Goal: Task Accomplishment & Management: Use online tool/utility

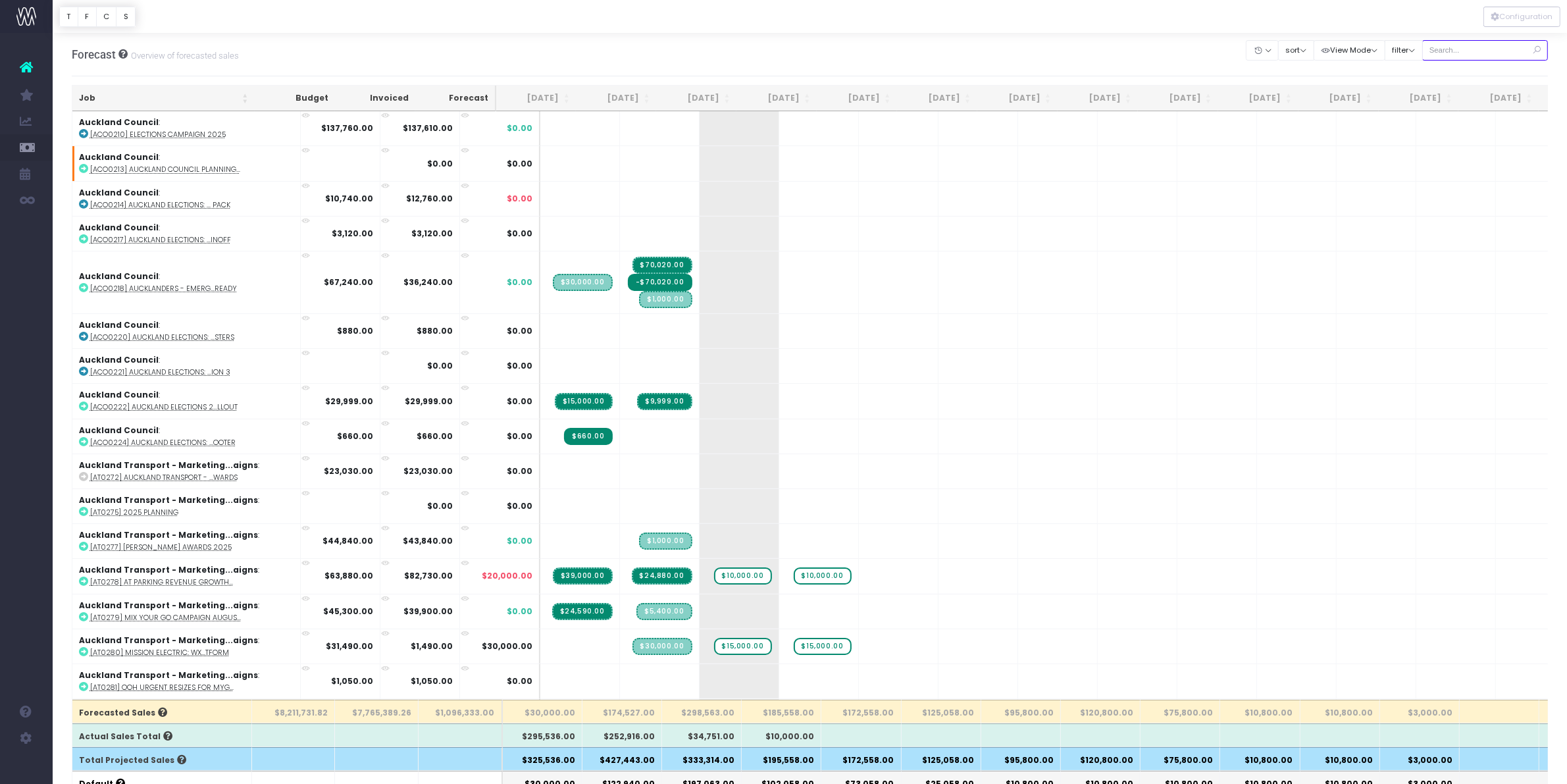
click at [1466, 48] on input "text" at bounding box center [1485, 50] width 126 height 21
type input "kora"
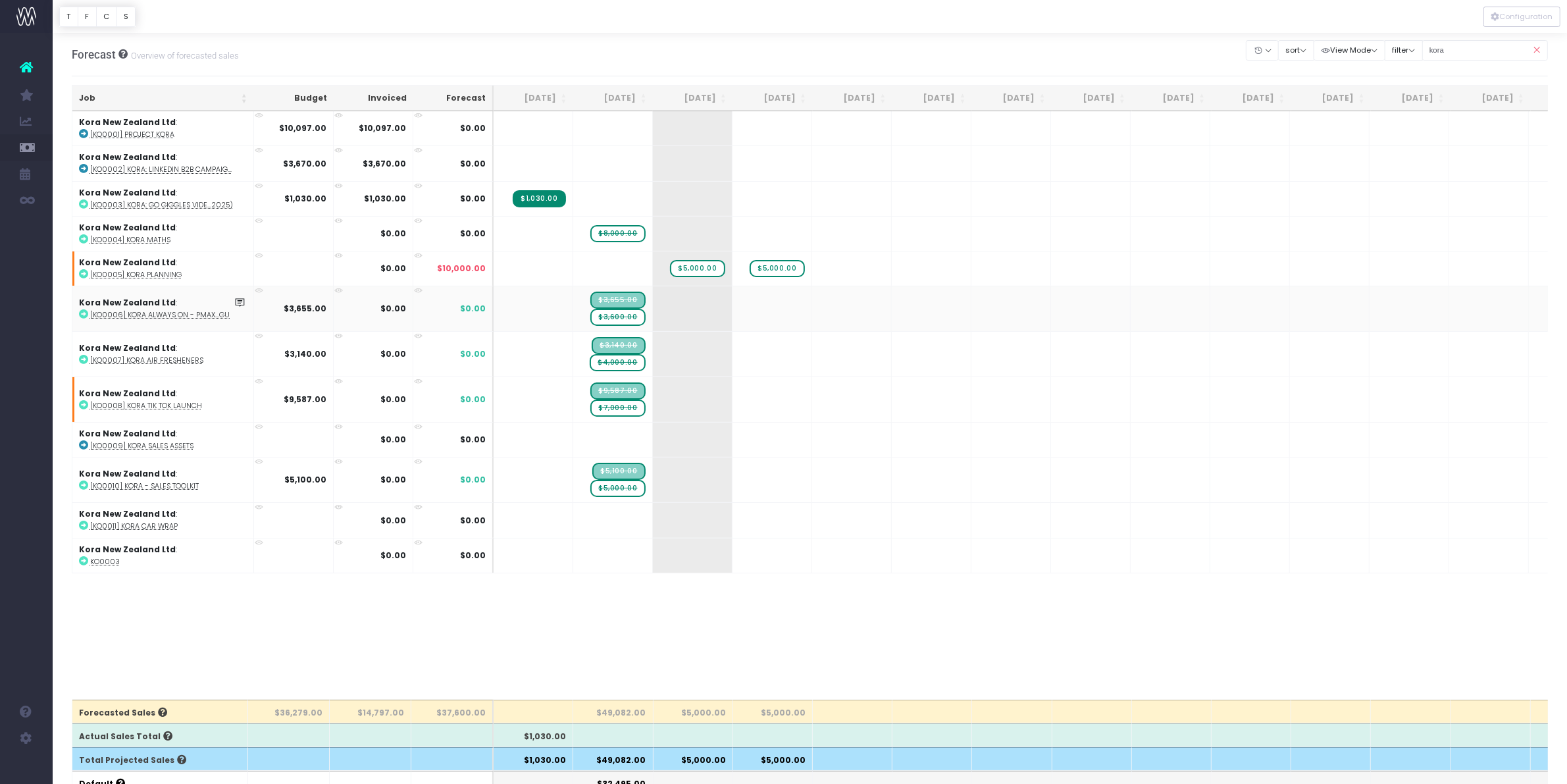
click at [627, 317] on span "$3,600.00" at bounding box center [618, 317] width 55 height 17
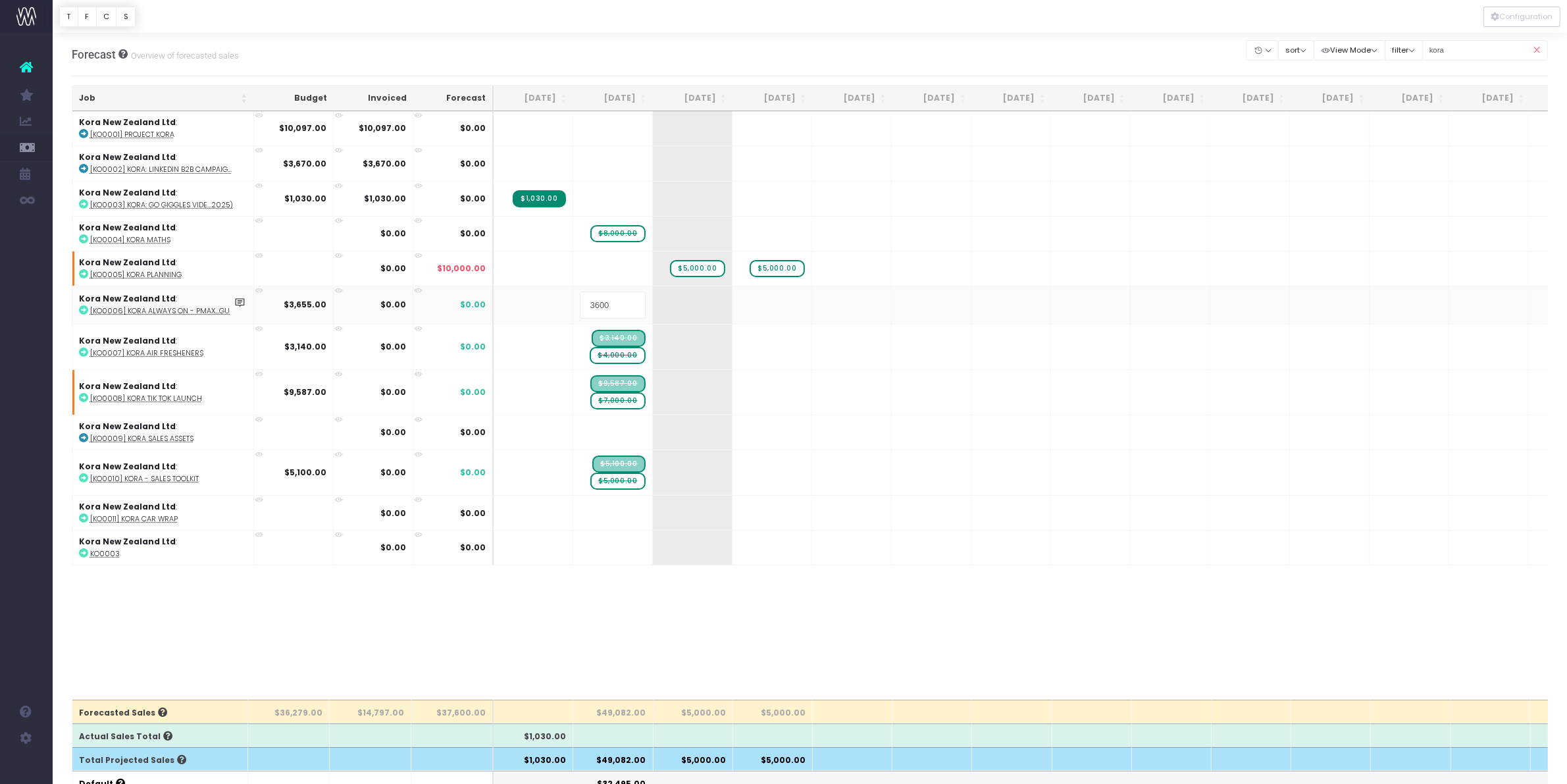
type input "0"
click at [629, 471] on span "$5,000.00" at bounding box center [618, 478] width 55 height 17
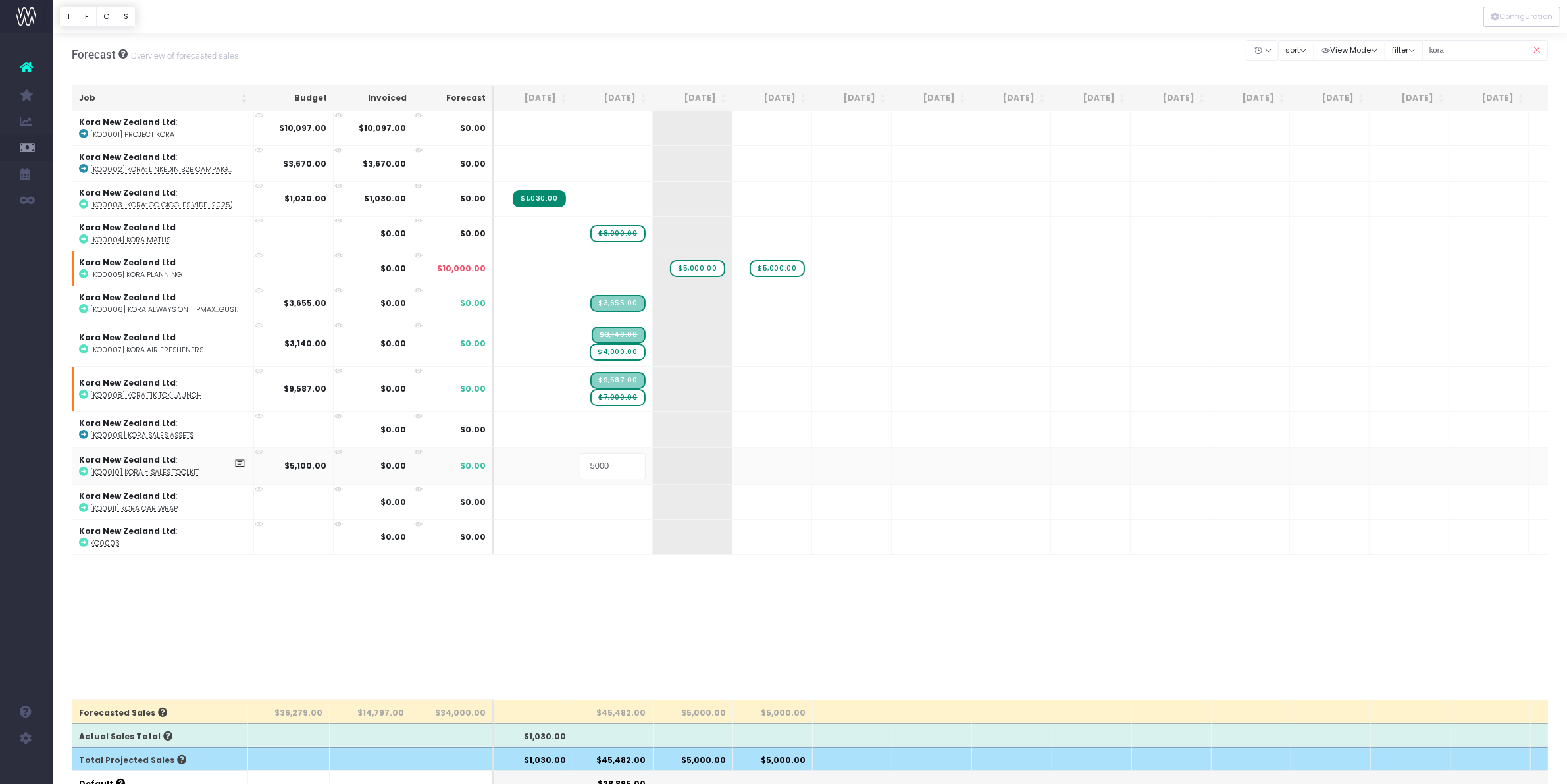
type input "0"
click at [620, 399] on span "$7,000.00" at bounding box center [618, 397] width 55 height 17
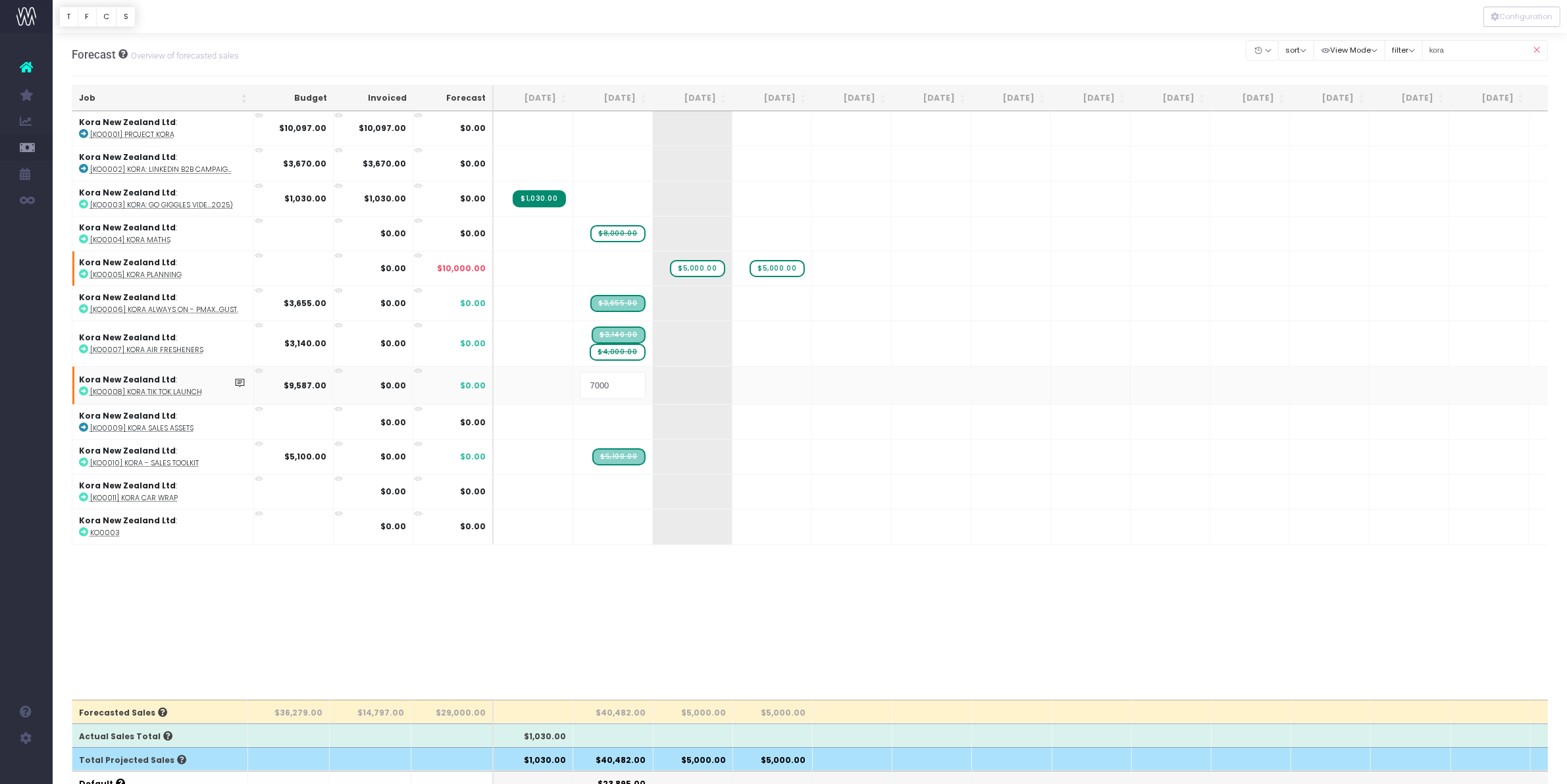
type input "0"
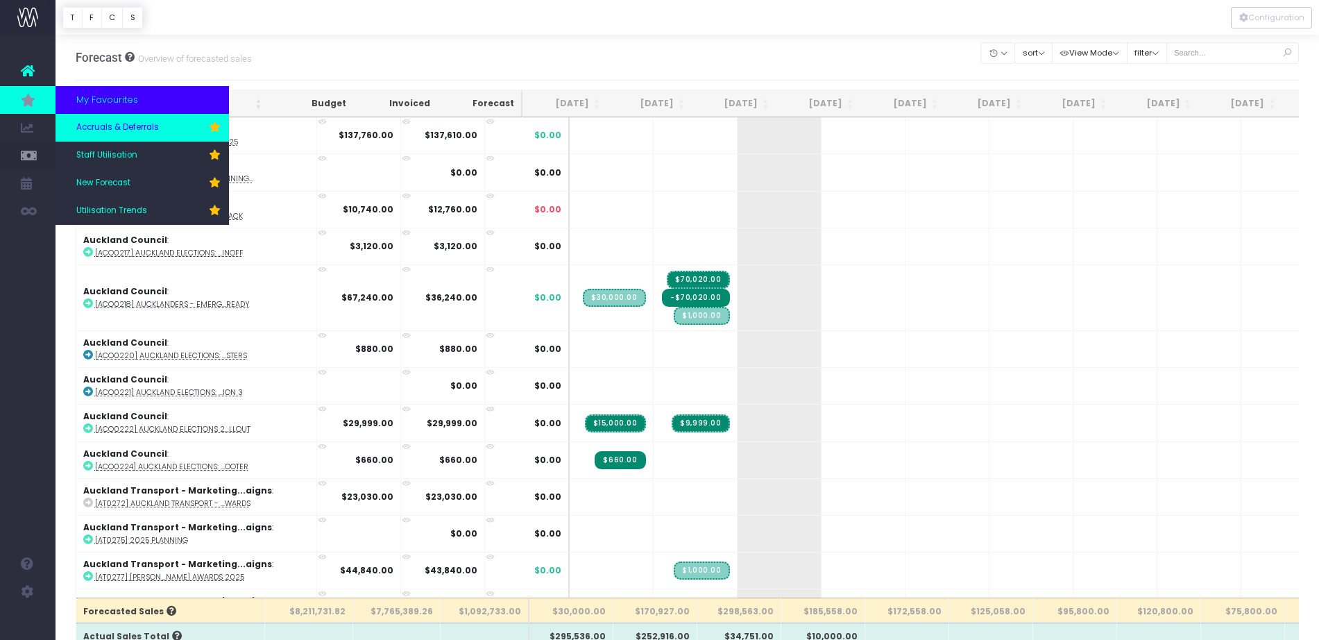
click at [124, 128] on span "Accruals & Deferrals" at bounding box center [117, 127] width 83 height 12
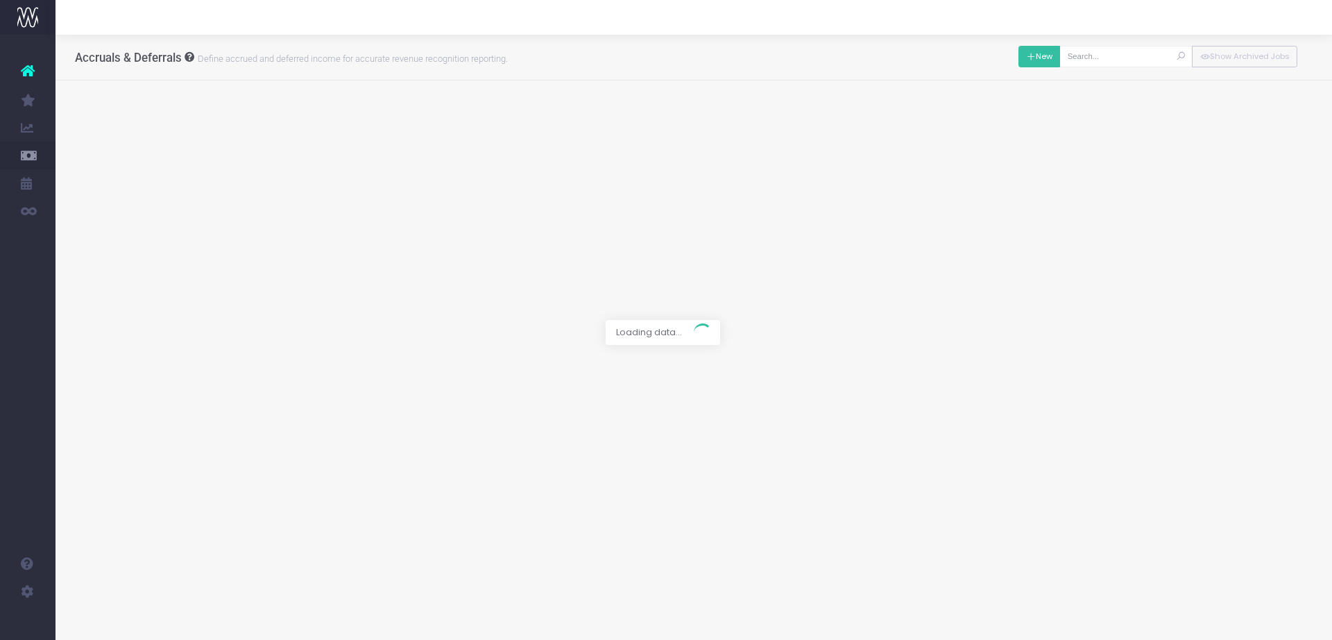
click at [1035, 54] on button "New" at bounding box center [1040, 57] width 42 height 22
click at [543, 117] on span at bounding box center [592, 121] width 383 height 19
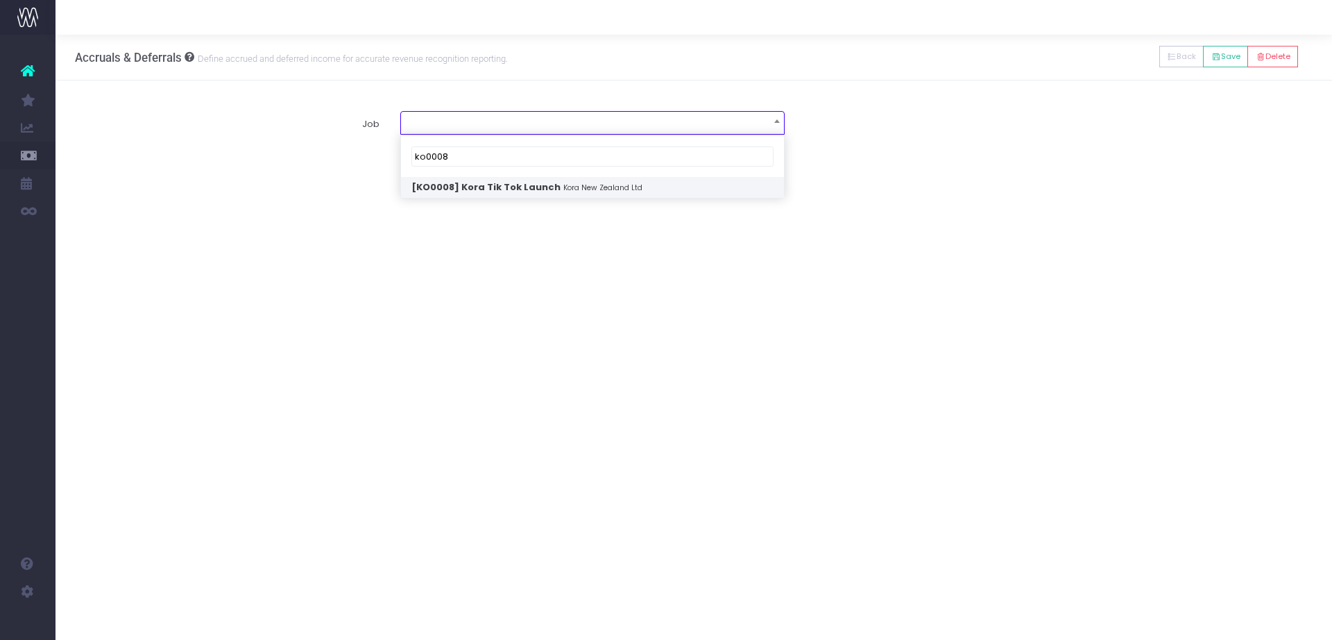
type input "ko0008"
select select "1925755"
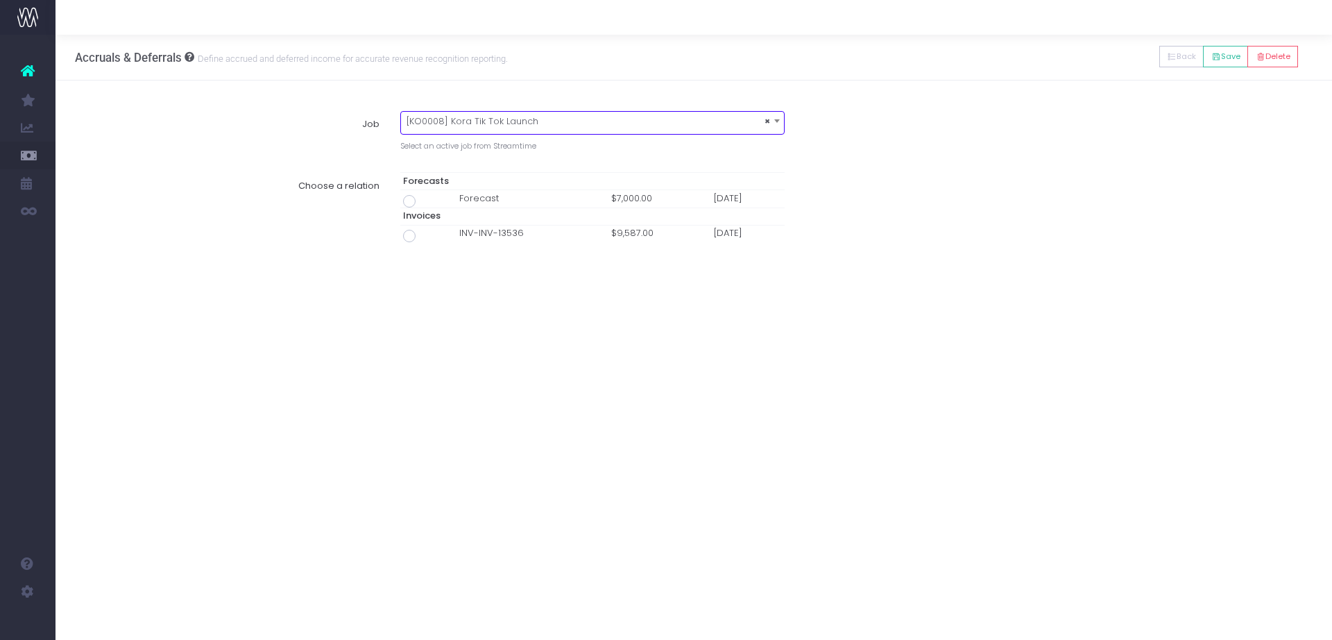
click at [409, 237] on span at bounding box center [409, 236] width 12 height 12
click at [424, 237] on input "radio" at bounding box center [428, 233] width 9 height 9
type input "Invoice INV-INV-13536 / 31 Aug 25 / $9,587.00"
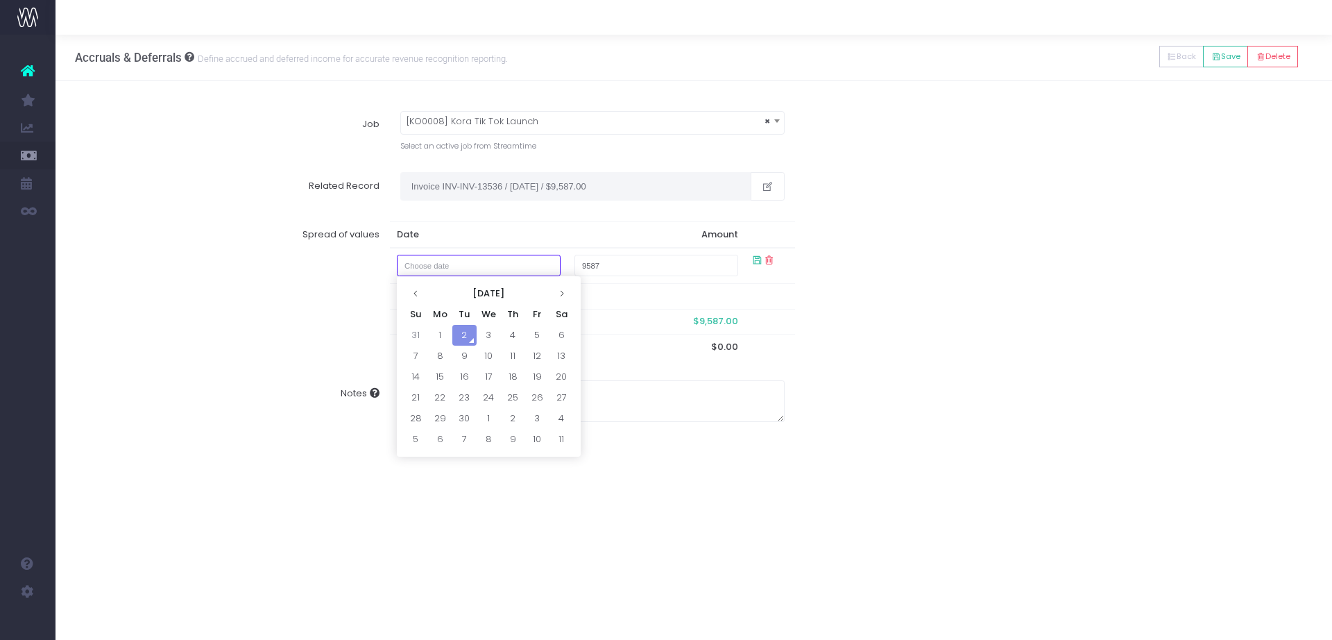
click at [448, 273] on input "text" at bounding box center [479, 266] width 164 height 22
click at [407, 336] on td "31" at bounding box center [416, 335] width 24 height 21
type input "August 31, 2025"
type input "7000"
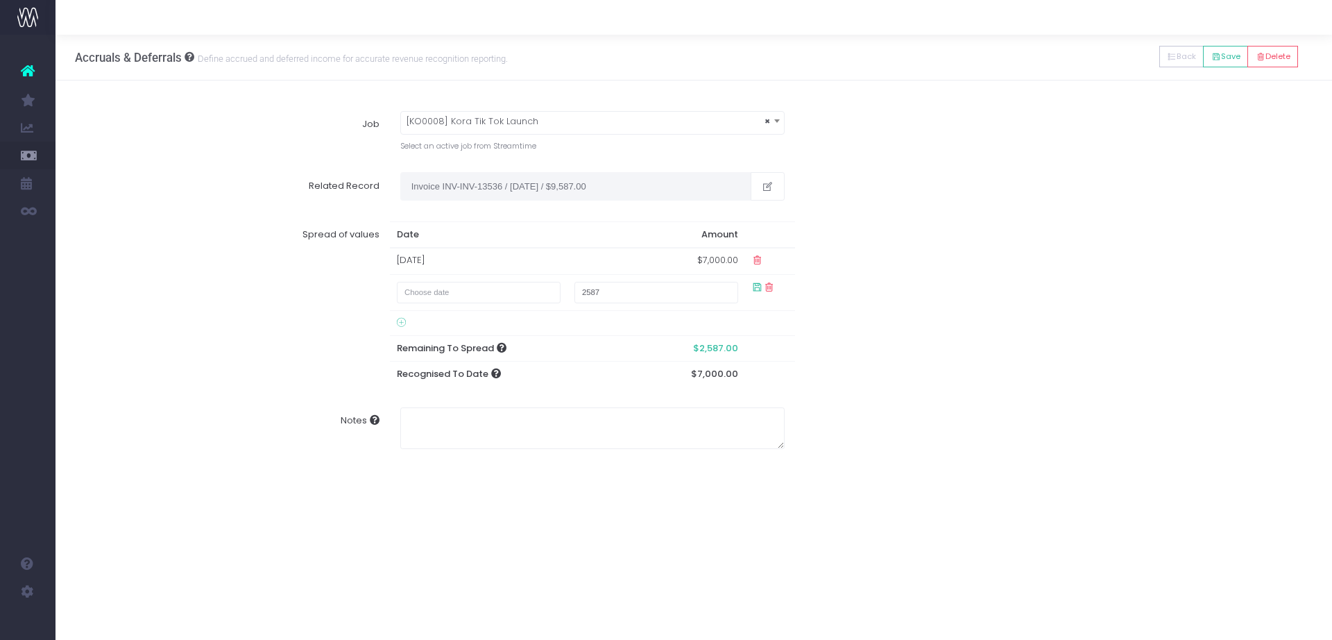
click at [958, 375] on div "Spread of values Date Amount 31 Aug 2025 $7,000.00 2587 Remaining To Spread $2,…" at bounding box center [694, 304] width 1258 height 186
click at [1221, 51] on button "Save" at bounding box center [1225, 57] width 45 height 22
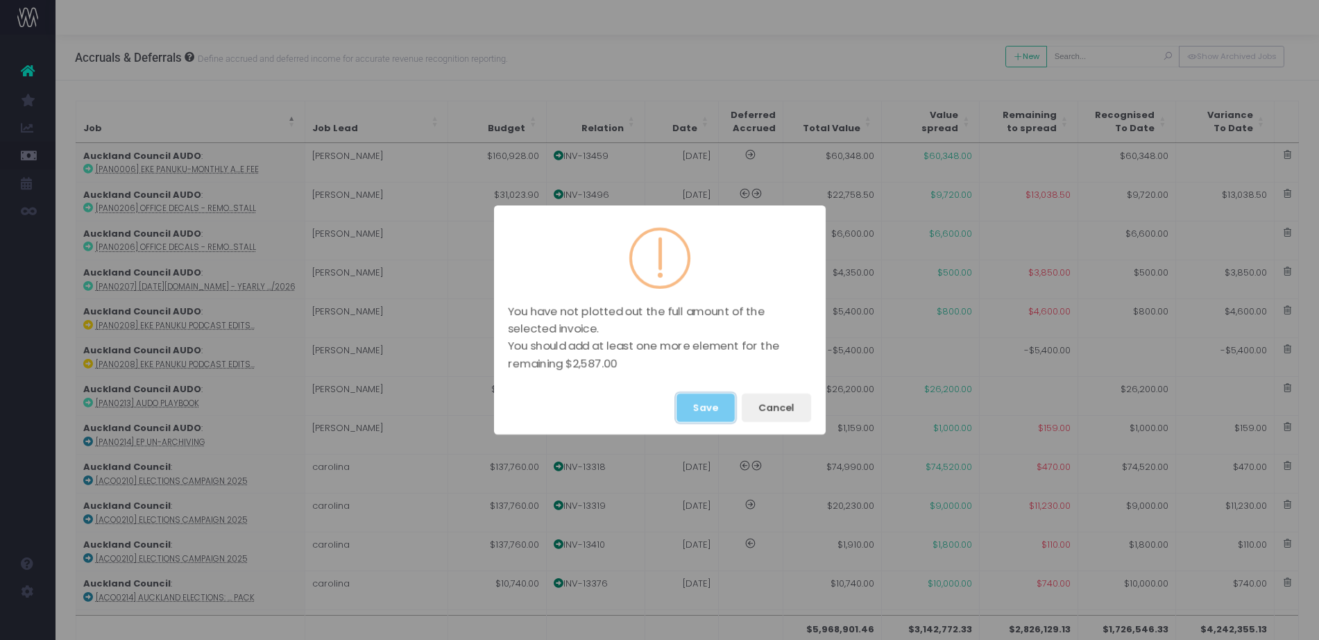
click at [726, 401] on button "Save" at bounding box center [706, 407] width 58 height 28
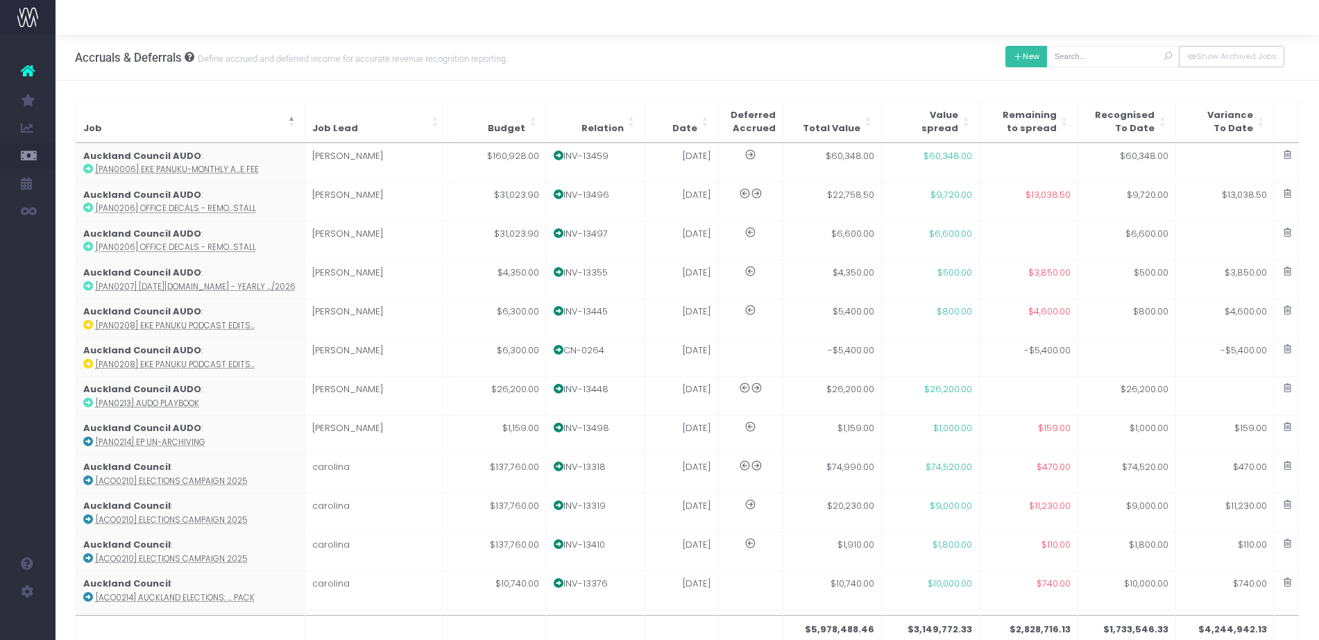
click at [1022, 62] on button "New" at bounding box center [1027, 57] width 42 height 22
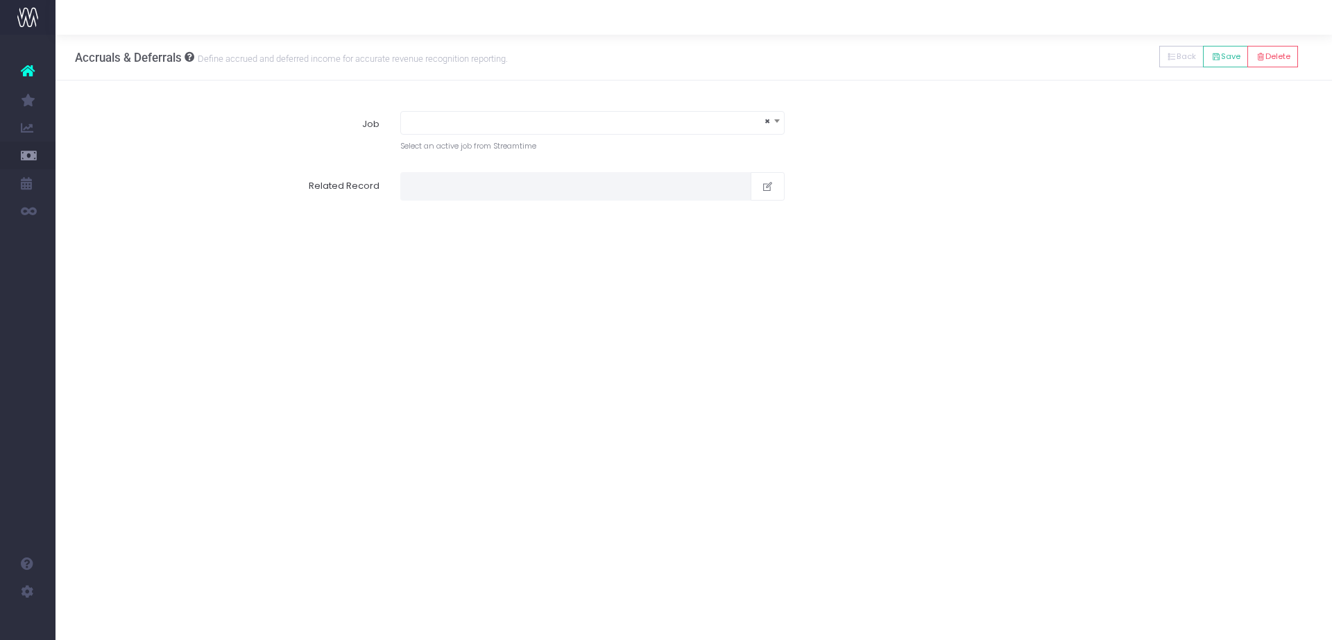
click at [627, 127] on span "×" at bounding box center [592, 121] width 383 height 19
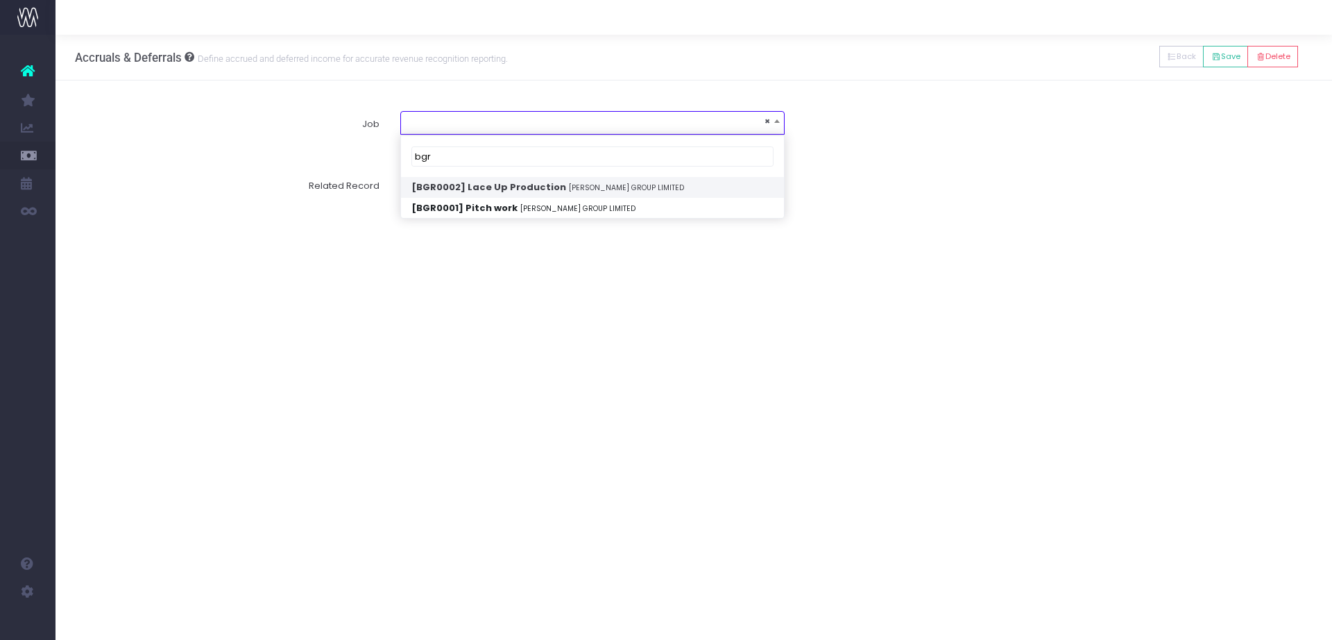
type input "bgr"
select select "1842730"
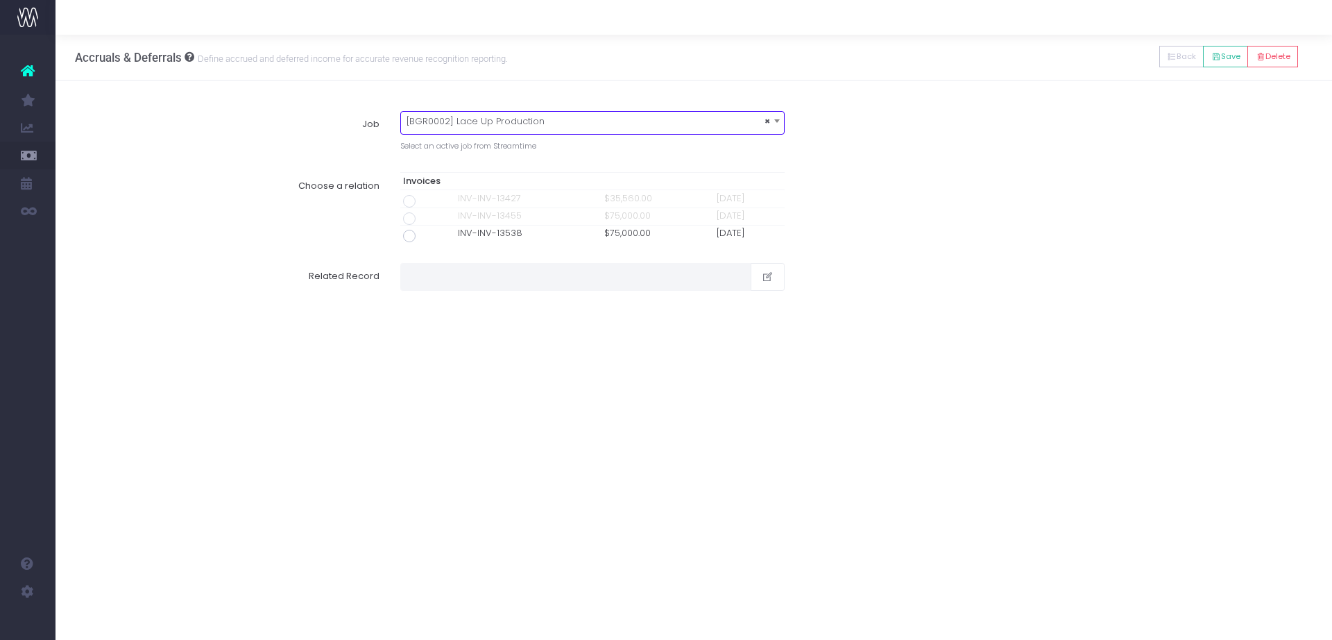
click at [405, 235] on span at bounding box center [409, 236] width 12 height 12
click at [424, 235] on input "radio" at bounding box center [428, 233] width 9 height 9
type input "Invoice INV-INV-13538 / 31 Aug 25 / $75,000.00"
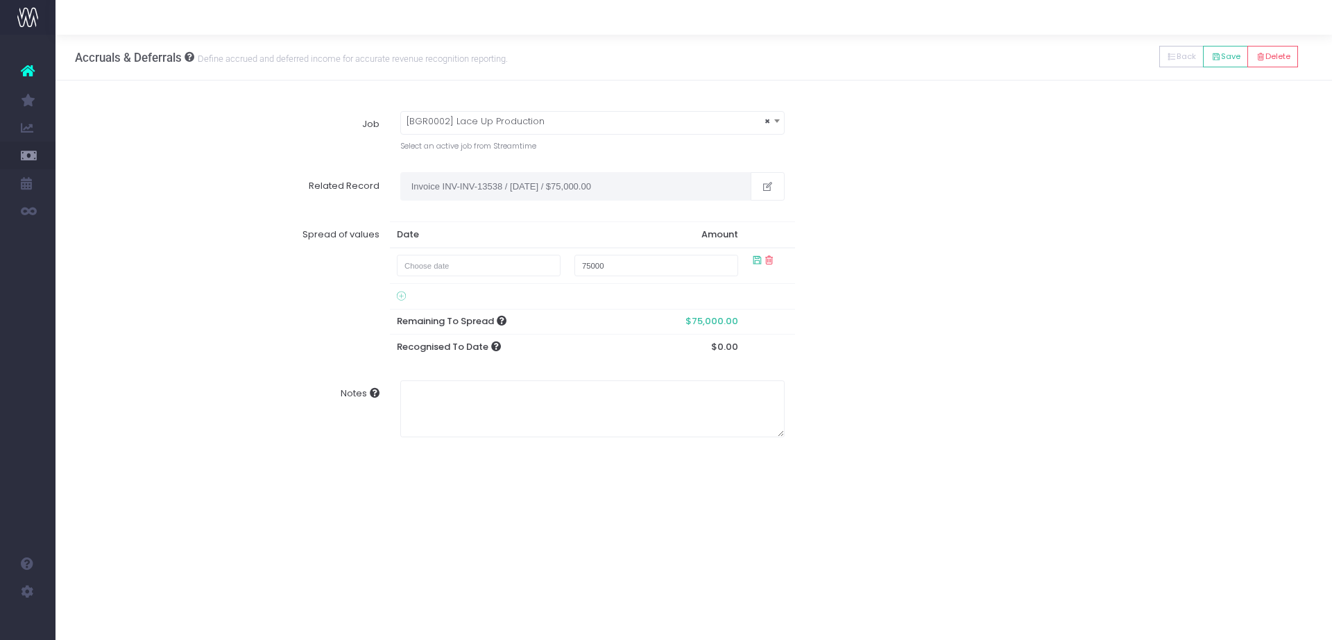
click at [453, 281] on td at bounding box center [479, 266] width 178 height 36
click at [455, 276] on body "Oh my... this is bad. wayahead wasn't able to load this page. Please contact su…" at bounding box center [666, 320] width 1332 height 640
click at [488, 300] on th "[DATE]" at bounding box center [488, 293] width 121 height 21
click at [488, 300] on th "2025" at bounding box center [489, 293] width 128 height 21
click at [488, 300] on th "[DATE]-[DATE]" at bounding box center [489, 293] width 128 height 21
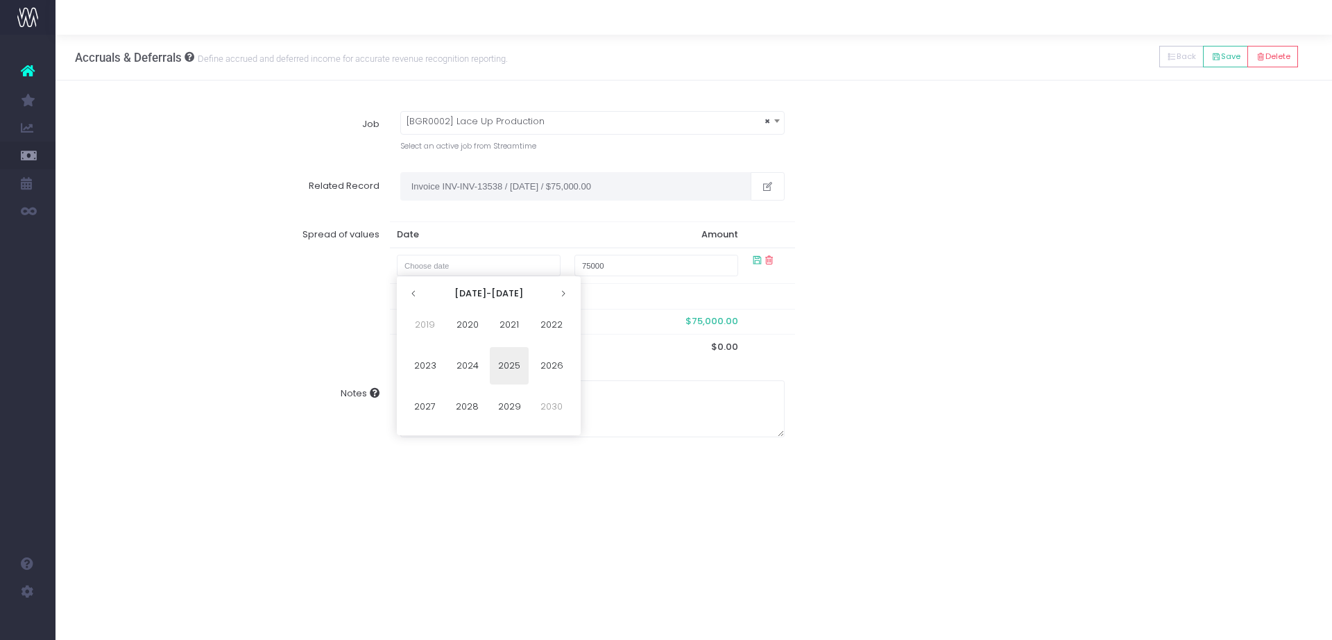
click at [0, 0] on th "[DATE]-[DATE]" at bounding box center [0, 0] width 0 height 0
click at [514, 329] on span "2100" at bounding box center [509, 324] width 39 height 37
click at [514, 329] on span "2110" at bounding box center [509, 324] width 39 height 37
click at [465, 329] on span "2110" at bounding box center [467, 324] width 39 height 37
click at [465, 329] on span "Feb" at bounding box center [467, 324] width 39 height 37
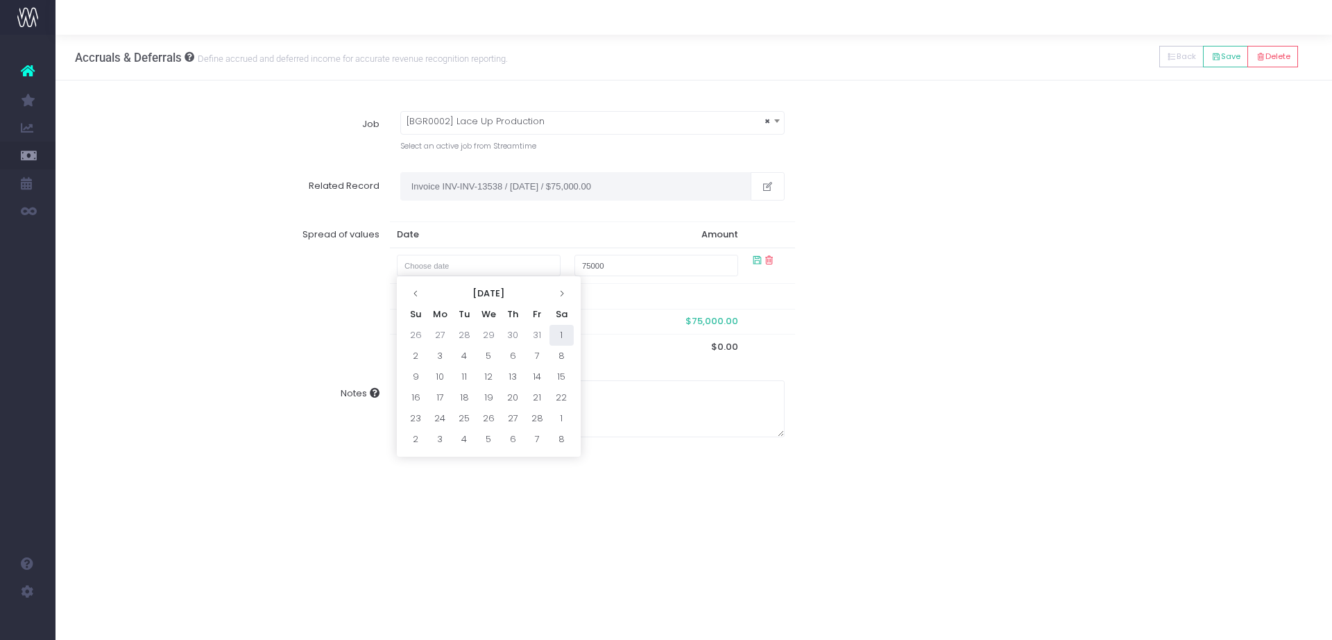
click at [565, 333] on td "1" at bounding box center [562, 335] width 24 height 21
type input "February 1, 2110"
click at [864, 332] on div "Spread of values Date Amount February 1, 2110 75000 Remaining To Spread $75,000…" at bounding box center [694, 290] width 1258 height 159
click at [1228, 56] on button "Save" at bounding box center [1225, 57] width 45 height 22
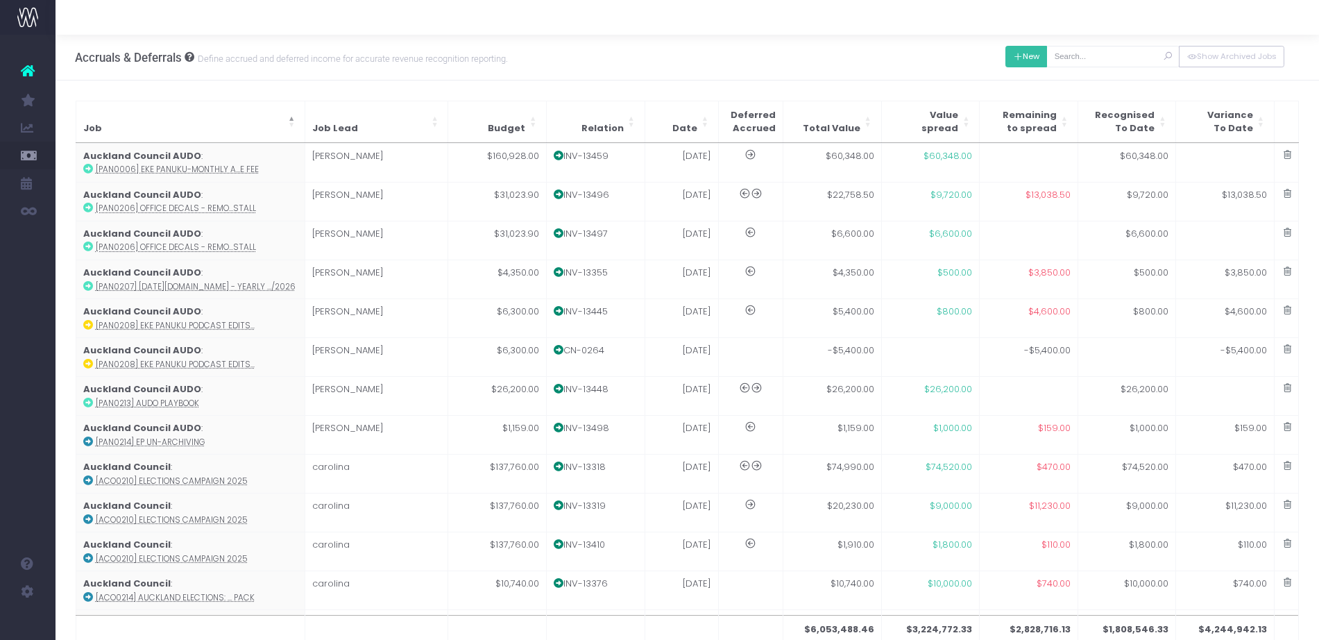
click at [1025, 56] on button "New" at bounding box center [1027, 57] width 42 height 22
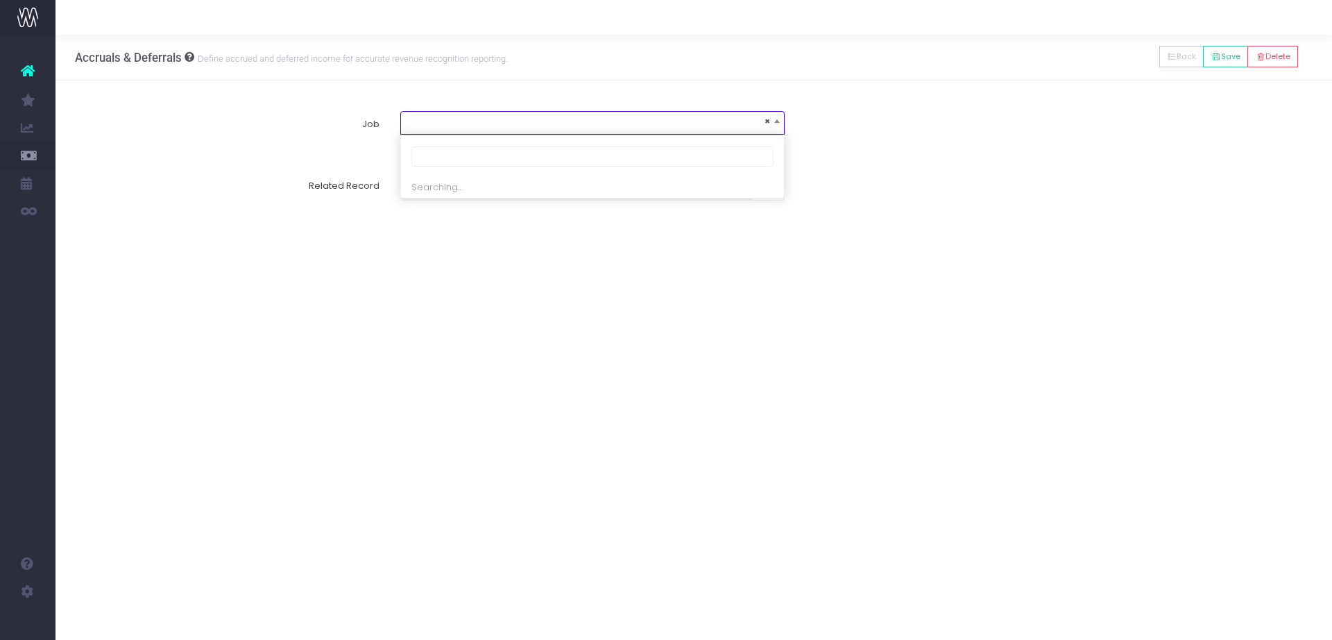
click at [572, 125] on span "×" at bounding box center [592, 121] width 383 height 19
type input "mas0244"
select select "1560891"
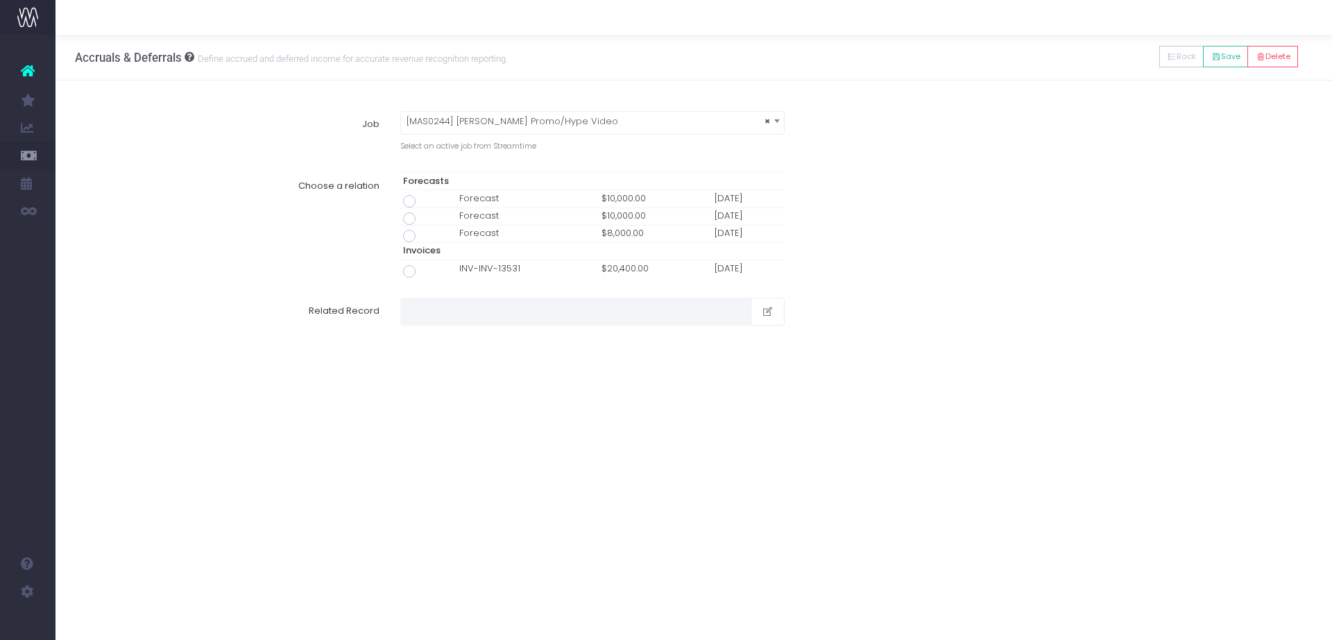
click at [401, 275] on td at bounding box center [428, 268] width 56 height 17
click at [409, 271] on span at bounding box center [409, 271] width 12 height 12
click at [424, 271] on input "radio" at bounding box center [428, 268] width 9 height 9
type input "Invoice INV-INV-13531 / 01 Sep 25 / $20,400.00"
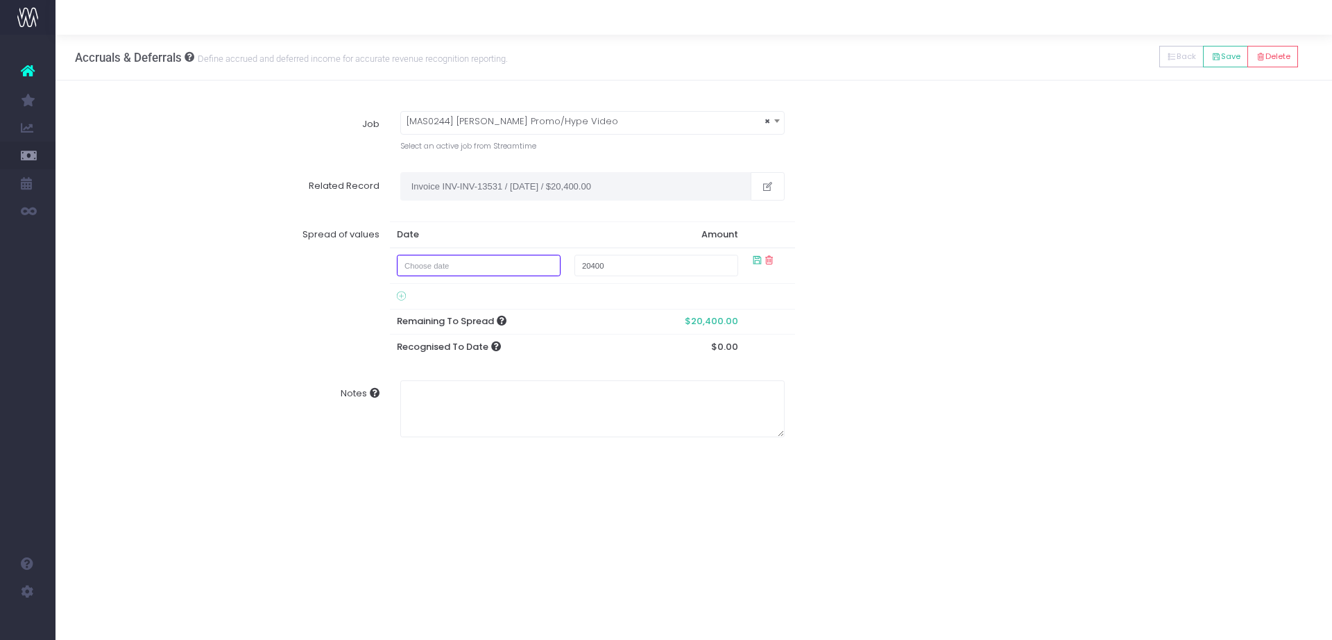
click at [432, 267] on input "text" at bounding box center [479, 266] width 164 height 22
click at [413, 338] on td "31" at bounding box center [416, 335] width 24 height 21
type input "August 31, 2025"
click at [1036, 278] on div "Spread of values Date Amount August 31, 2025 20400 Remaining To Spread $20,400.…" at bounding box center [694, 290] width 1258 height 159
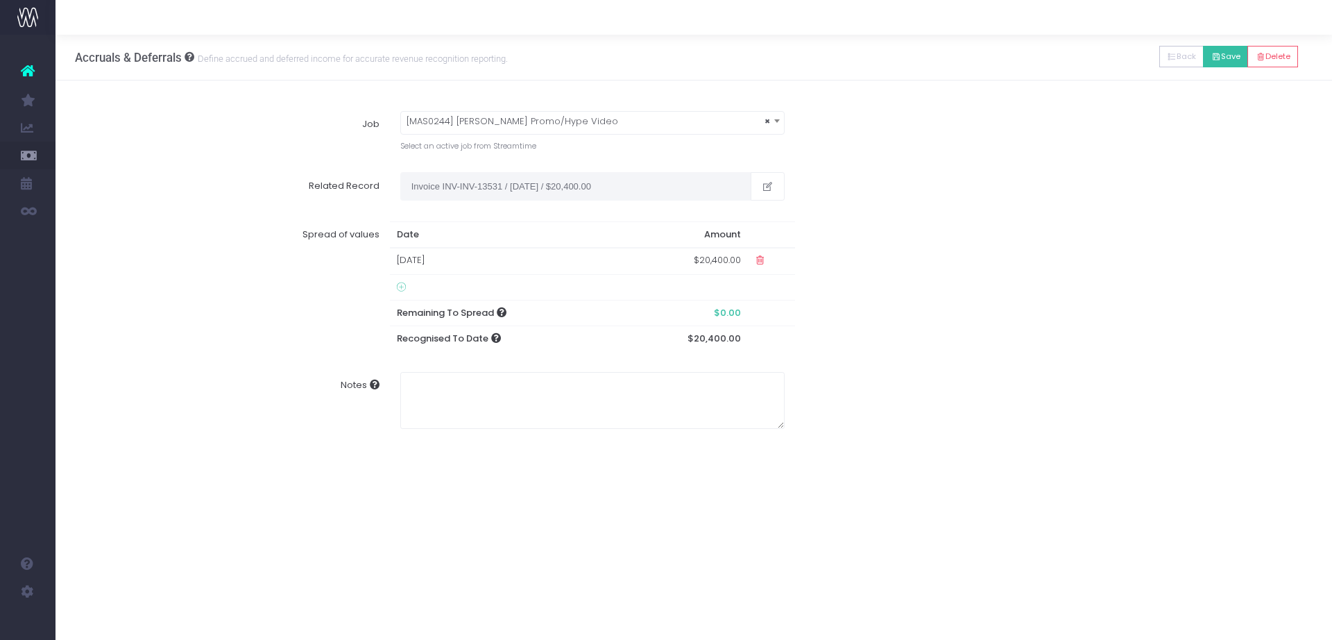
click at [1214, 57] on icon at bounding box center [1217, 57] width 10 height 0
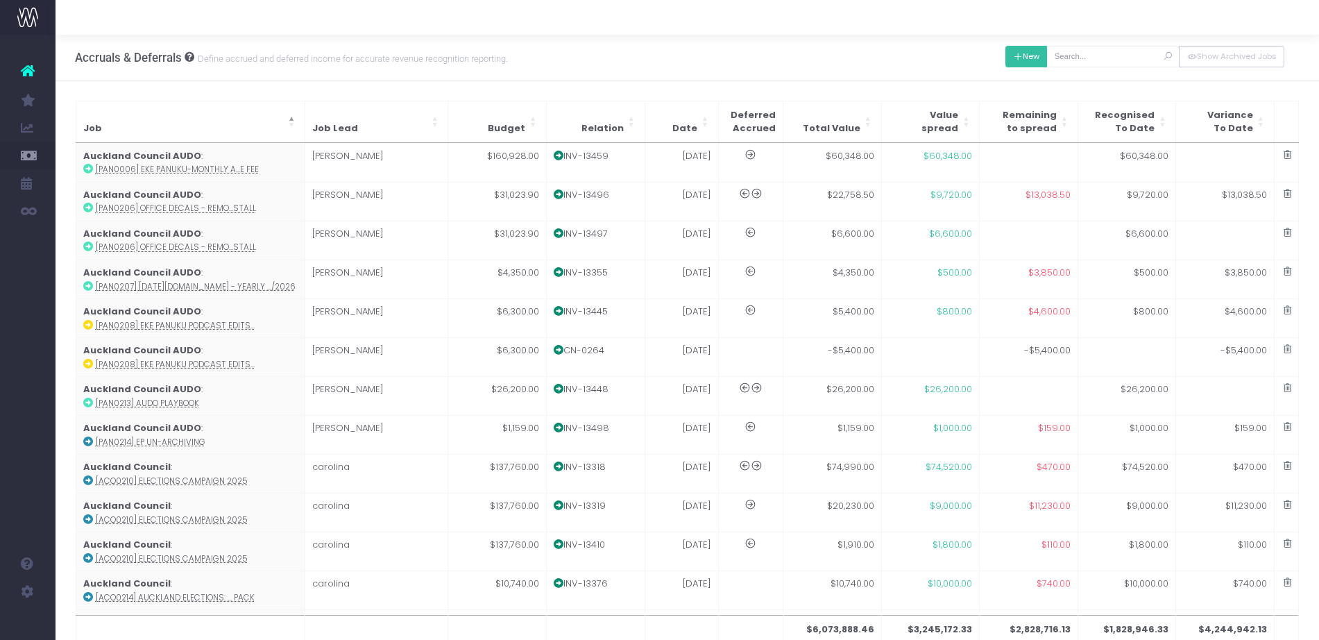
click at [1042, 53] on button "New" at bounding box center [1027, 57] width 42 height 22
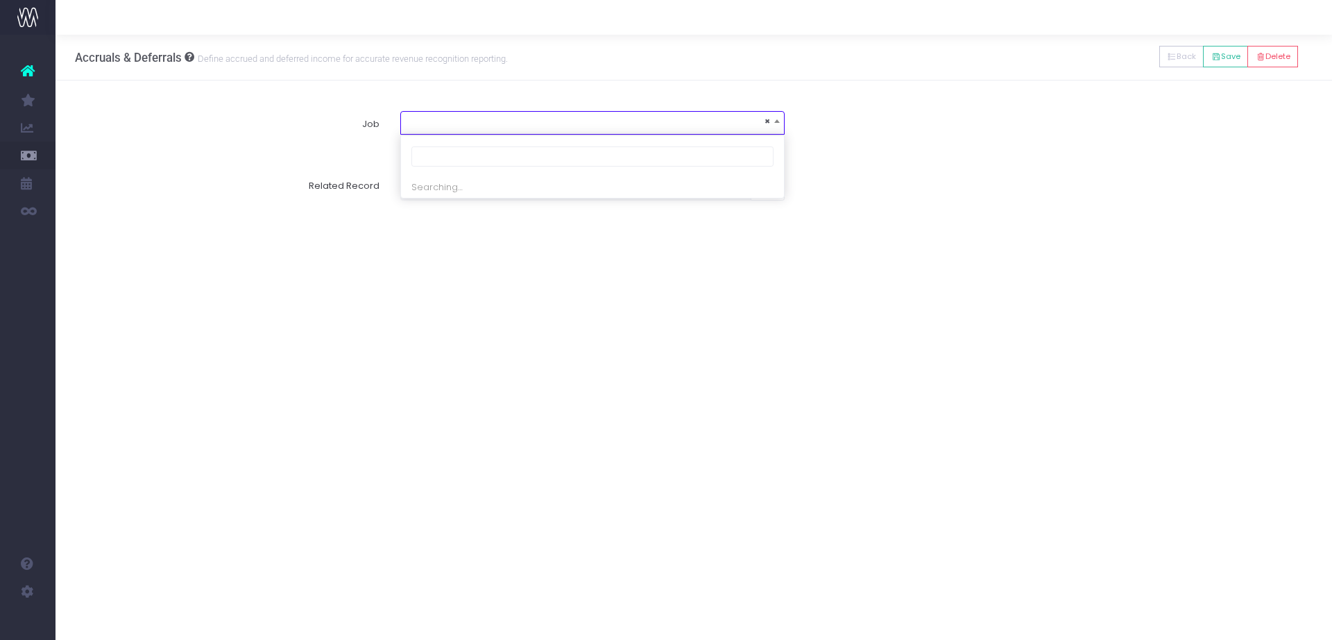
click at [548, 122] on span "×" at bounding box center [592, 121] width 383 height 19
type input "mas0300"
select select "1866975"
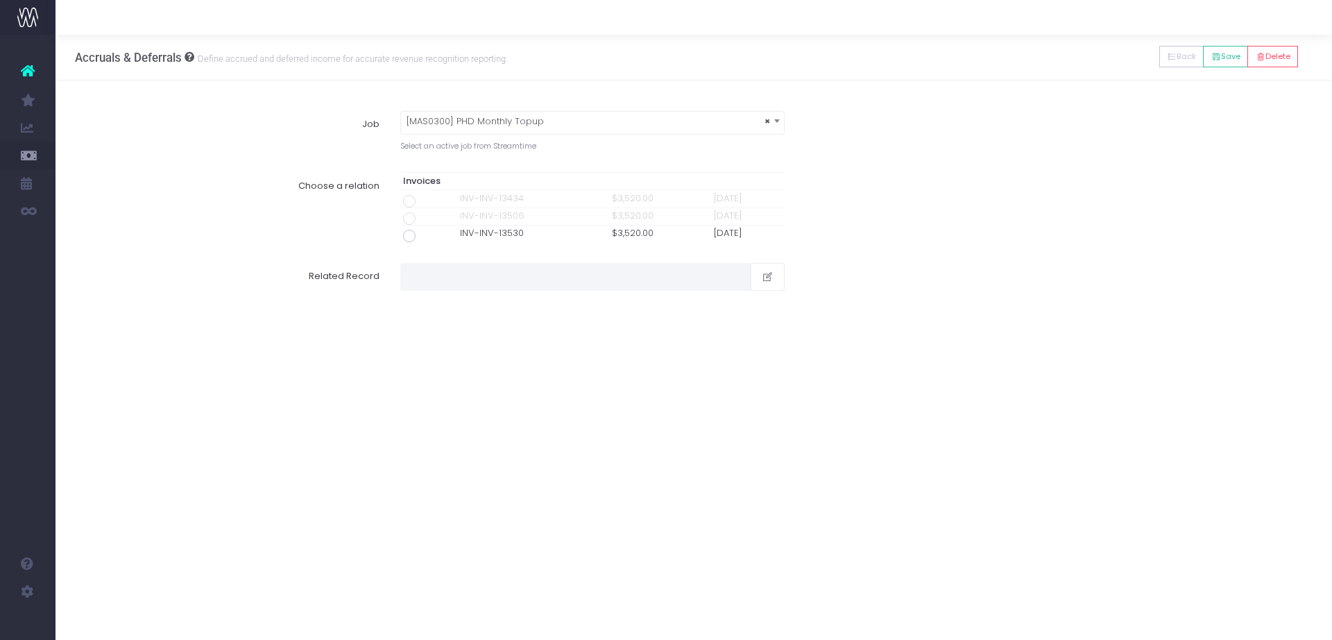
click at [405, 234] on span at bounding box center [409, 236] width 12 height 12
click at [424, 234] on input "radio" at bounding box center [428, 233] width 9 height 9
type input "Invoice INV-INV-13530 / 31 Aug 25 / $3,520.00"
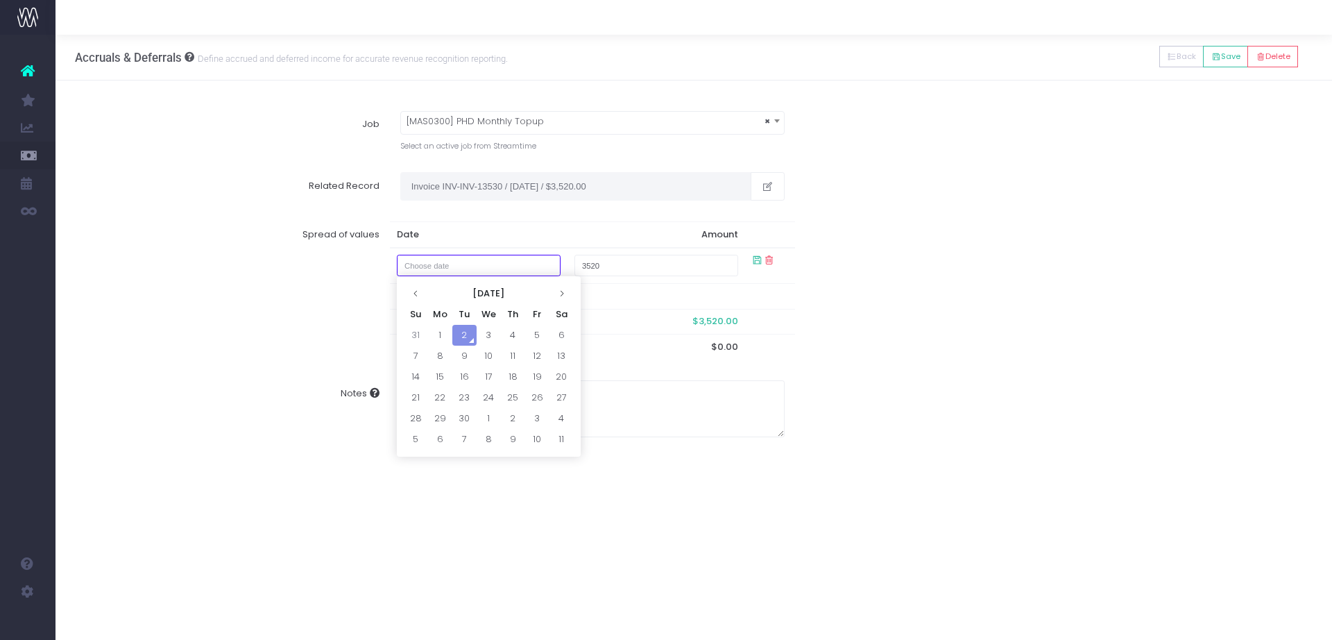
click at [453, 266] on input "text" at bounding box center [479, 266] width 164 height 22
click at [507, 288] on th "September 2025" at bounding box center [488, 293] width 121 height 21
click at [525, 297] on th "2025" at bounding box center [489, 293] width 128 height 21
click at [556, 290] on th at bounding box center [563, 293] width 21 height 21
click at [542, 371] on span "2036" at bounding box center [551, 365] width 39 height 37
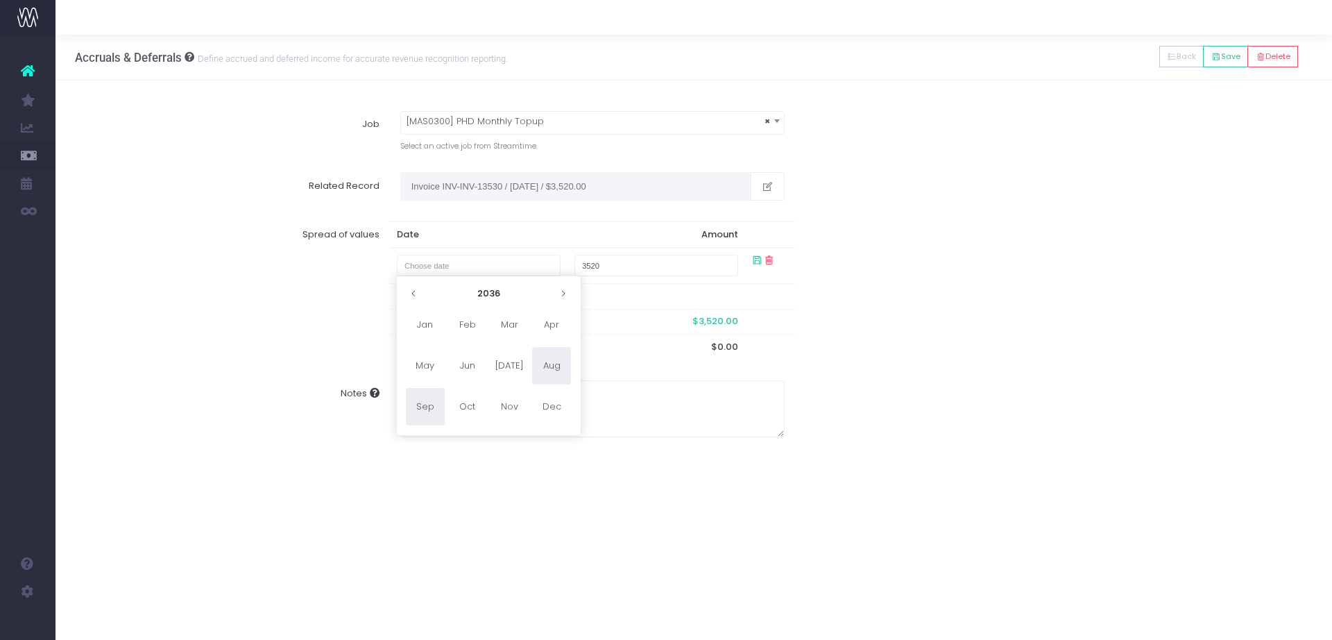
click at [554, 362] on span "Aug" at bounding box center [551, 365] width 39 height 37
click at [554, 362] on td "9" at bounding box center [562, 356] width 24 height 21
type input "August 9, 2036"
click at [980, 297] on div "Spread of values Date Amount August 9, 2036 3520 Remaining To Spread $3,520.00 …" at bounding box center [694, 290] width 1258 height 159
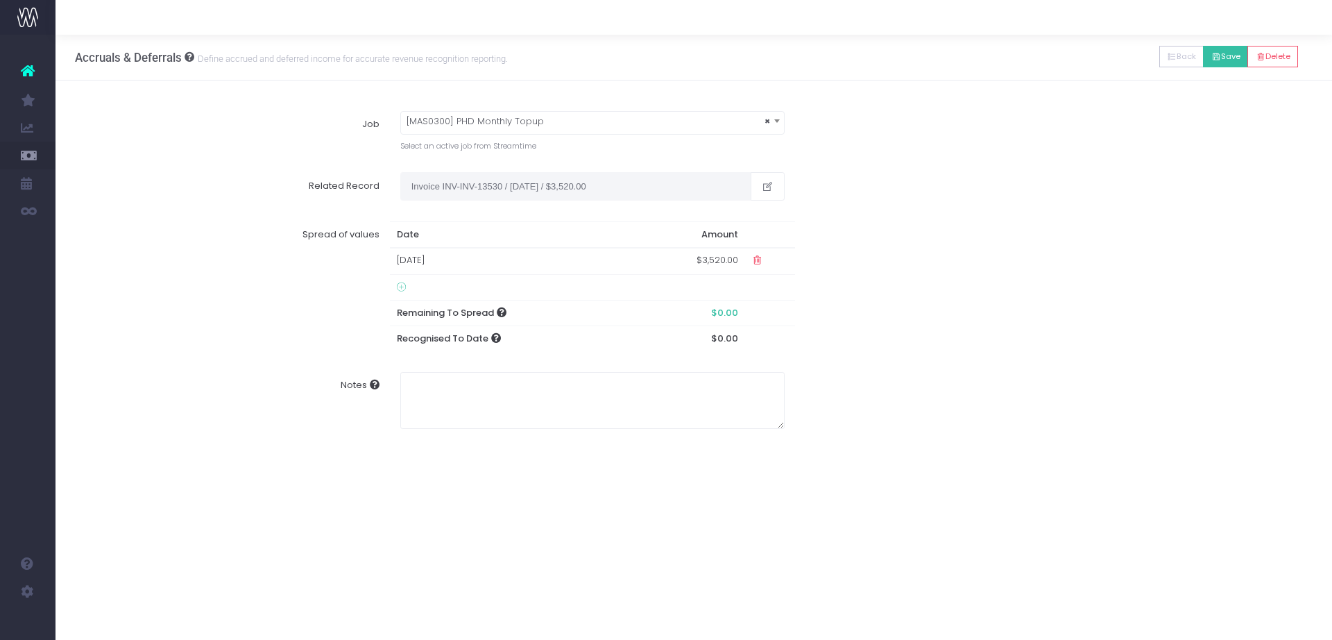
click at [1228, 53] on button "Save" at bounding box center [1225, 57] width 45 height 22
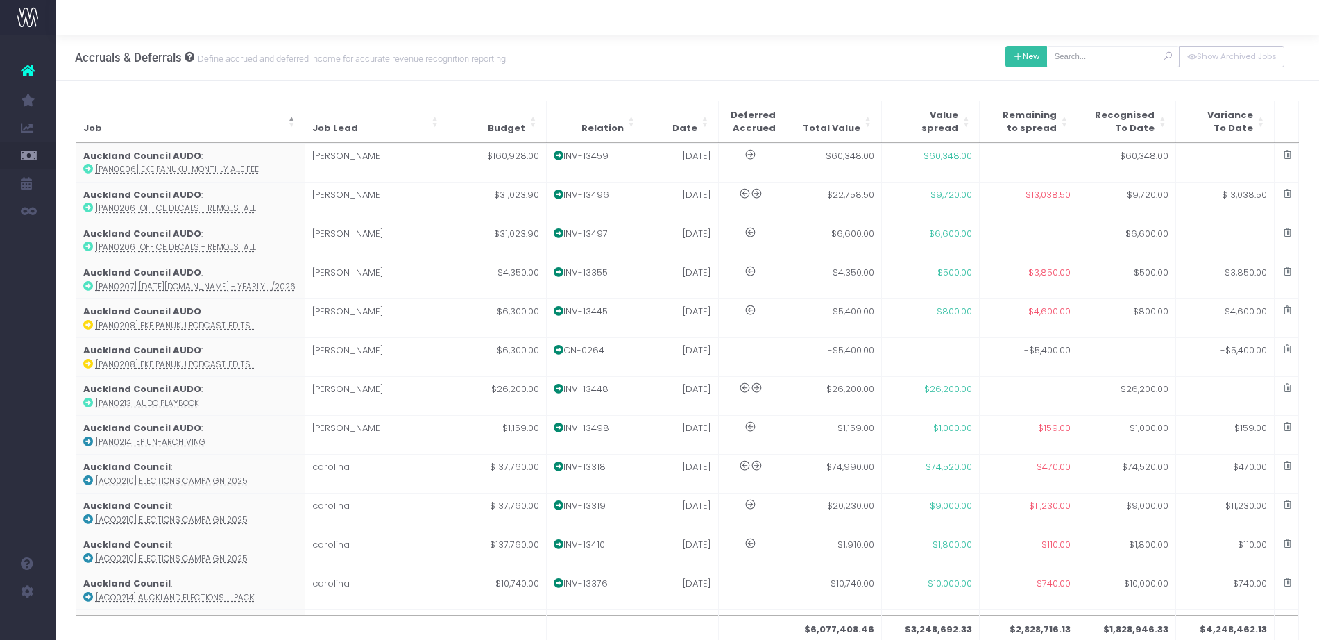
click at [1035, 62] on button "New" at bounding box center [1027, 57] width 42 height 22
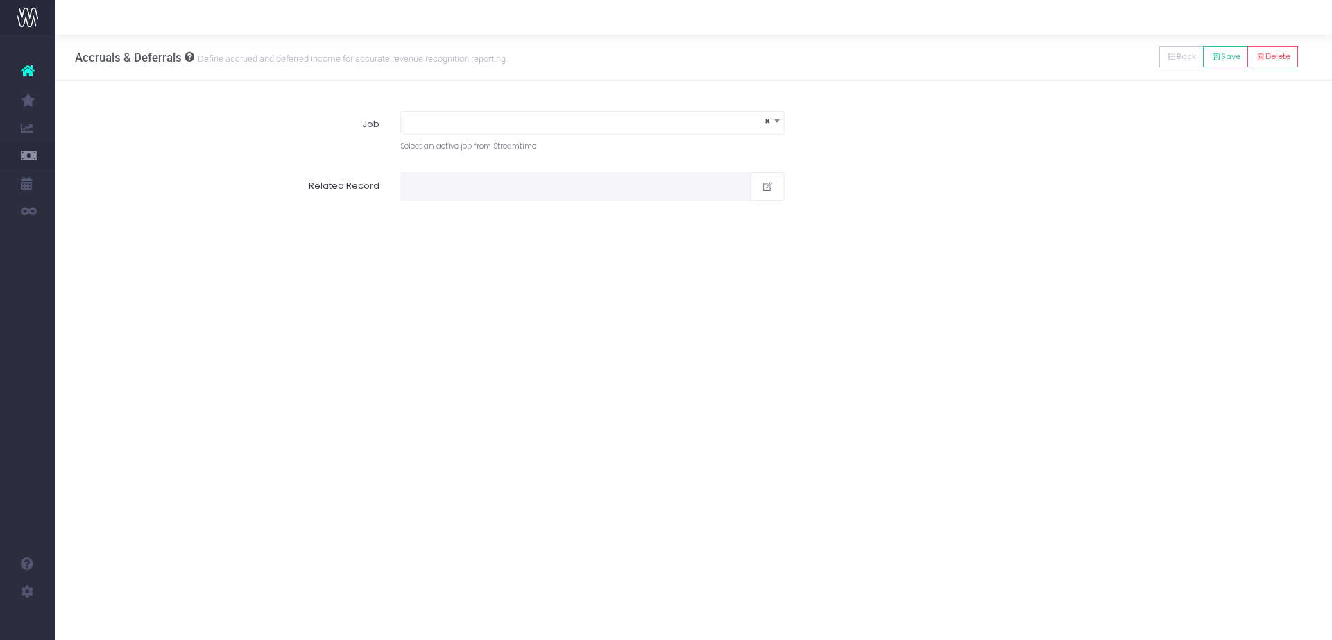
click at [697, 127] on span "×" at bounding box center [592, 121] width 383 height 19
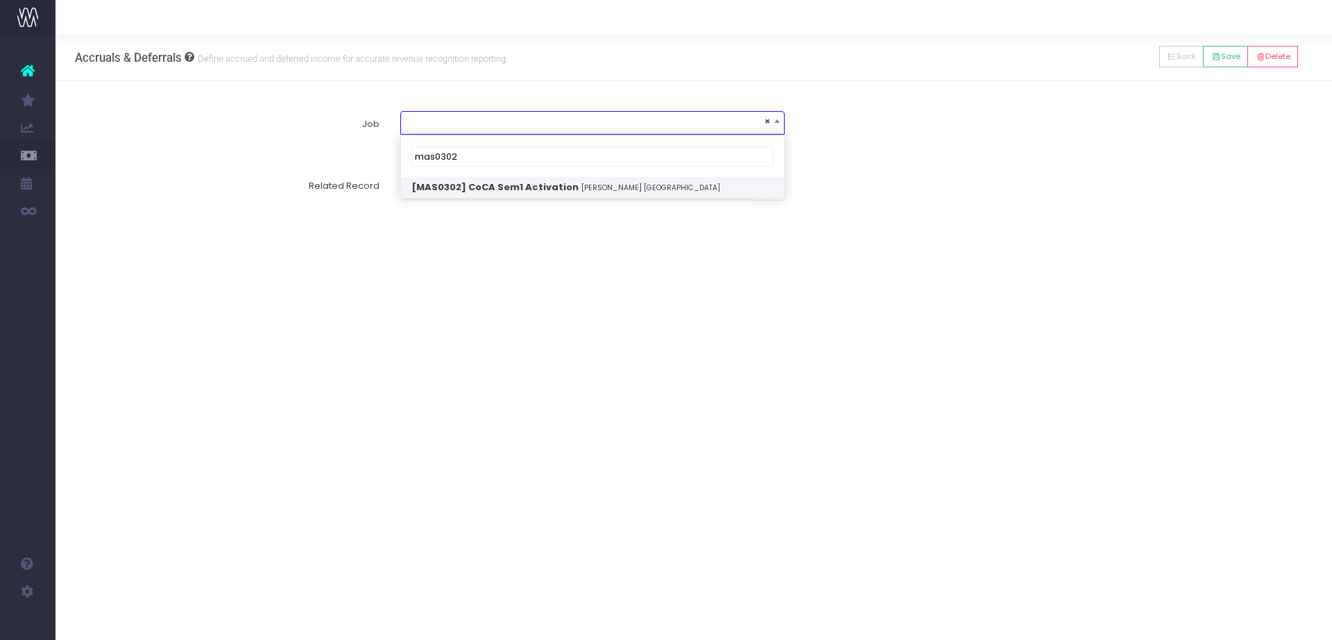
type input "mas0302"
select select "1885392"
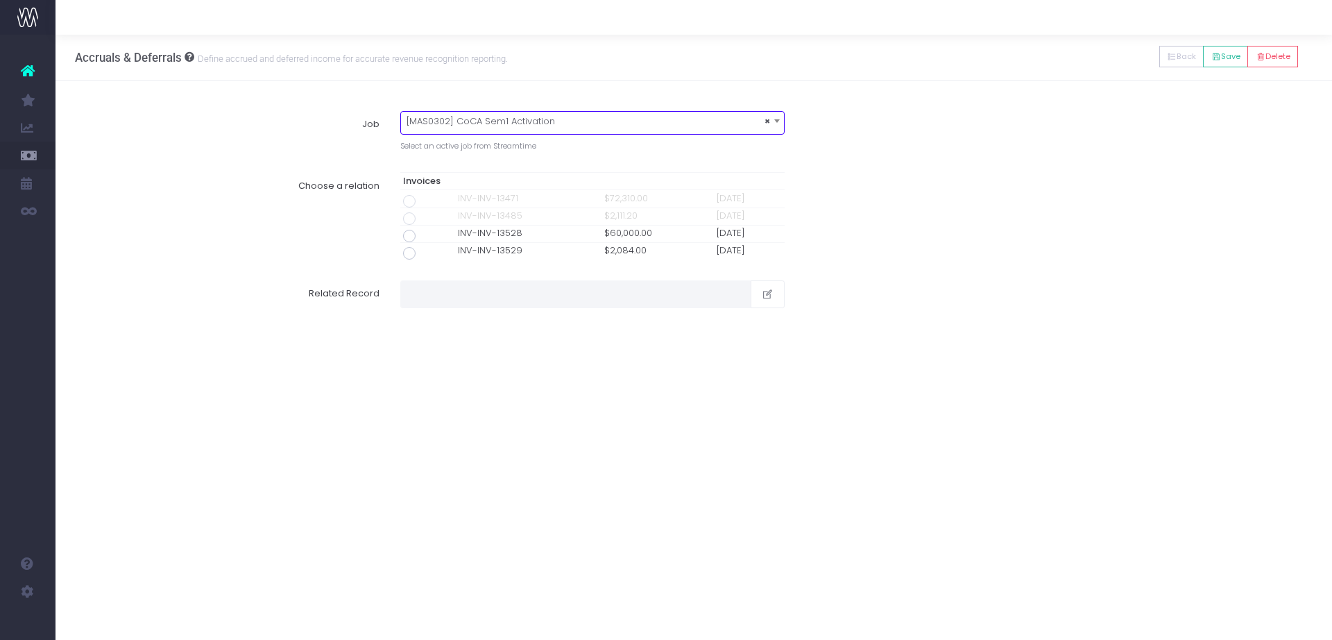
click at [404, 232] on span at bounding box center [409, 236] width 12 height 12
click at [424, 232] on input "radio" at bounding box center [428, 233] width 9 height 9
type input "Invoice INV-INV-13528 / 31 Aug 25 / $60,000.00"
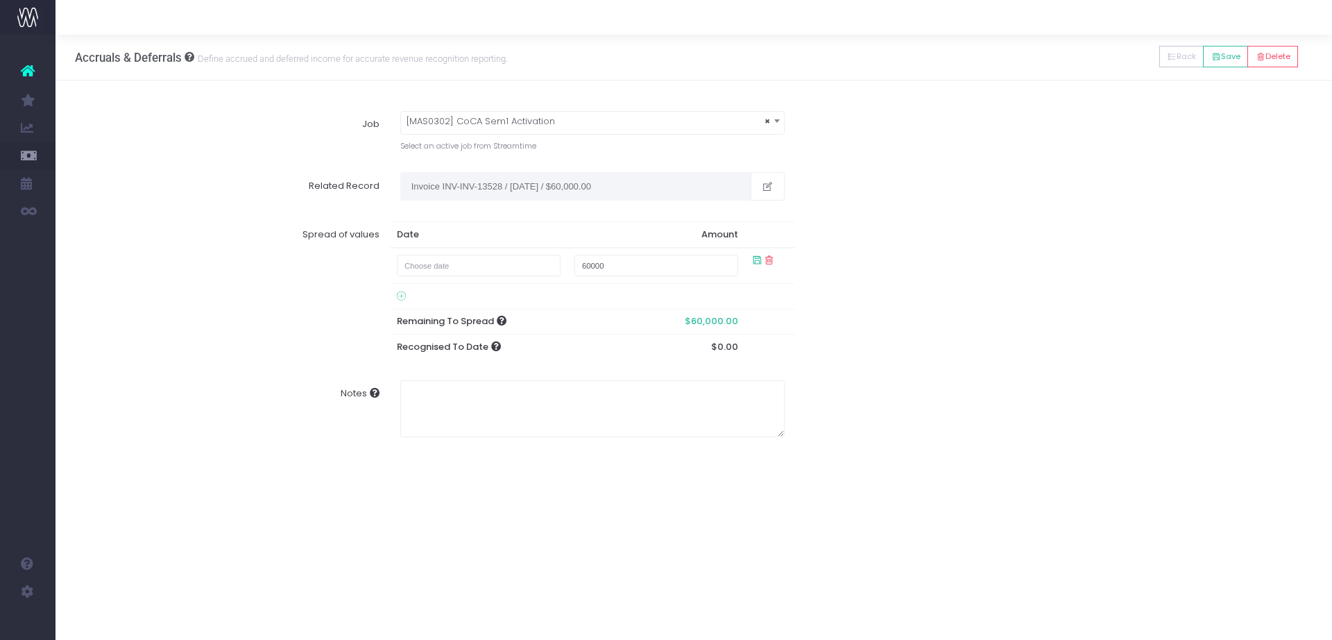
click at [477, 278] on td at bounding box center [479, 266] width 178 height 36
click at [475, 269] on input "text" at bounding box center [479, 266] width 164 height 22
click at [475, 302] on th "September 2025" at bounding box center [488, 293] width 121 height 21
click at [475, 304] on td "Jan Feb Mar Apr May Jun Jul Aug Sep Oct Nov Dec" at bounding box center [489, 366] width 170 height 124
click at [497, 292] on th "2025" at bounding box center [489, 293] width 128 height 21
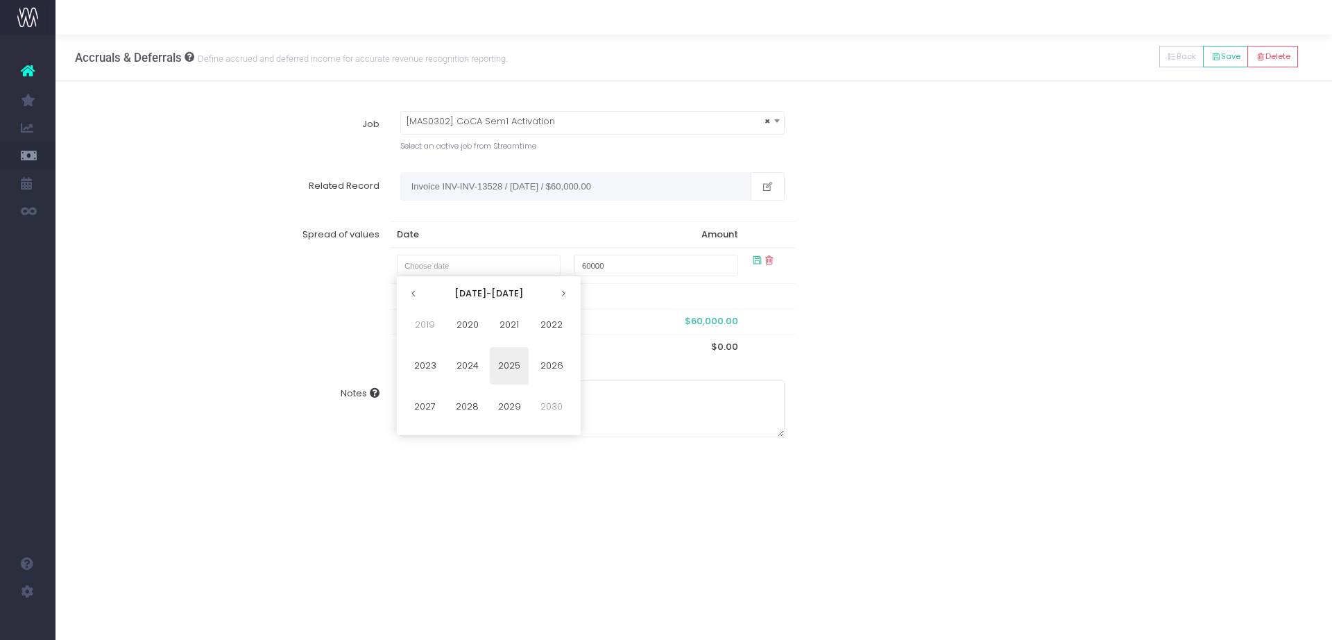
click at [497, 292] on th "2020-2029" at bounding box center [489, 293] width 128 height 21
click at [513, 368] on span "2050" at bounding box center [509, 365] width 39 height 37
click at [513, 368] on span "2055" at bounding box center [509, 365] width 39 height 37
click at [513, 368] on span "Jul" at bounding box center [509, 365] width 39 height 37
click at [513, 368] on td "15" at bounding box center [513, 376] width 24 height 21
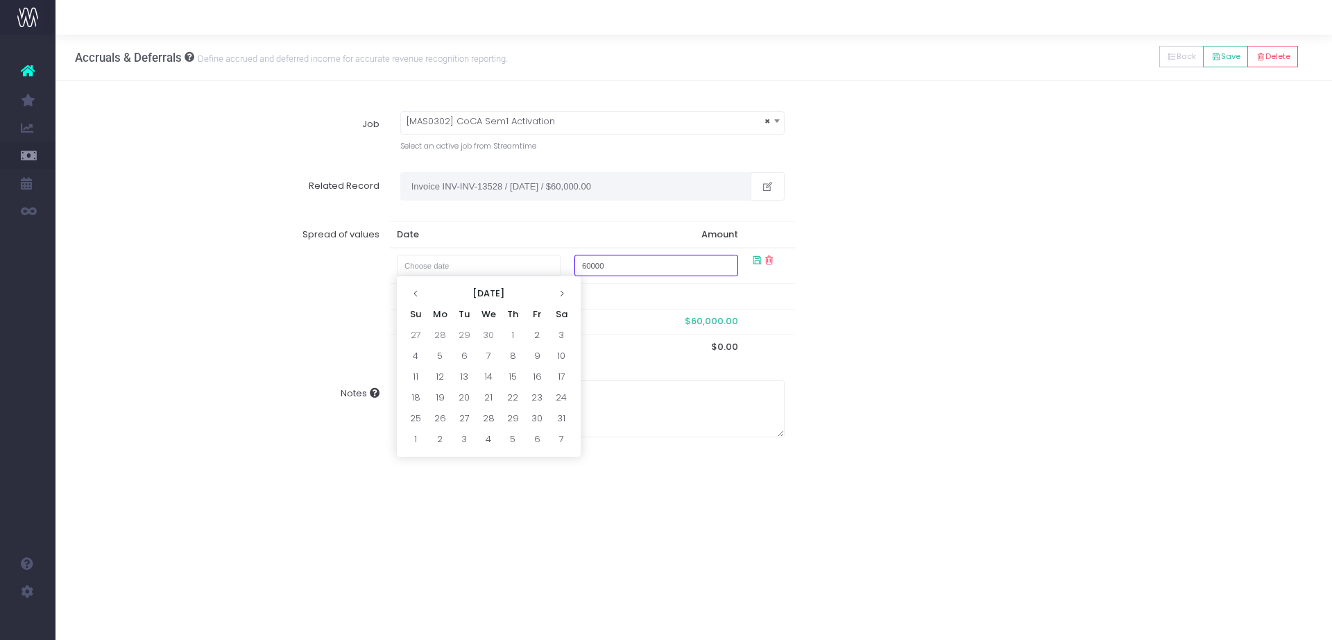
type input "July 15, 2055"
click at [904, 357] on div "Spread of values Date Amount July 15, 2055 60000 Remaining To Spread $60,000.00…" at bounding box center [694, 290] width 1258 height 159
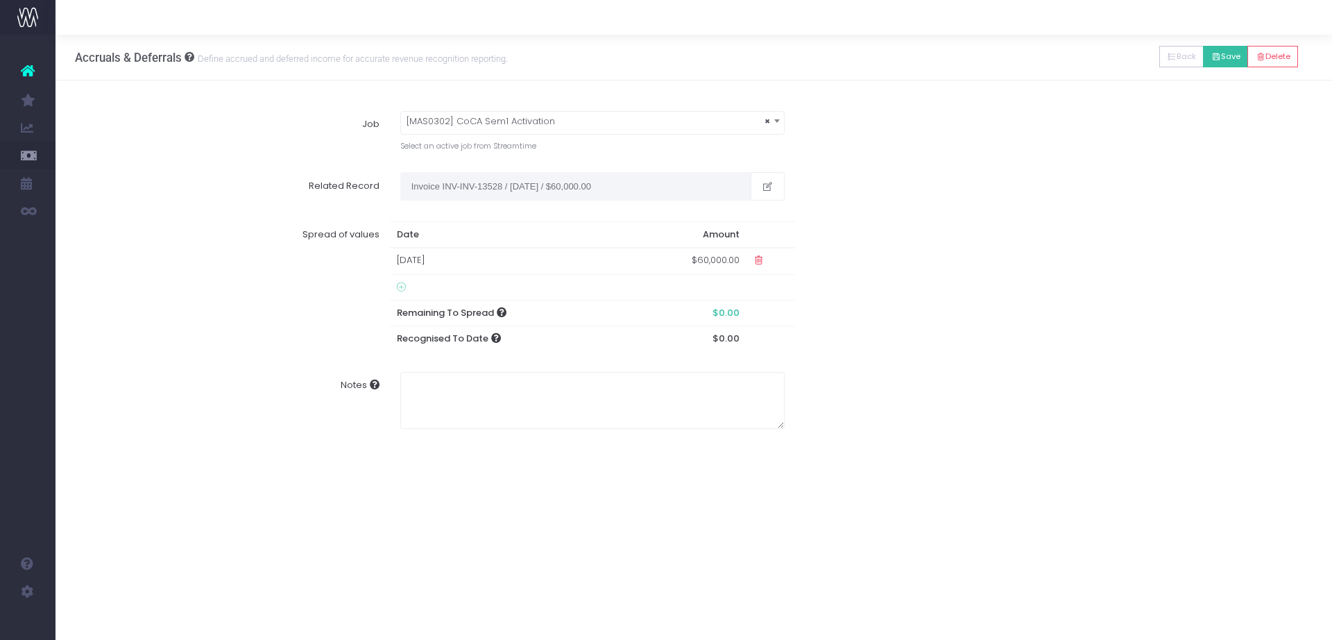
click at [1232, 46] on button "Save" at bounding box center [1225, 57] width 45 height 22
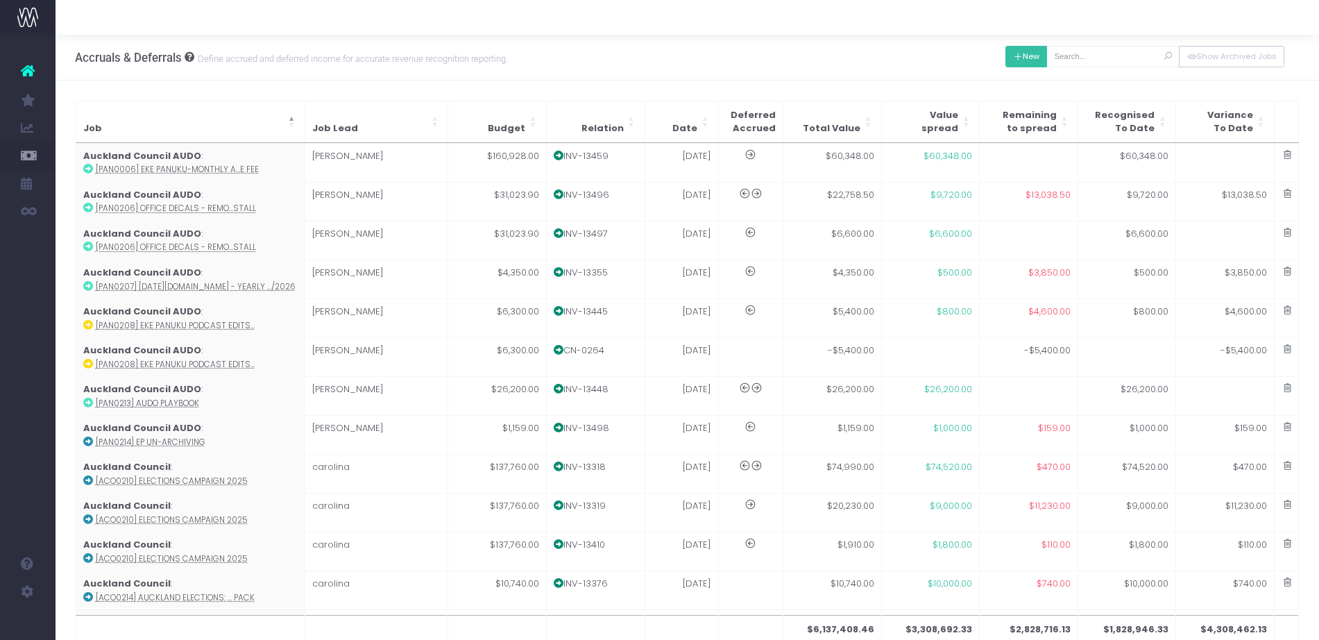
click at [1023, 59] on button "New" at bounding box center [1027, 57] width 42 height 22
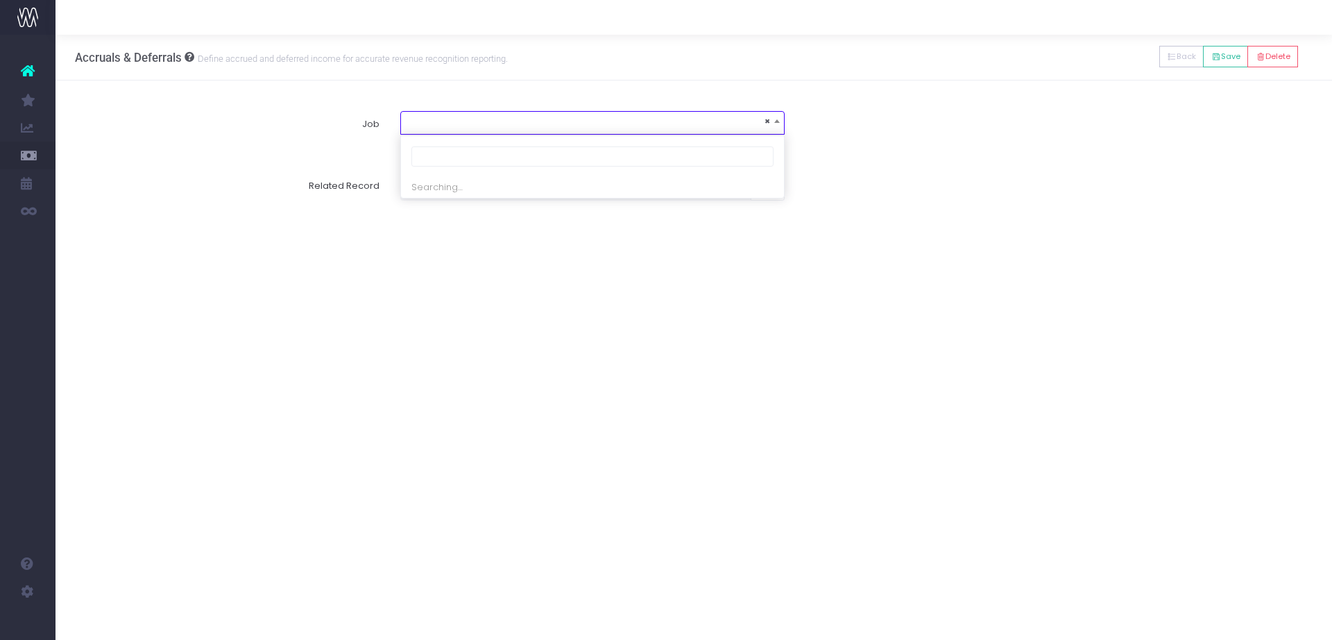
click at [467, 115] on span "×" at bounding box center [592, 121] width 383 height 19
type input "mas0302"
click at [445, 137] on div "Select an active job from Streamtime" at bounding box center [592, 143] width 384 height 17
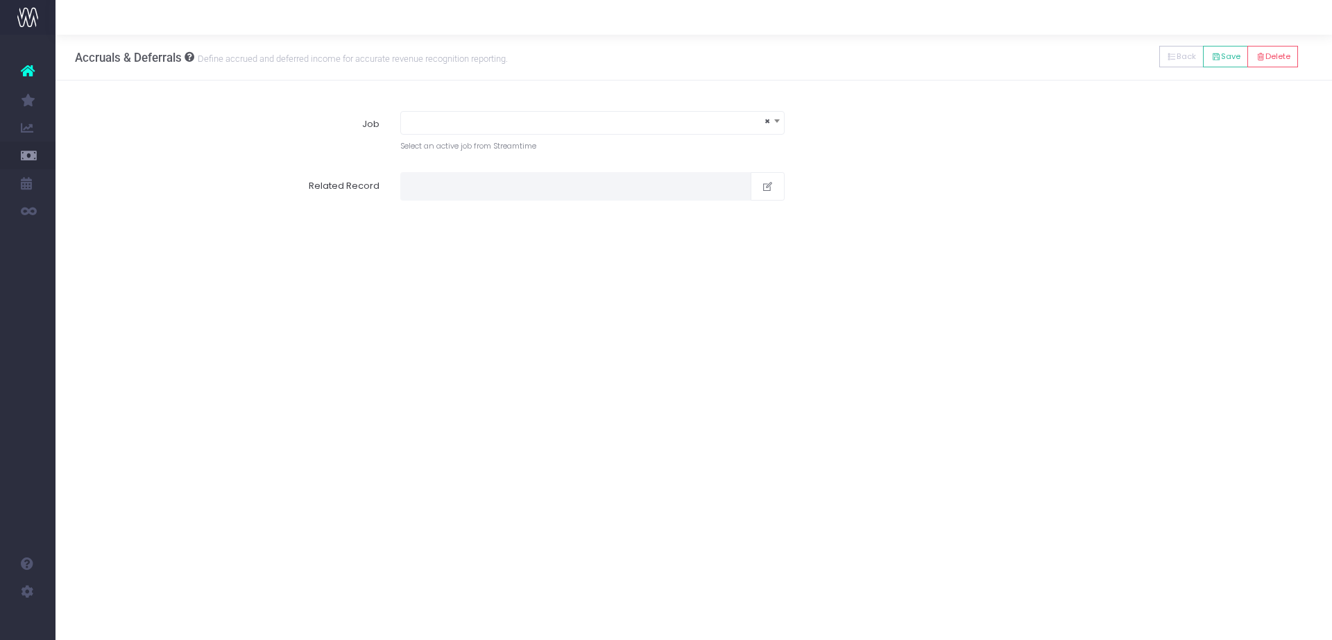
click at [445, 124] on span "×" at bounding box center [592, 121] width 383 height 19
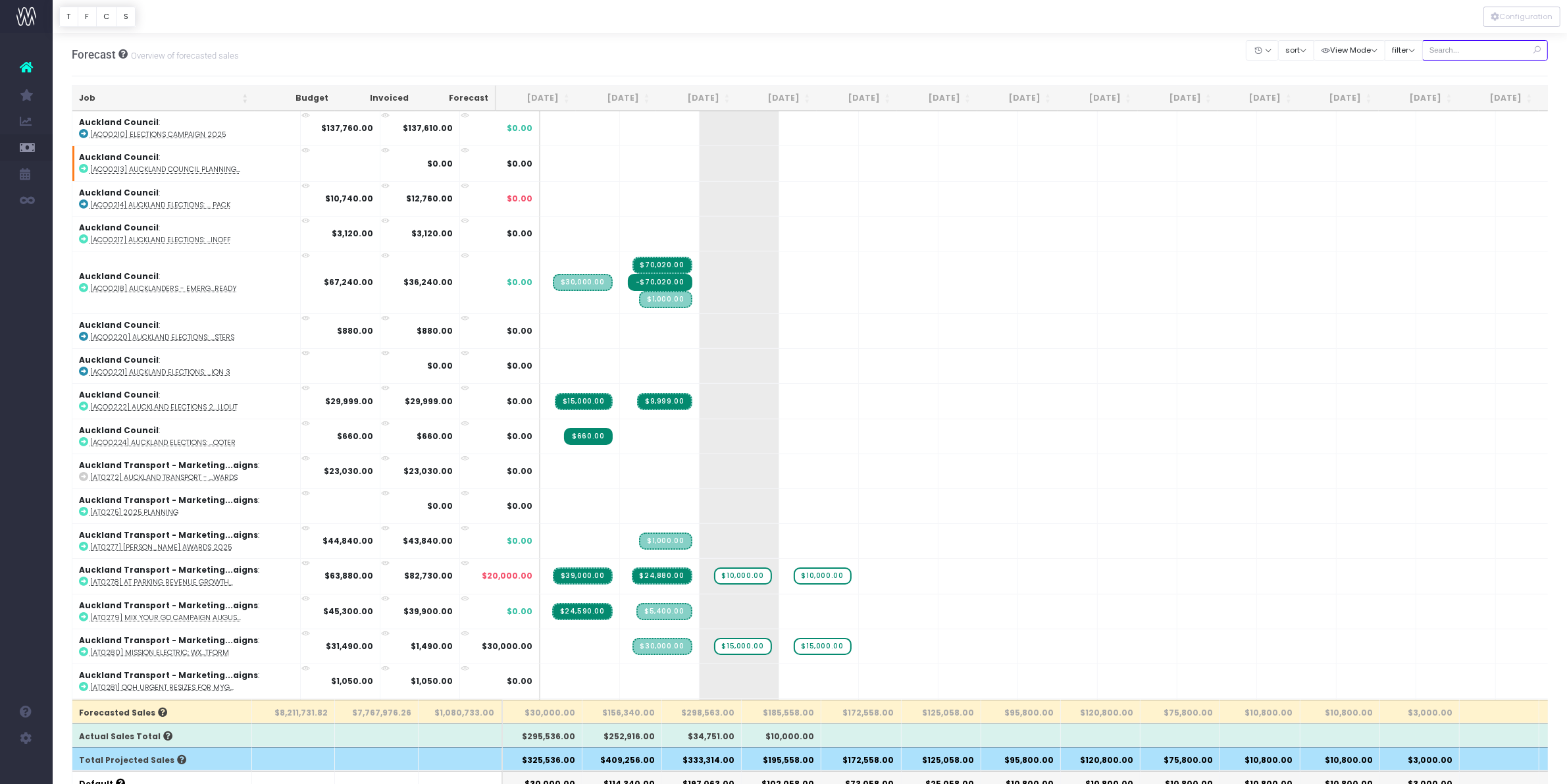
click at [1472, 45] on input "text" at bounding box center [1485, 50] width 126 height 21
type input "bris"
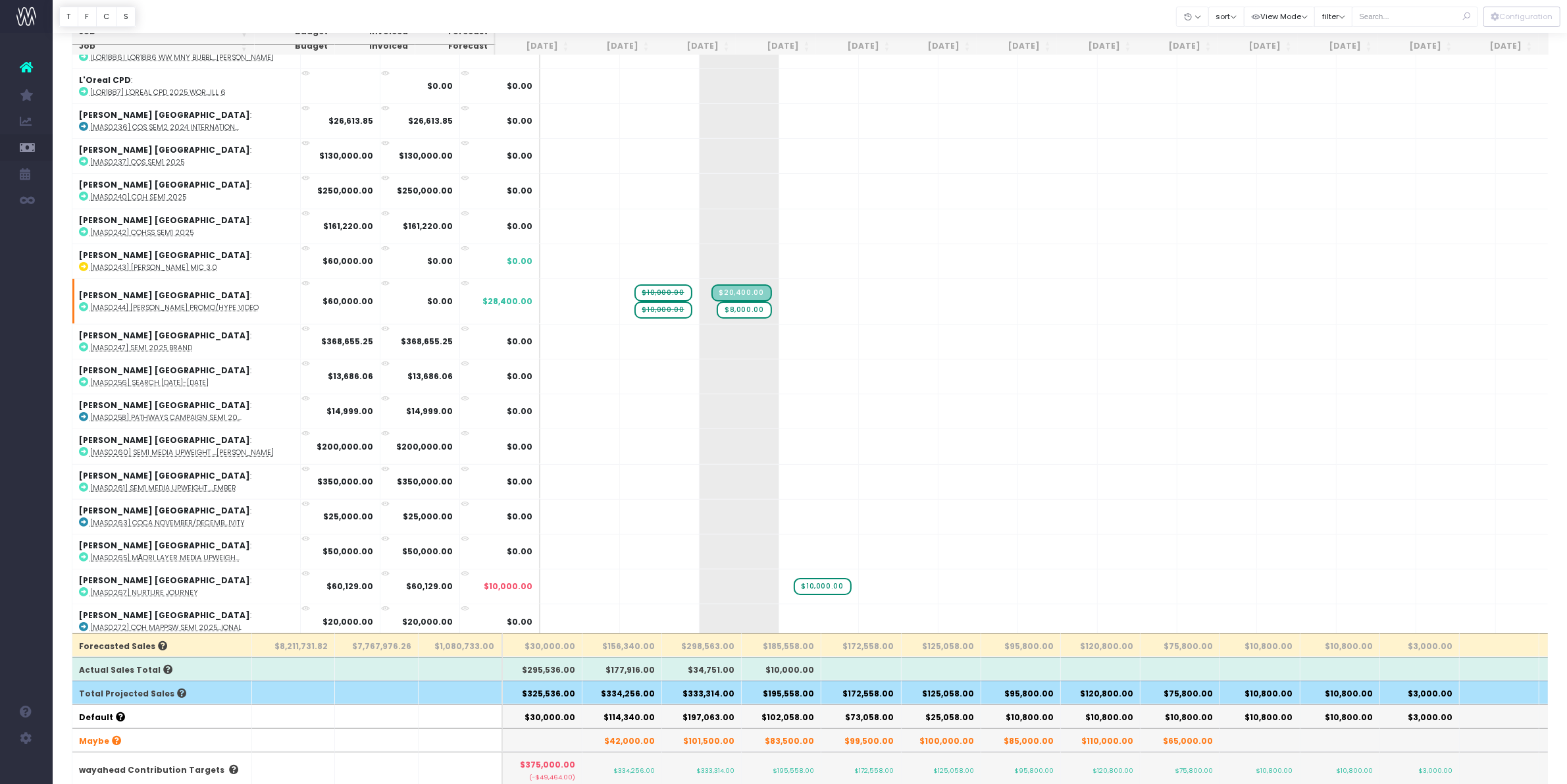
scroll to position [7418, 0]
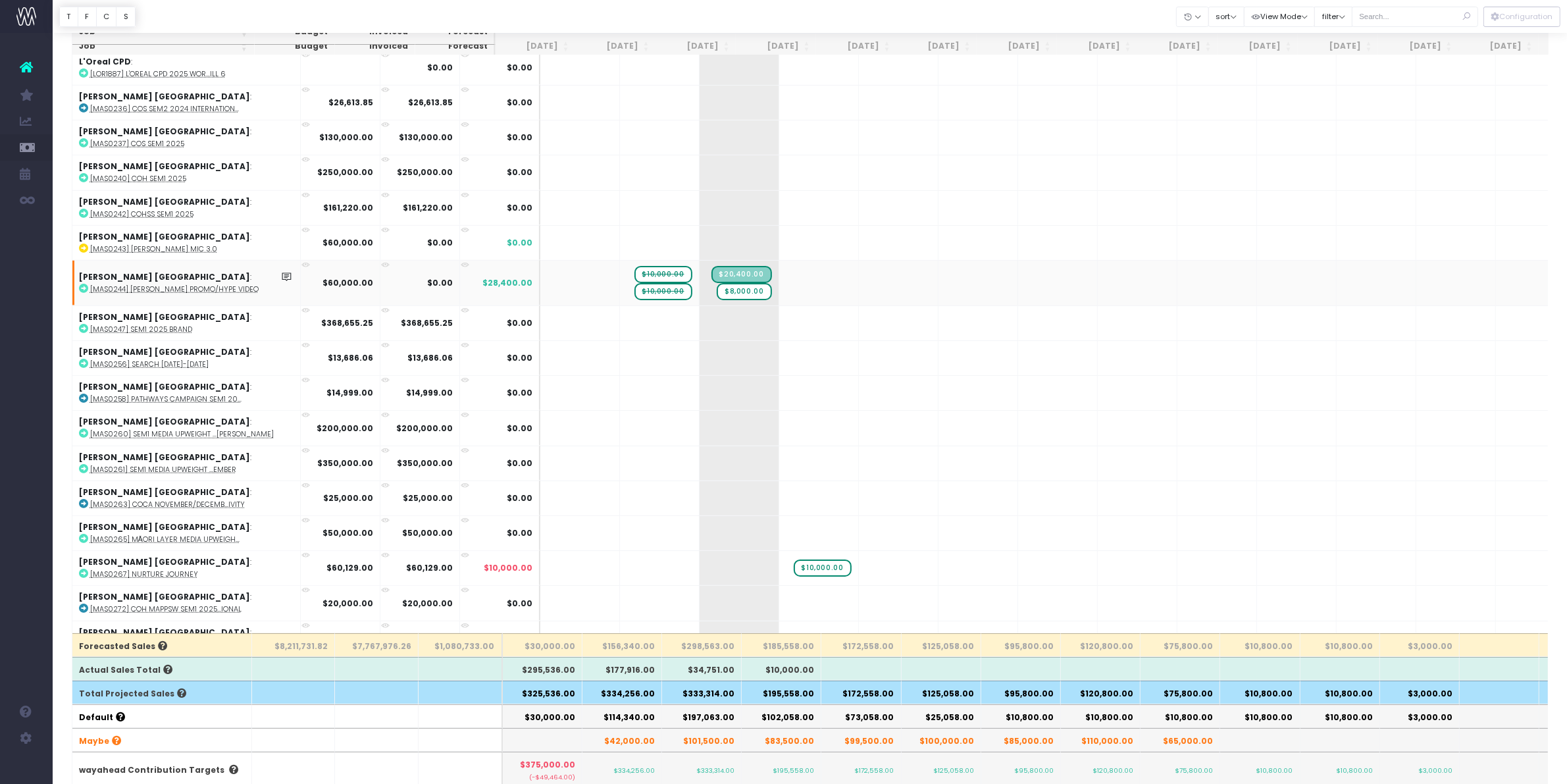
click at [635, 265] on span "$10,000.00" at bounding box center [663, 274] width 58 height 17
type input "0"
click at [637, 274] on span "$10,000.00" at bounding box center [666, 283] width 58 height 17
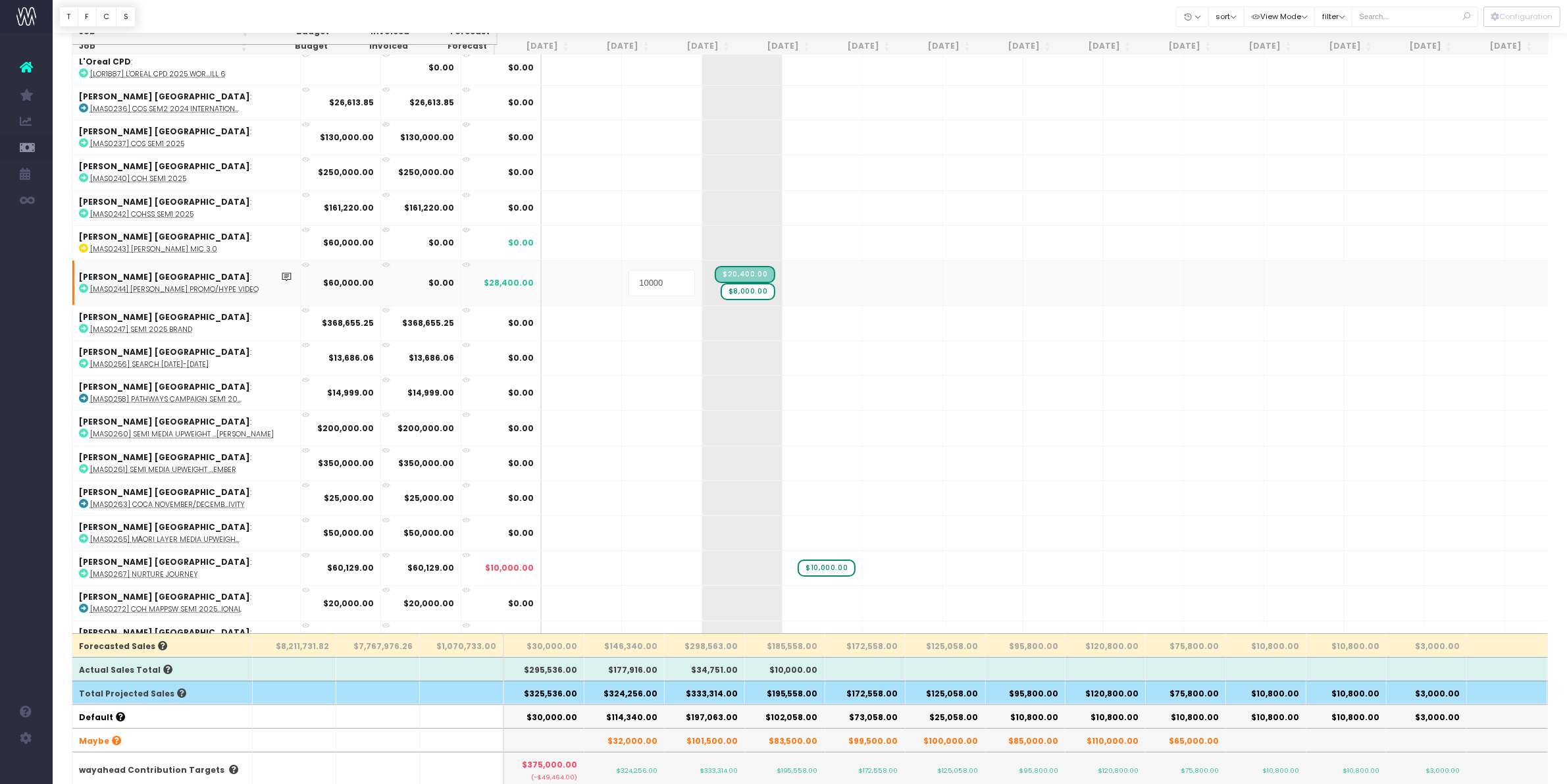
type input "0"
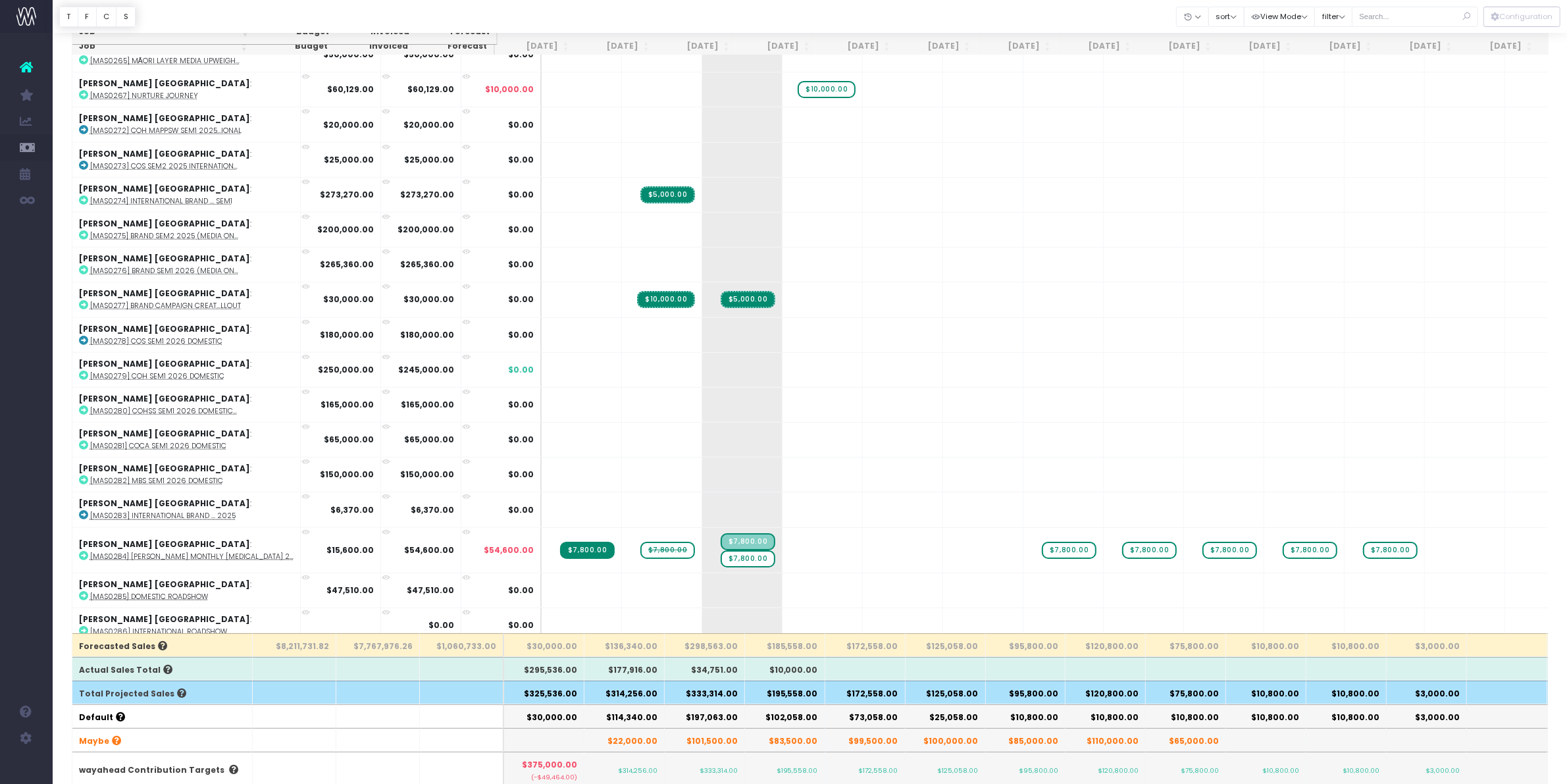
scroll to position [7918, 0]
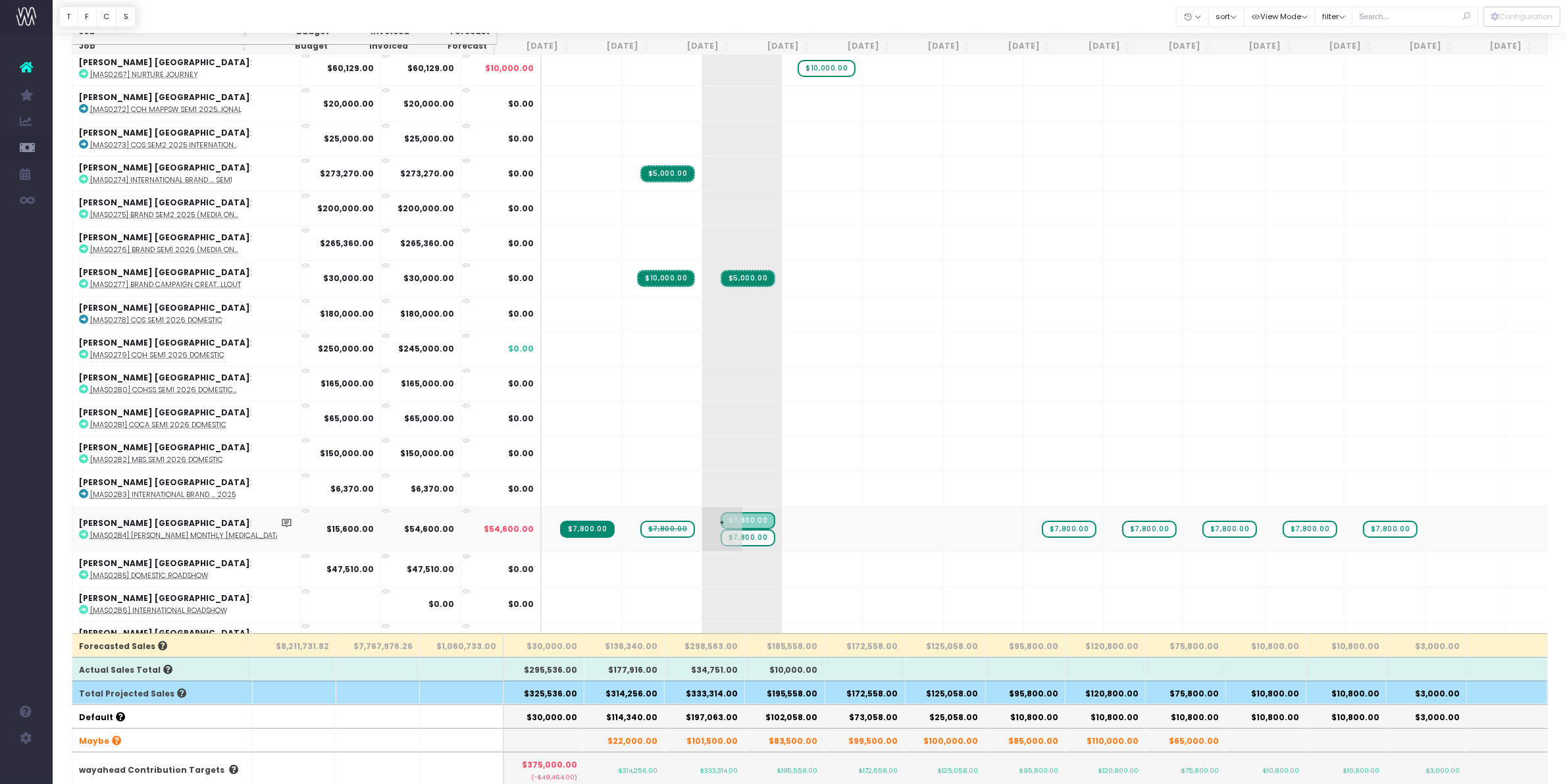
click at [721, 529] on span "$7,800.00" at bounding box center [748, 538] width 55 height 17
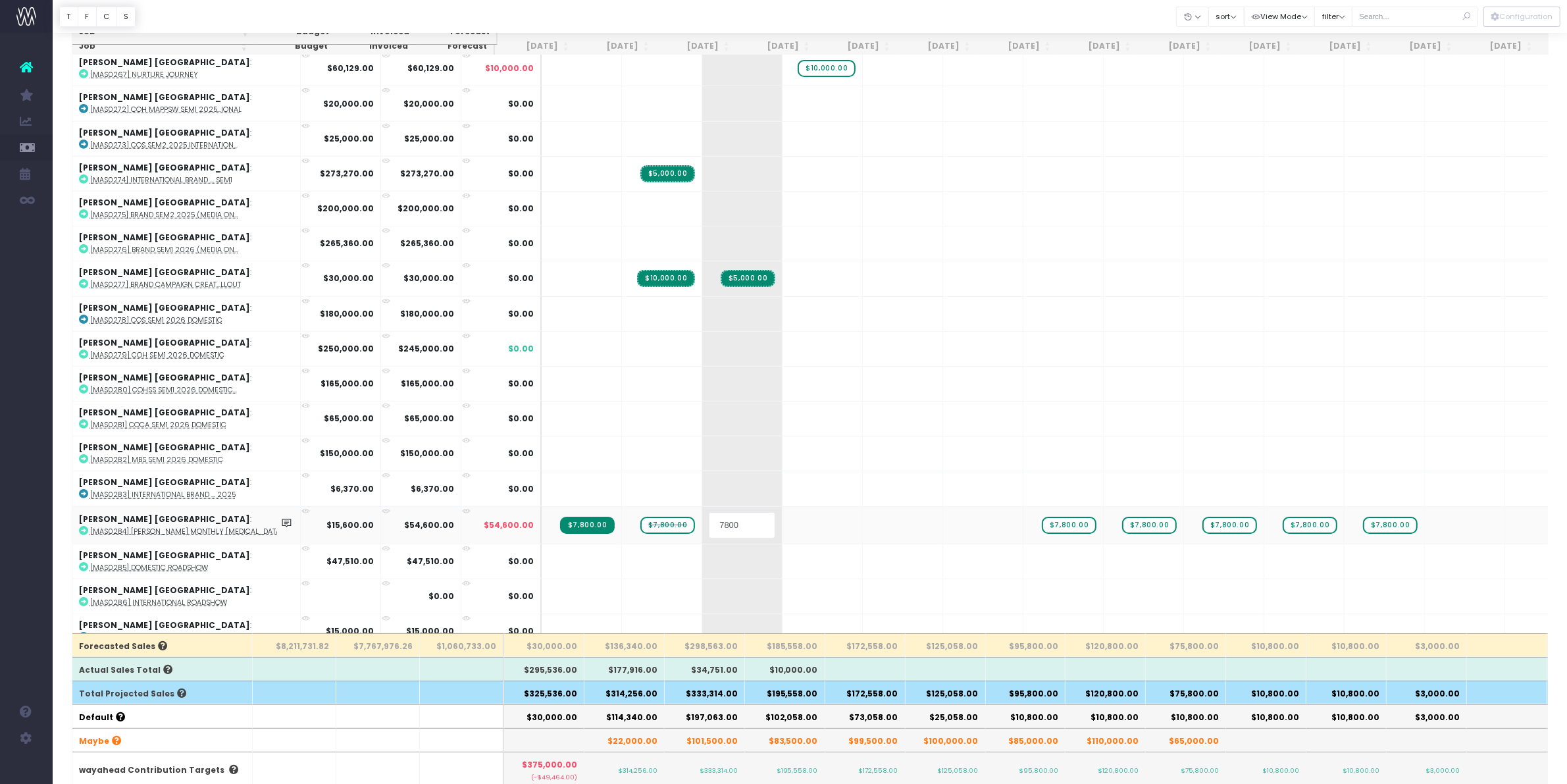
type input "0"
drag, startPoint x: 640, startPoint y: 508, endPoint x: 695, endPoint y: 511, distance: 55.1
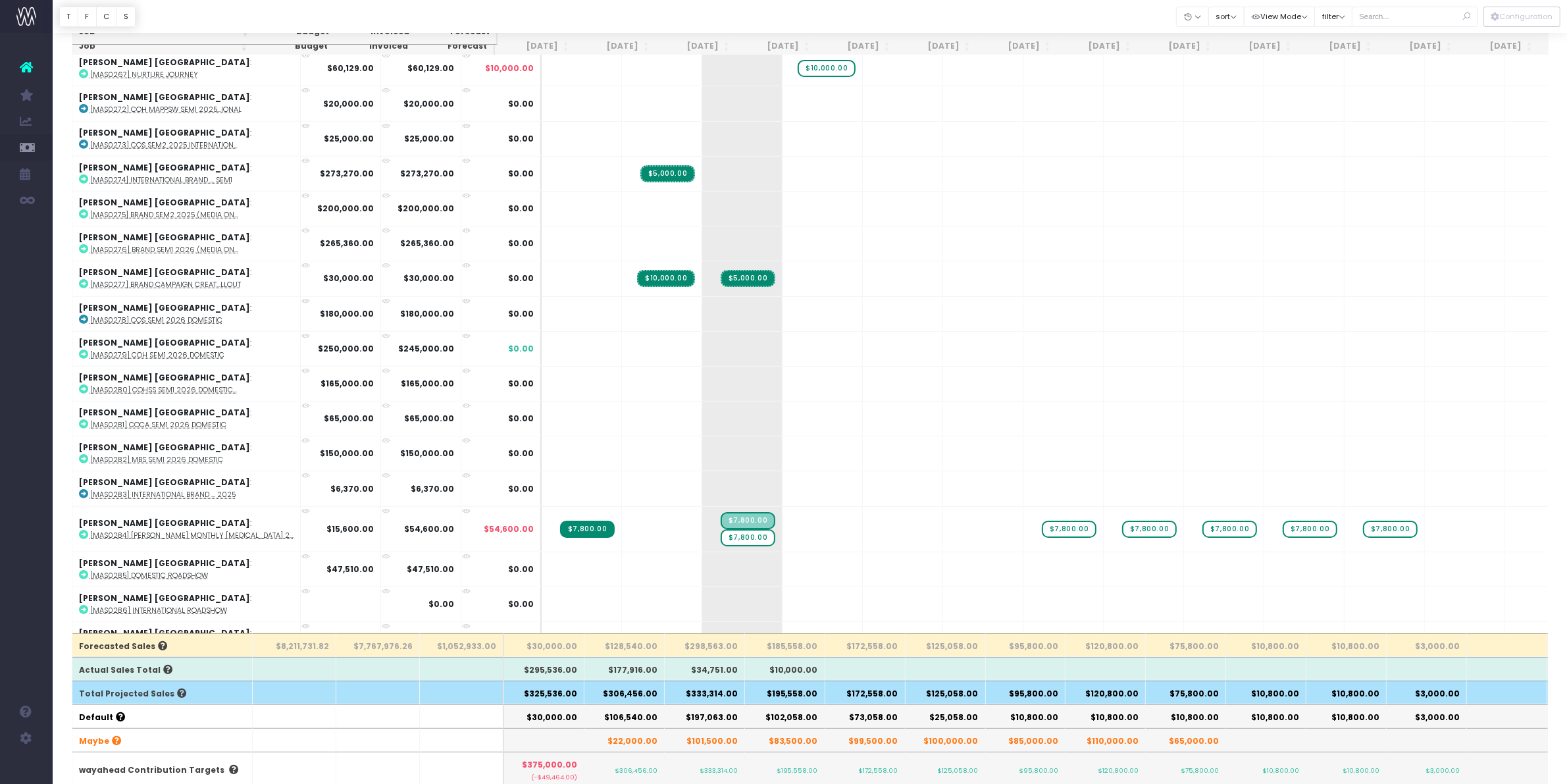
click at [721, 512] on span "$7,800.00" at bounding box center [748, 520] width 55 height 17
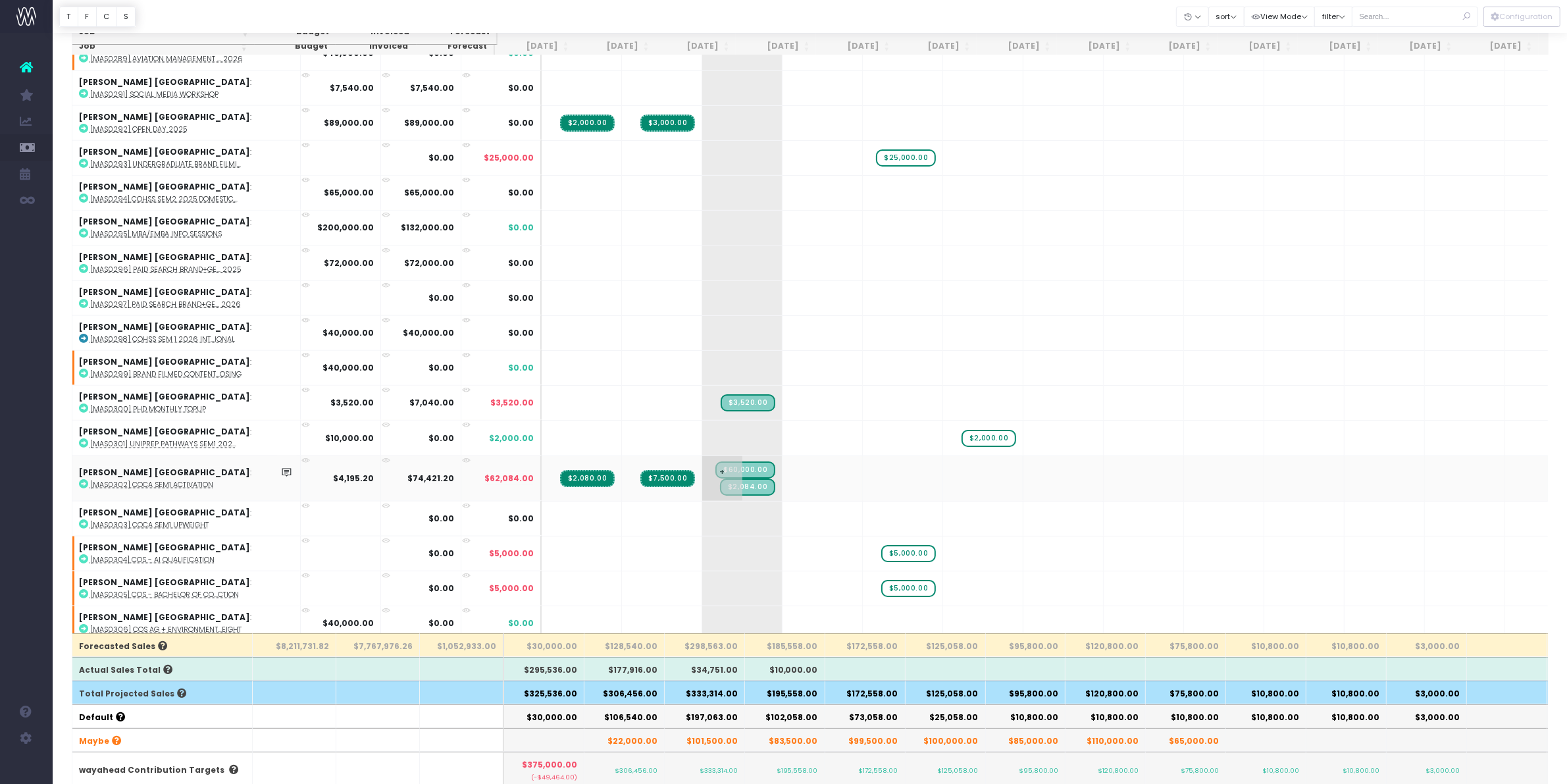
scroll to position [8577, 0]
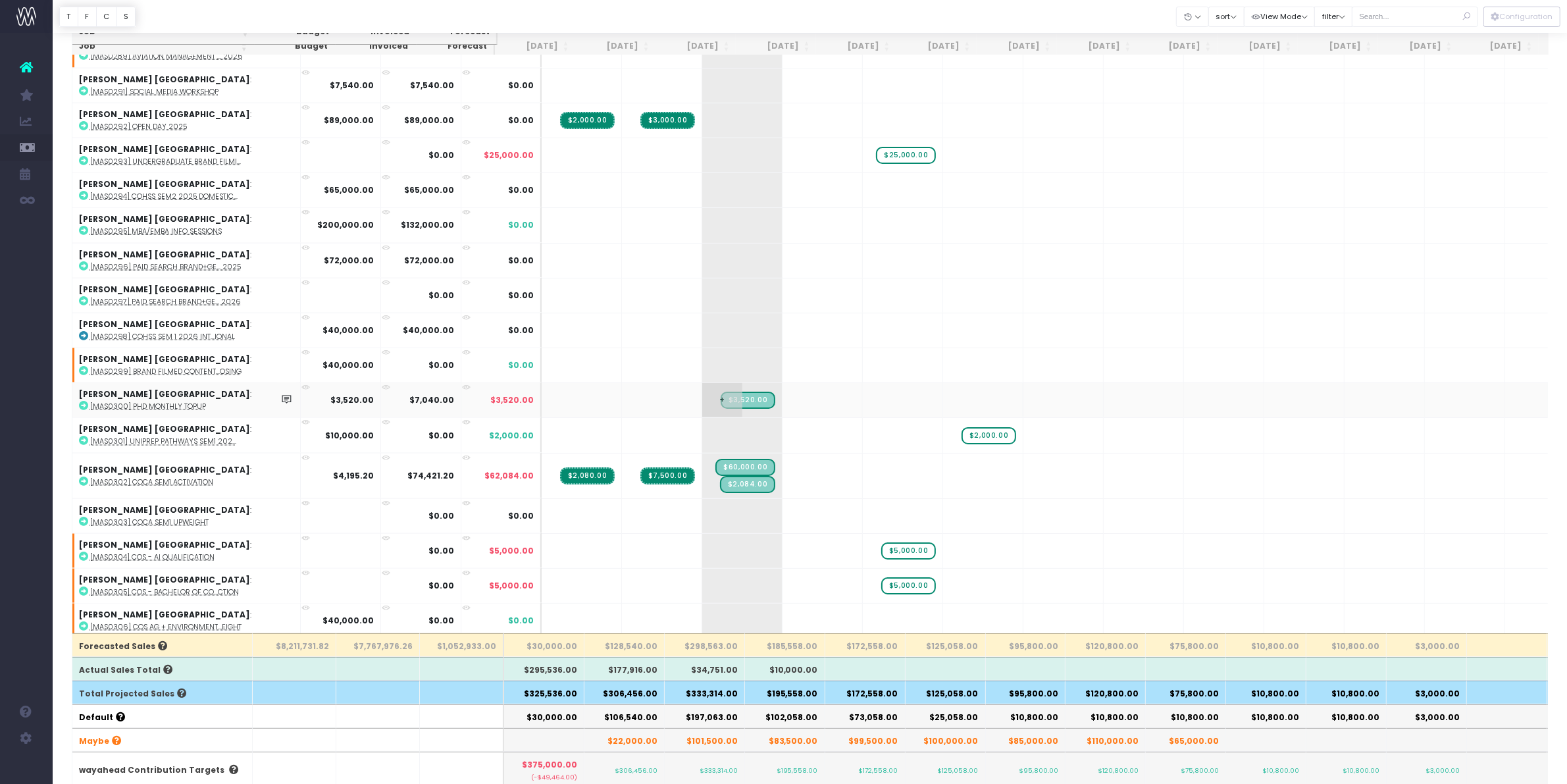
click at [721, 392] on span "$3,520.00" at bounding box center [748, 400] width 55 height 17
click at [715, 459] on span "$60,000.00" at bounding box center [745, 467] width 60 height 17
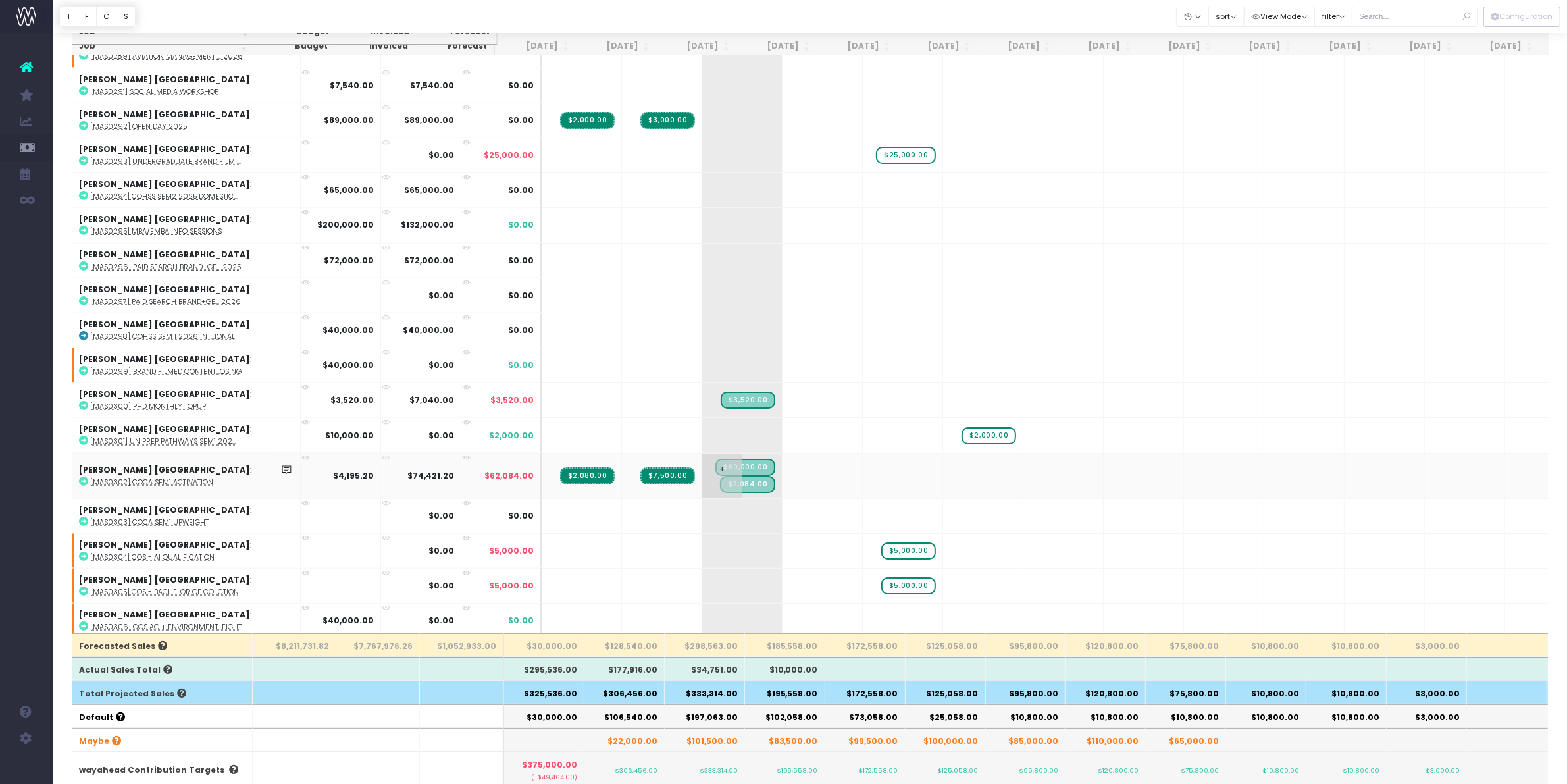
click at [715, 459] on span "$60,000.00" at bounding box center [745, 467] width 60 height 17
click at [721, 476] on span "$2,084.00" at bounding box center [747, 484] width 55 height 17
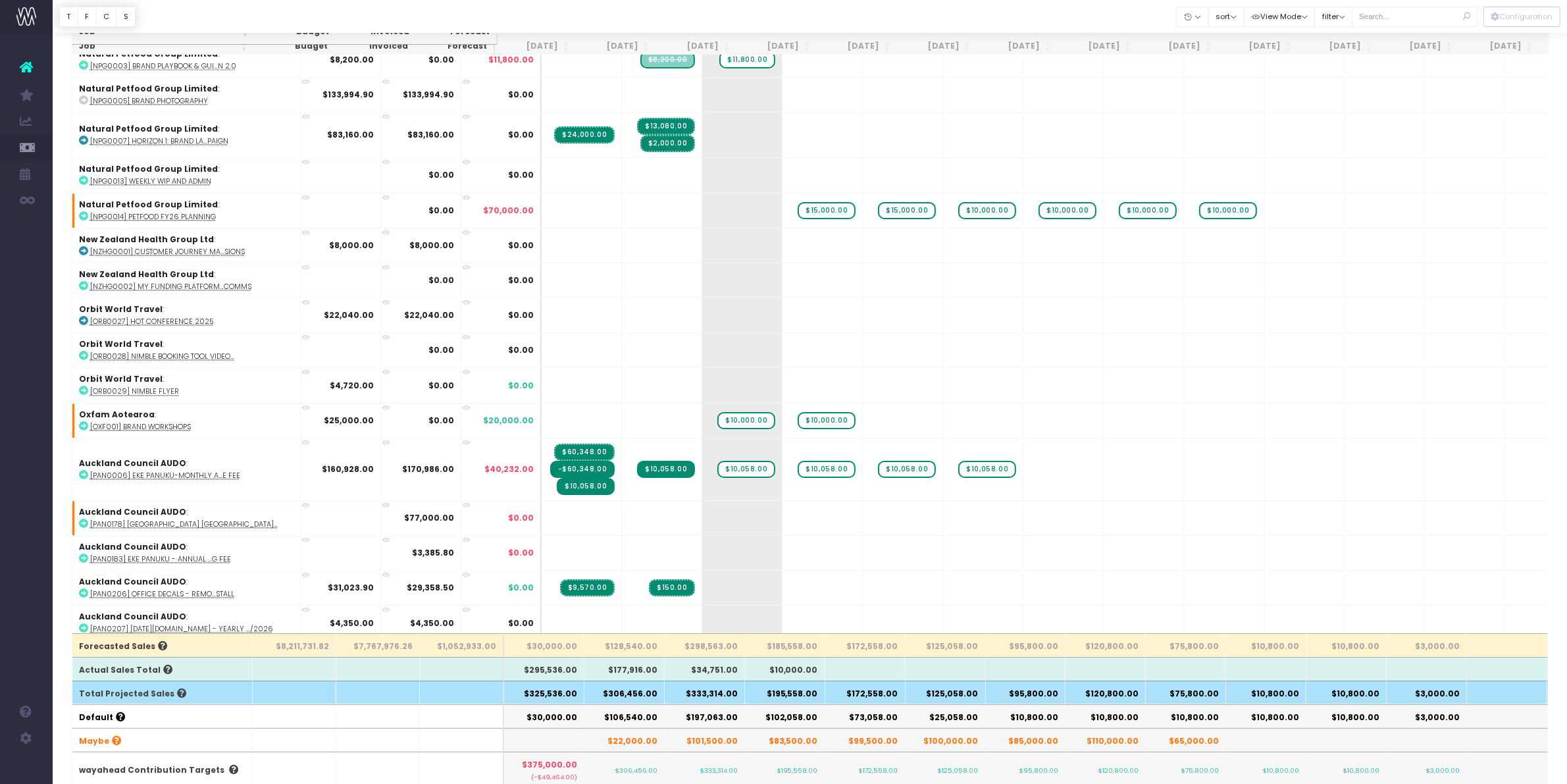
scroll to position [10540, 0]
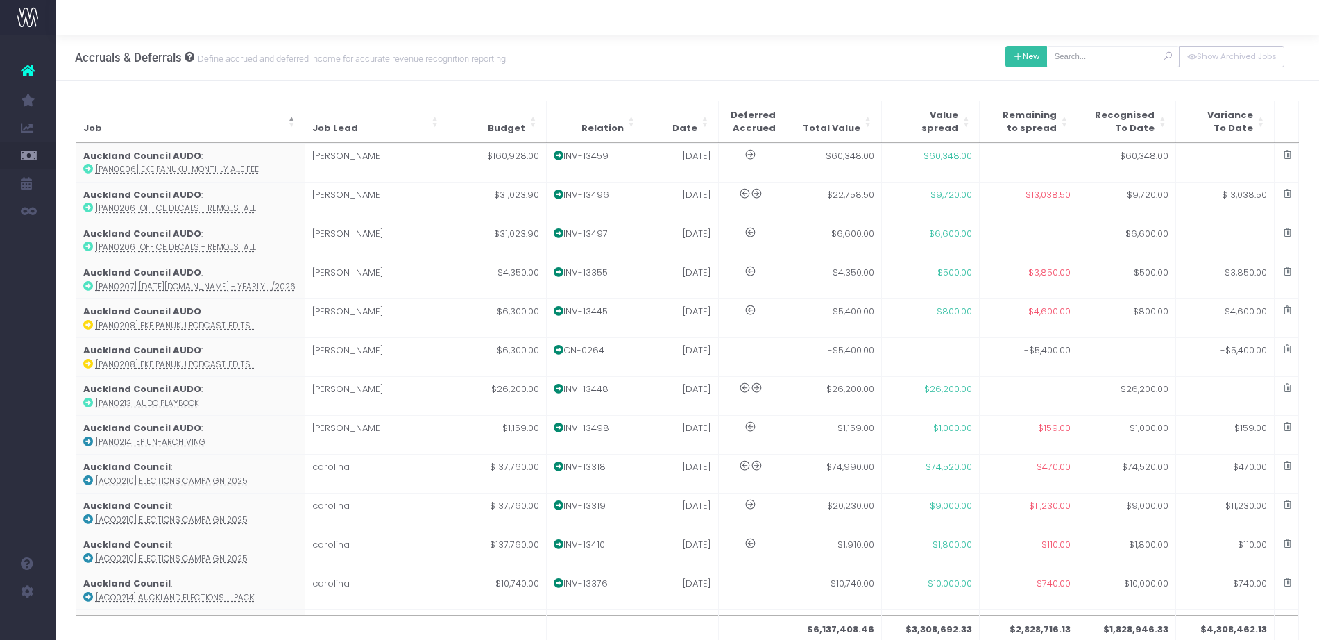
click at [1037, 64] on button "New" at bounding box center [1027, 57] width 42 height 22
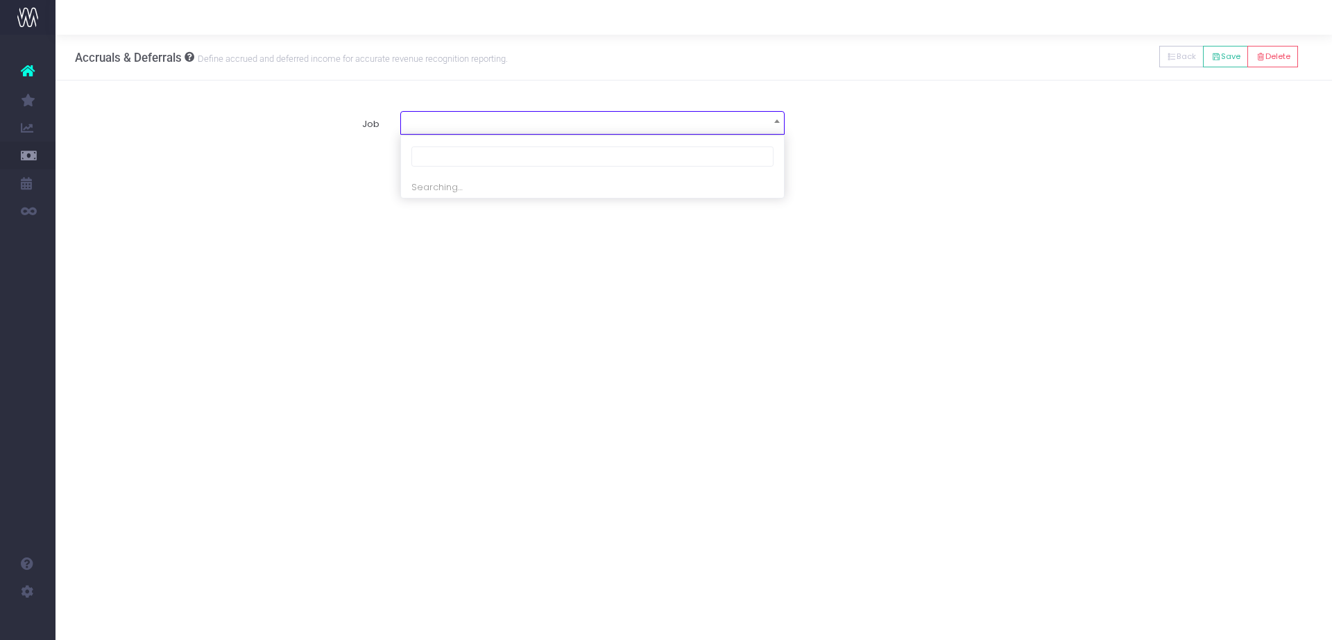
click at [536, 119] on span at bounding box center [592, 121] width 383 height 19
type input "mas0302"
select select "1885392"
click at [405, 253] on span at bounding box center [409, 253] width 12 height 12
click at [424, 253] on input "radio" at bounding box center [428, 250] width 9 height 9
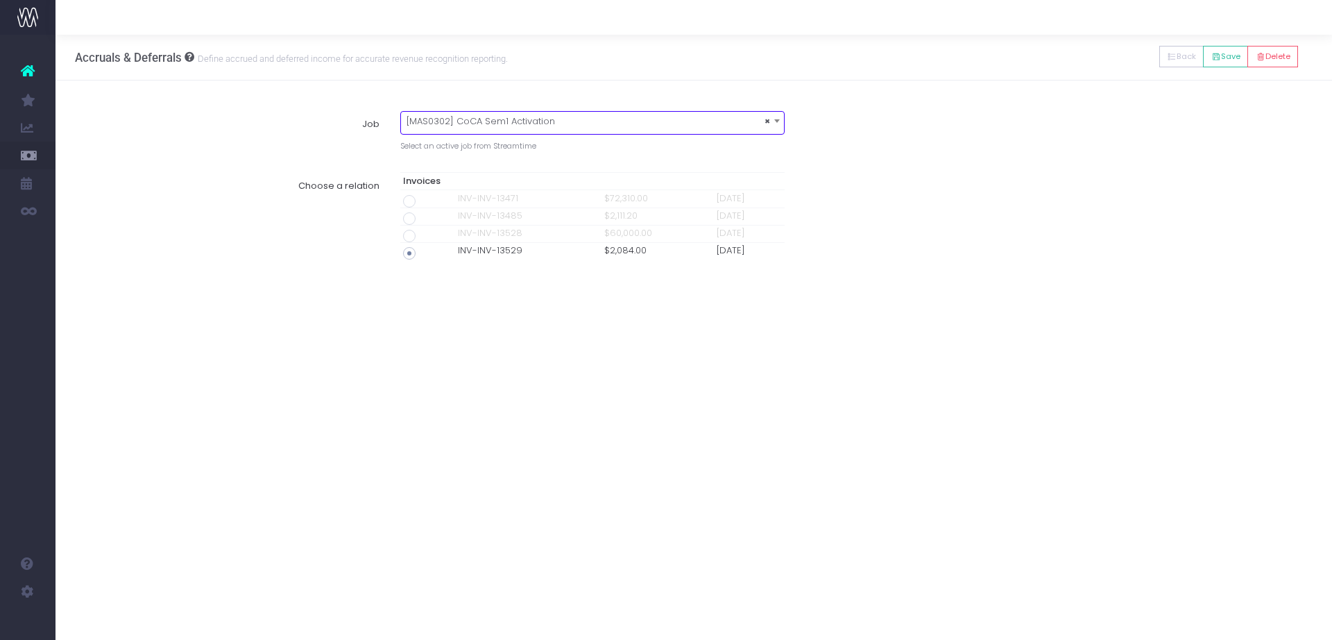
type input "Invoice INV-INV-13529 / [DATE] / $2,084.00"
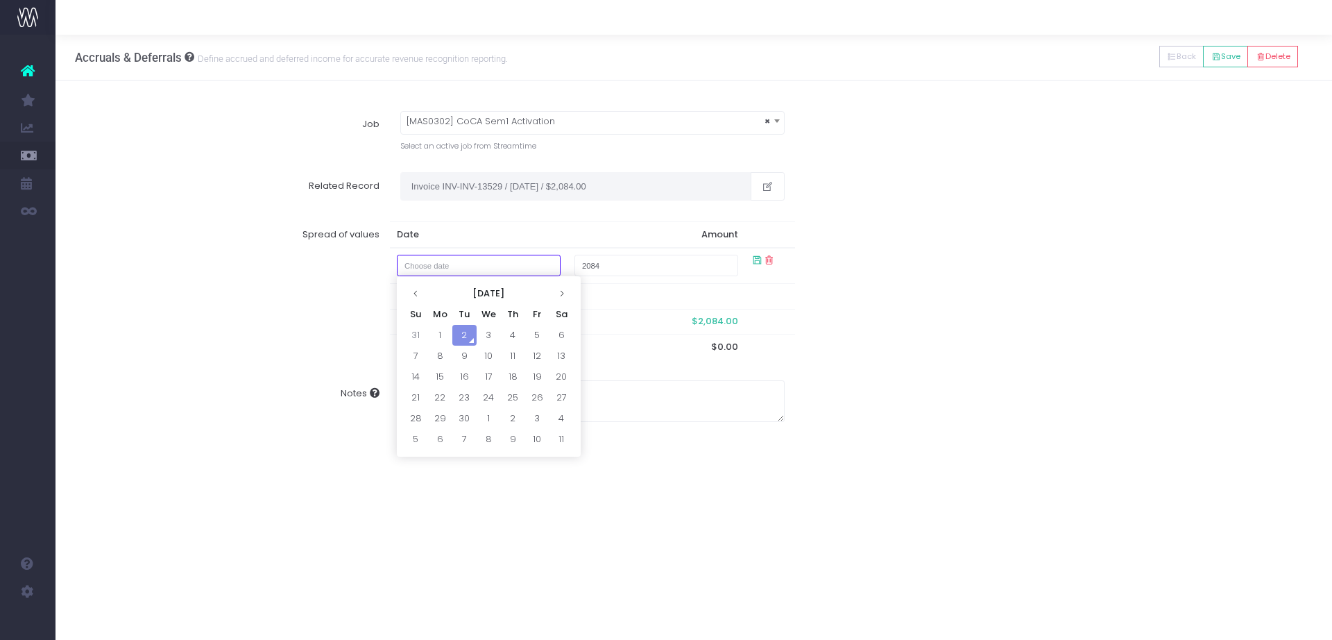
click at [415, 264] on input "text" at bounding box center [479, 266] width 164 height 22
click at [495, 285] on th "[DATE]" at bounding box center [488, 293] width 121 height 21
click at [495, 285] on th "2025" at bounding box center [489, 293] width 128 height 21
click at [559, 296] on icon at bounding box center [563, 293] width 8 height 8
click at [545, 371] on span "2036" at bounding box center [551, 365] width 39 height 37
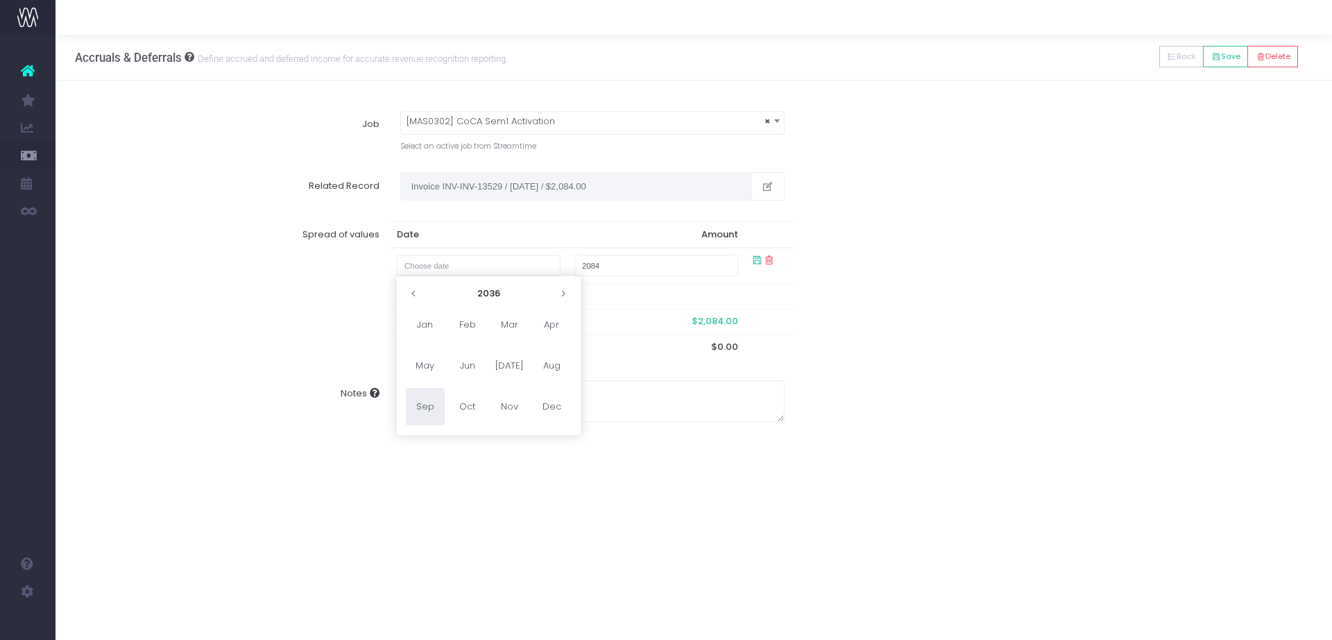
click at [545, 371] on span "Aug" at bounding box center [551, 365] width 39 height 37
click at [545, 371] on td "15" at bounding box center [537, 376] width 24 height 21
type input "[DATE]"
click at [871, 335] on div "Spread of values Date Amount [DATE] 2084 Remaining To Spread $2,084.00 Recognis…" at bounding box center [694, 290] width 1258 height 159
click at [1231, 38] on div "New Back Save [GEOGRAPHIC_DATA] Show Archived Jobs" at bounding box center [1228, 57] width 137 height 44
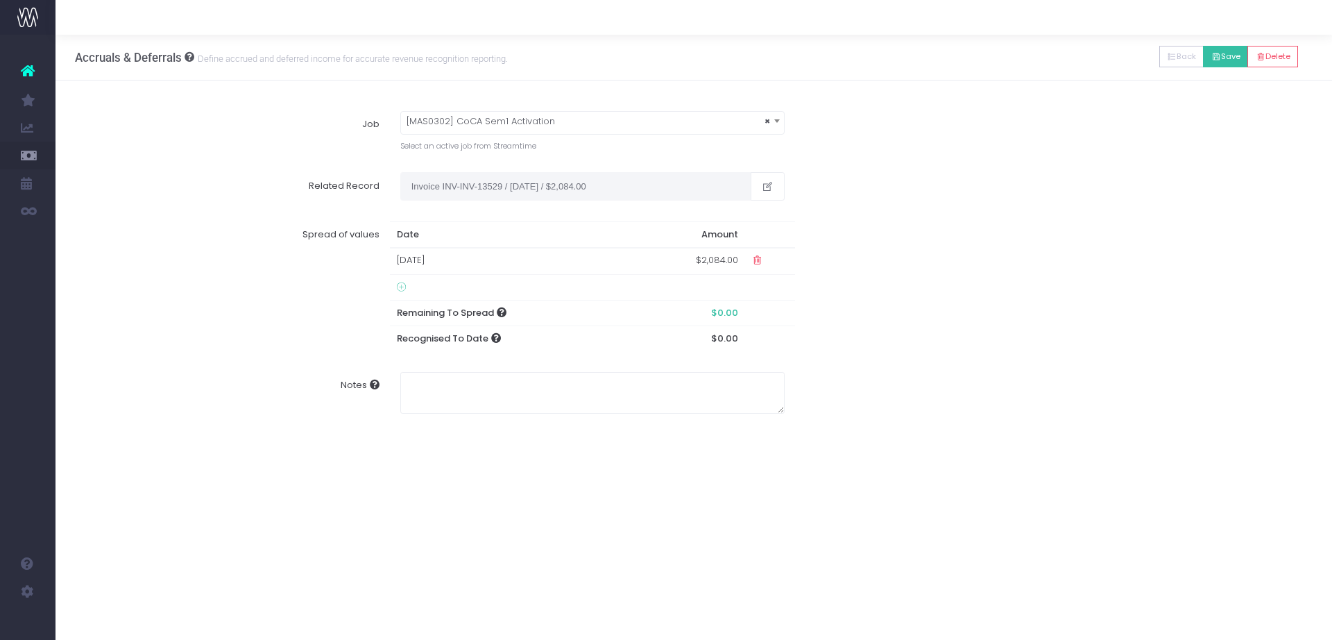
click at [1226, 59] on button "Save" at bounding box center [1225, 57] width 45 height 22
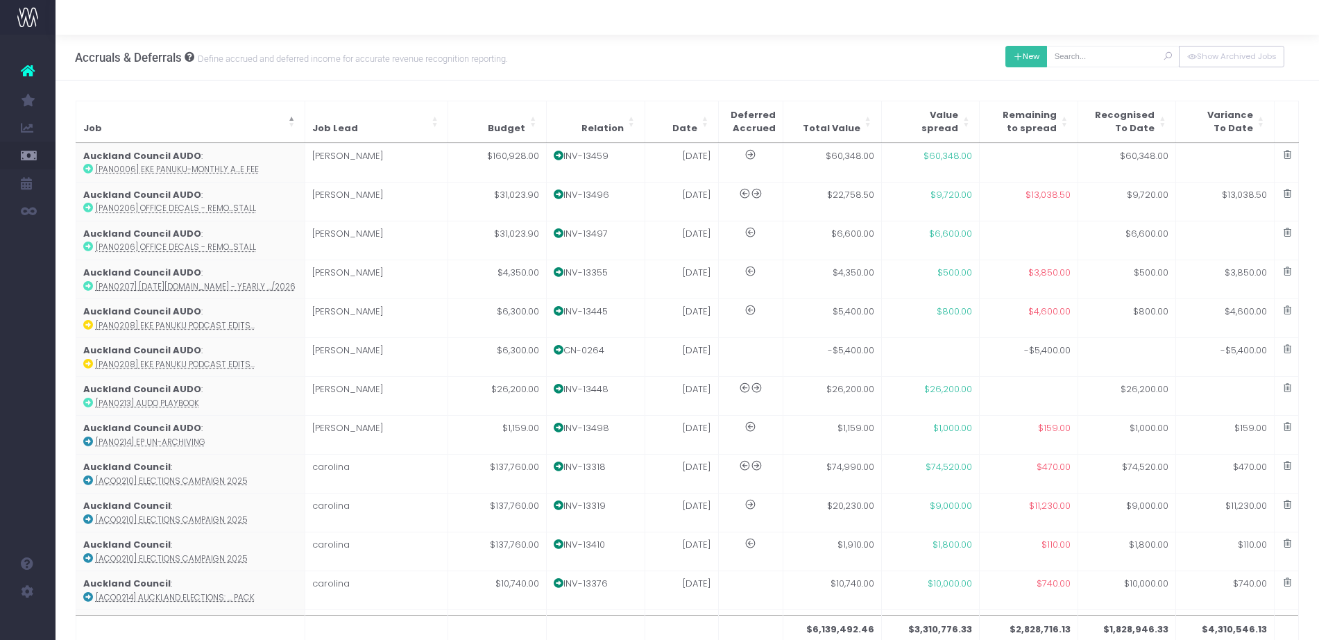
click at [1033, 51] on button "New" at bounding box center [1027, 57] width 42 height 22
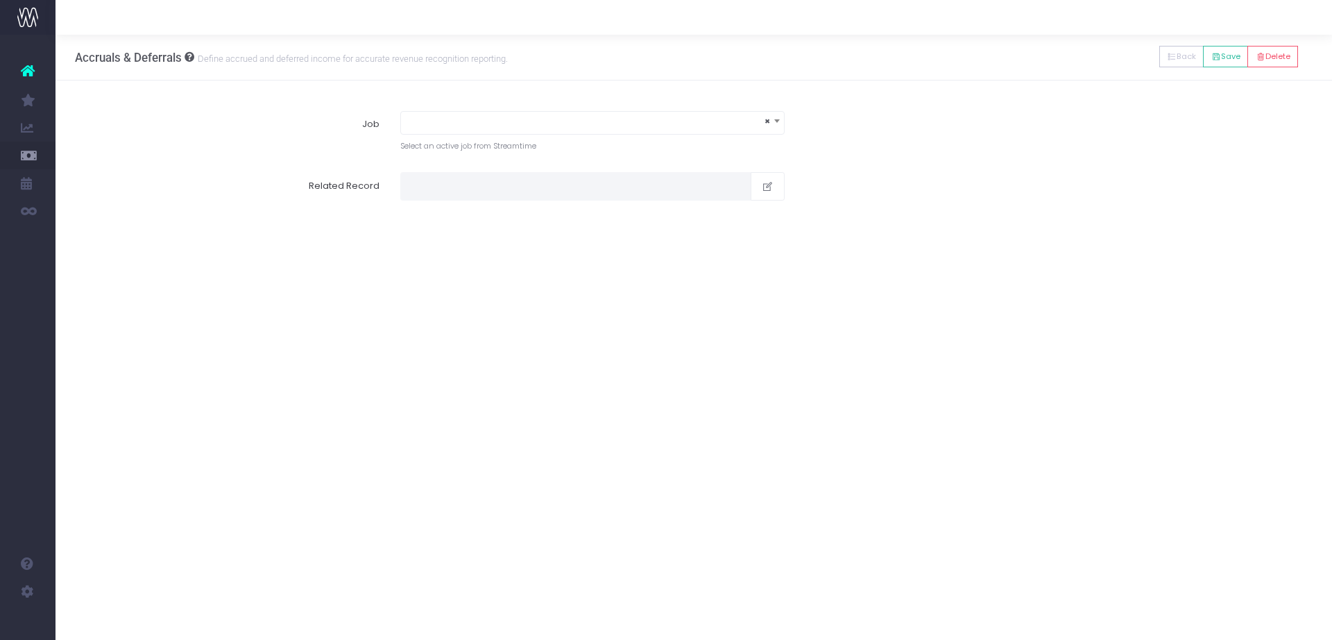
click at [608, 137] on div "Select an active job from Streamtime" at bounding box center [592, 143] width 384 height 17
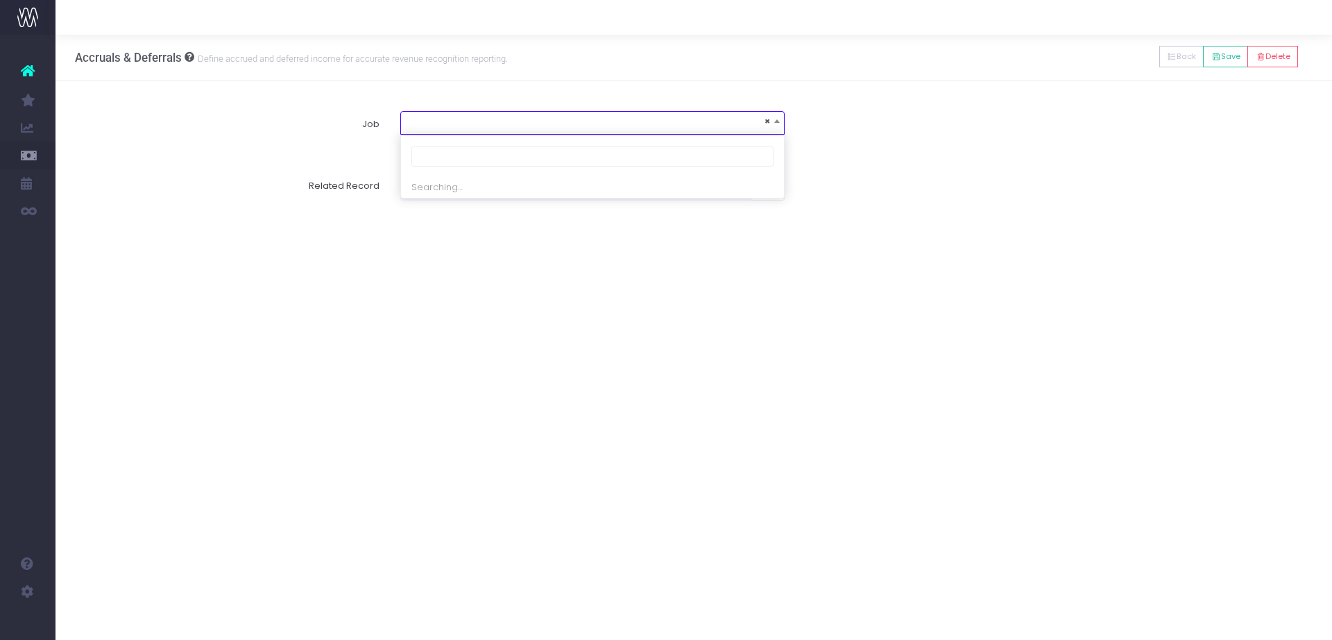
click at [608, 134] on span "×" at bounding box center [592, 123] width 384 height 24
type input "ko0004"
select select "1913913"
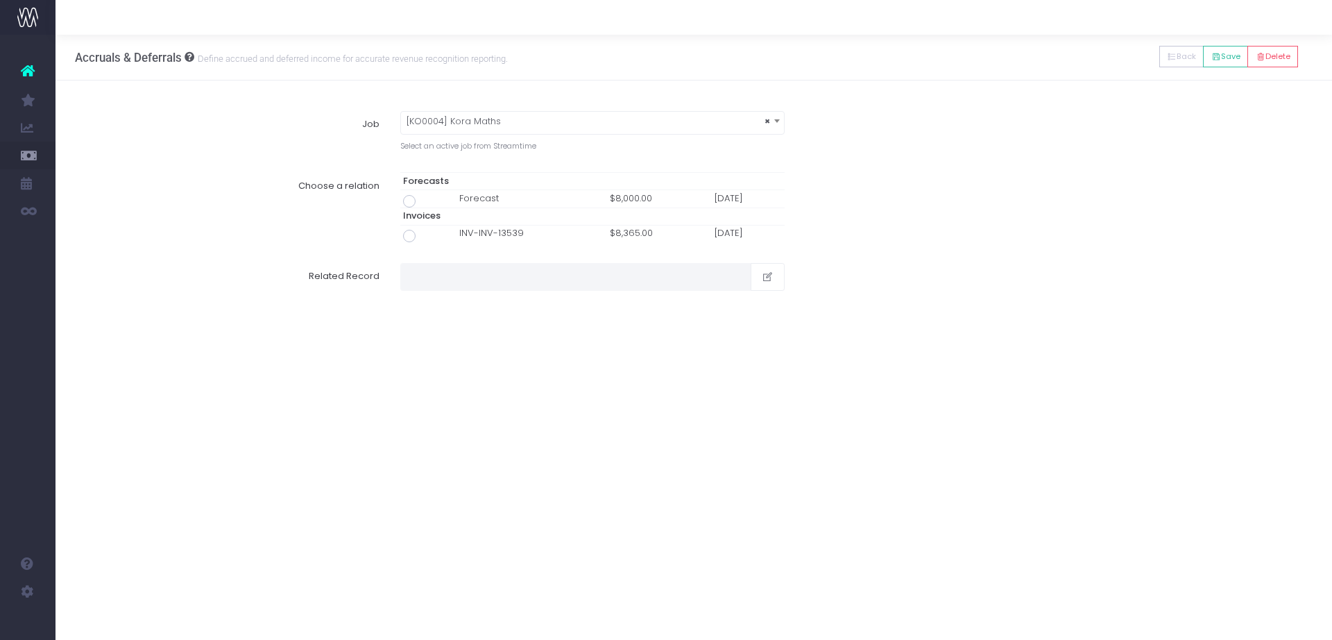
click at [412, 236] on span at bounding box center [409, 236] width 12 height 12
click at [424, 236] on input "radio" at bounding box center [428, 233] width 9 height 9
type input "Invoice INV-INV-13539 / 31 Aug 25 / $8,365.00"
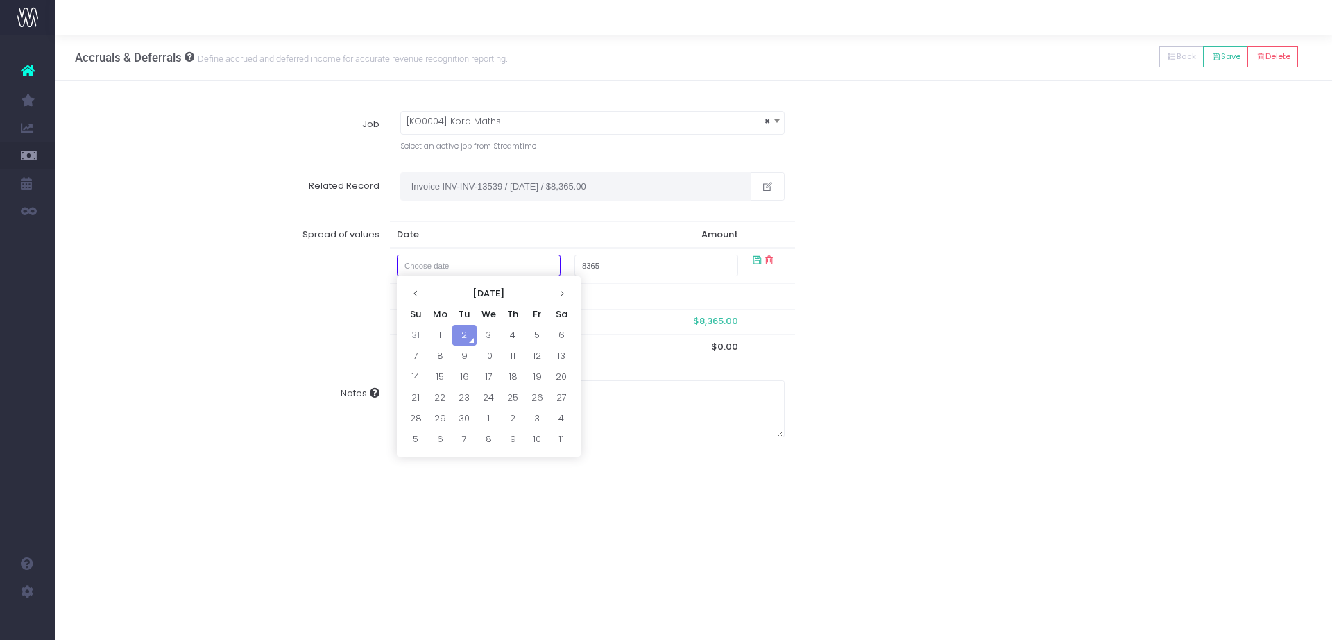
click at [489, 264] on input "text" at bounding box center [479, 266] width 164 height 22
click at [420, 327] on td "31" at bounding box center [416, 335] width 24 height 21
type input "August 31, 2025"
type input "8000"
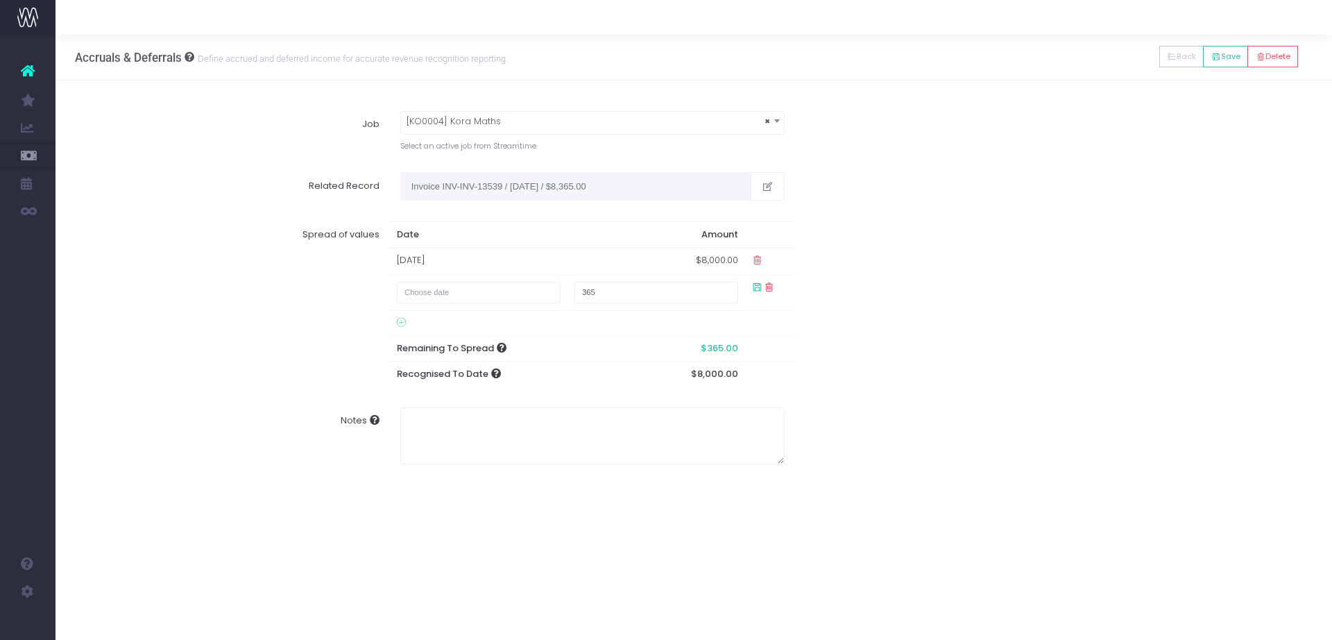
click at [420, 327] on tfoot "Remaining To Spread $365.00 Recognised To Date $8,000.00" at bounding box center [592, 348] width 405 height 76
click at [882, 312] on div "Spread of values Date Amount 31 Aug 2025 $8,000.00 365 Remaining To Spread $365…" at bounding box center [694, 304] width 1258 height 186
click at [1262, 57] on icon at bounding box center [1261, 57] width 10 height 0
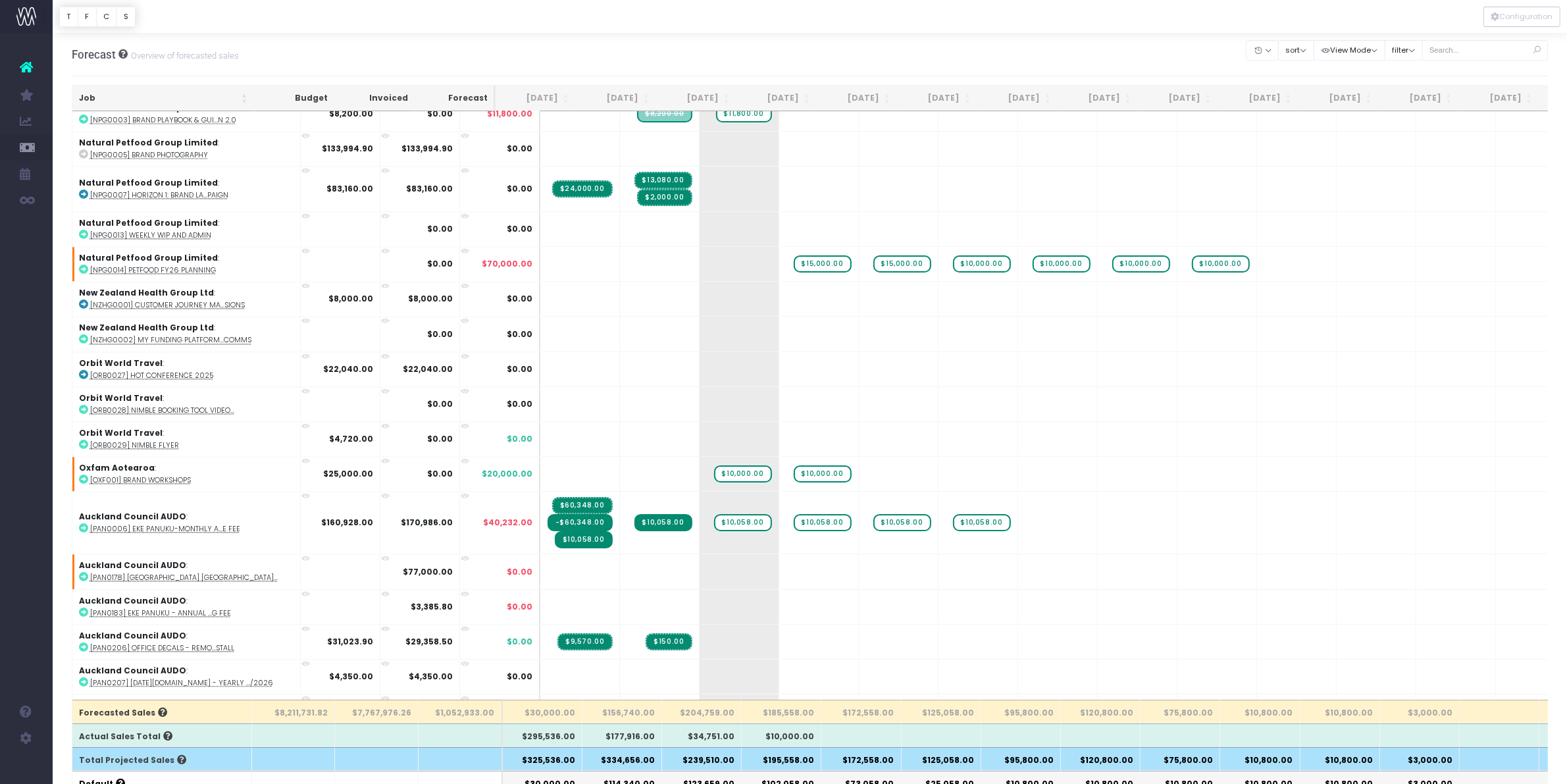
scroll to position [10514, 0]
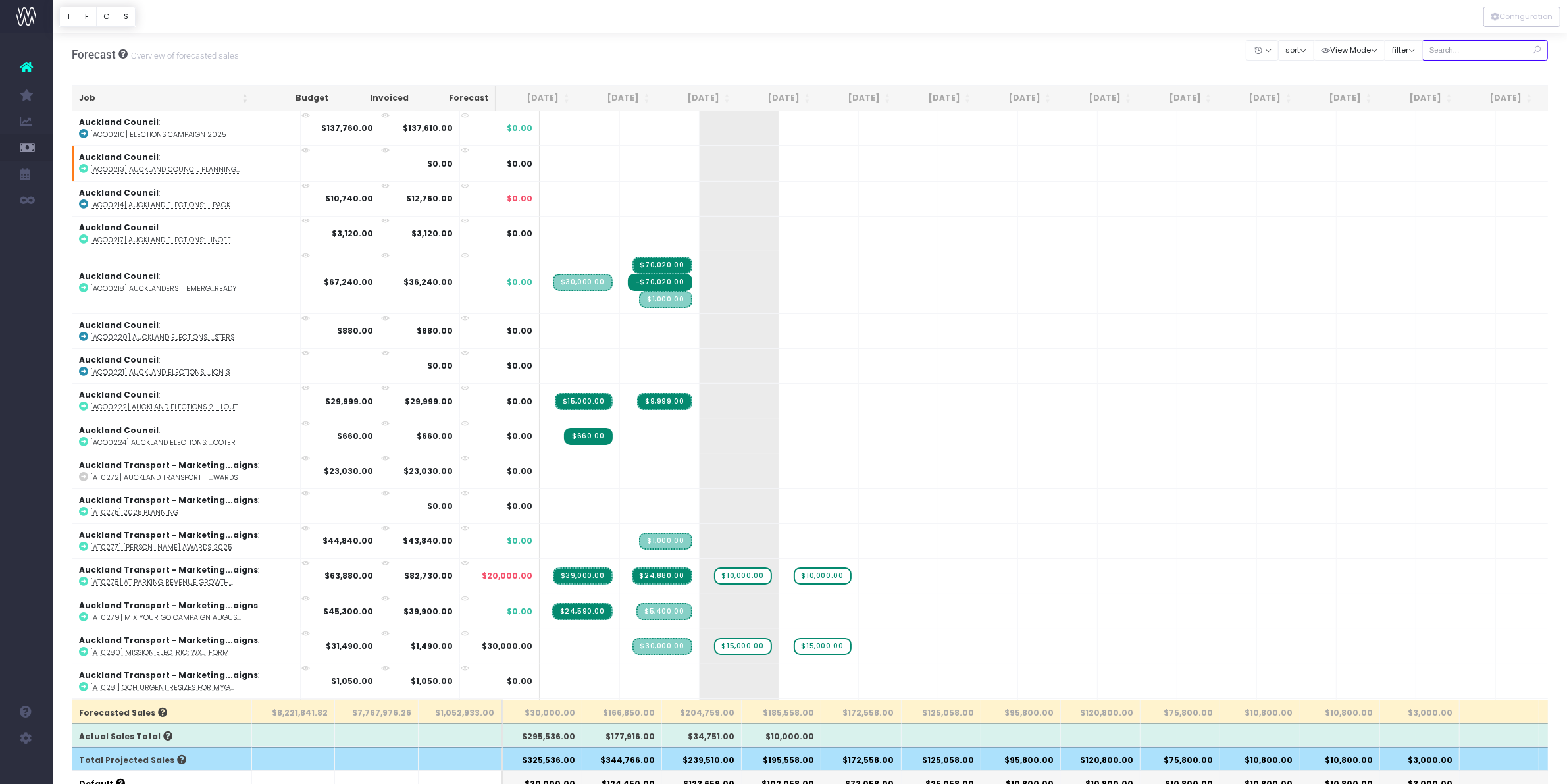
click at [1472, 50] on input "text" at bounding box center [1485, 50] width 126 height 21
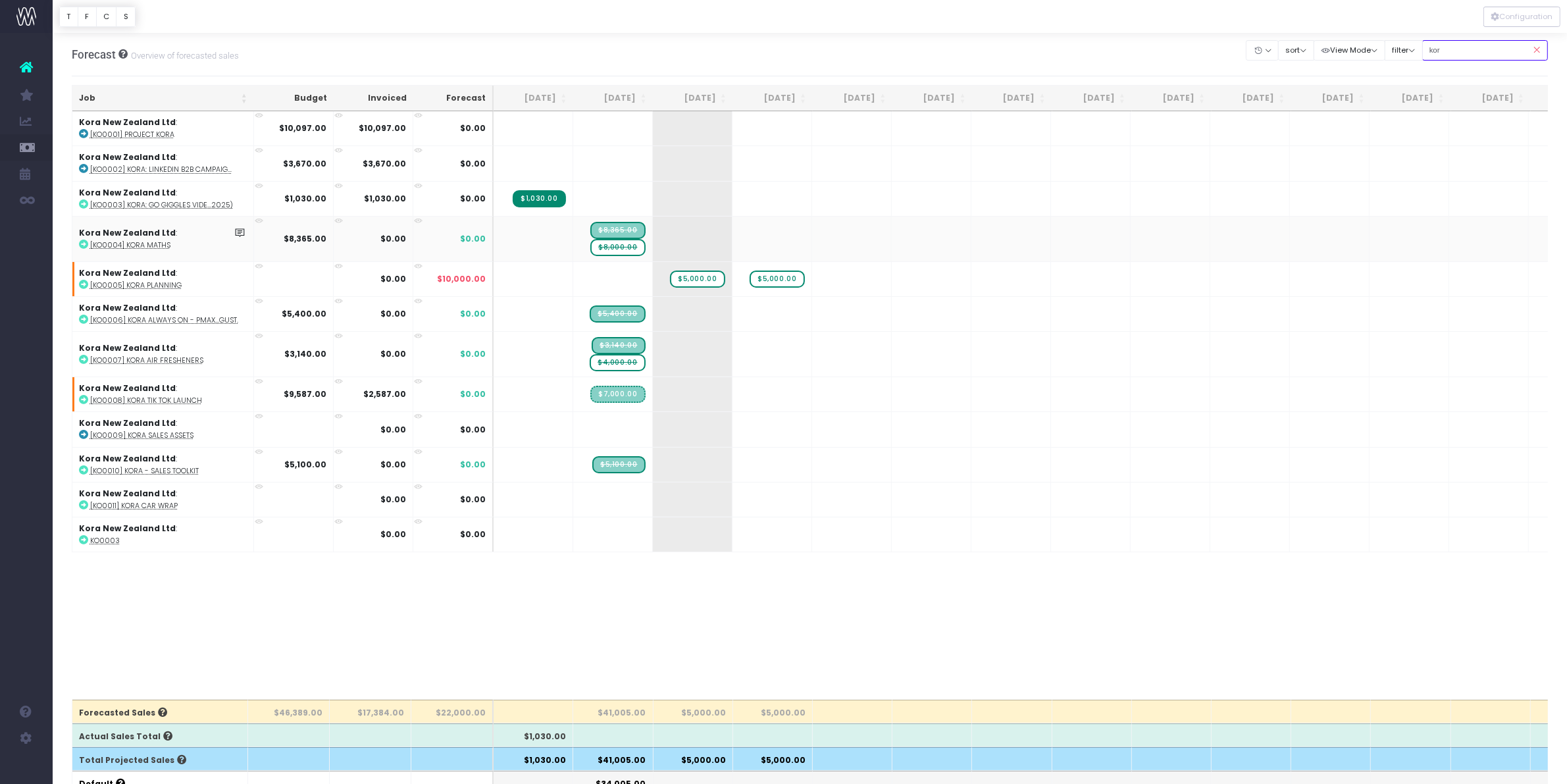
type input "kor"
click at [631, 247] on span "$8,000.00" at bounding box center [618, 247] width 55 height 17
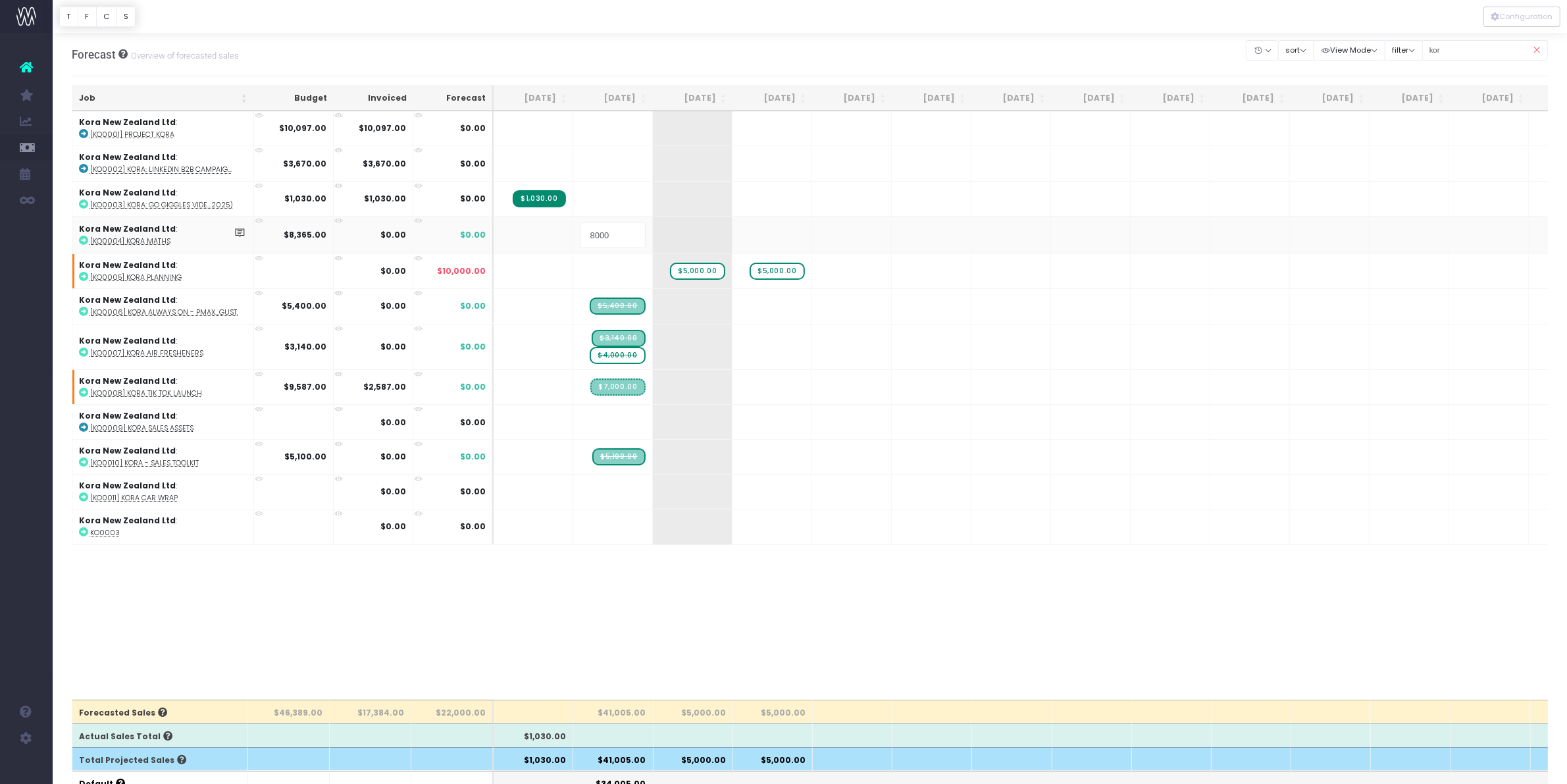
type input "0"
click at [198, 306] on abbr "[KO0006] Kora Always ON - PMAX...gust." at bounding box center [164, 309] width 148 height 9
click at [631, 351] on span "$4,000.00" at bounding box center [618, 352] width 55 height 17
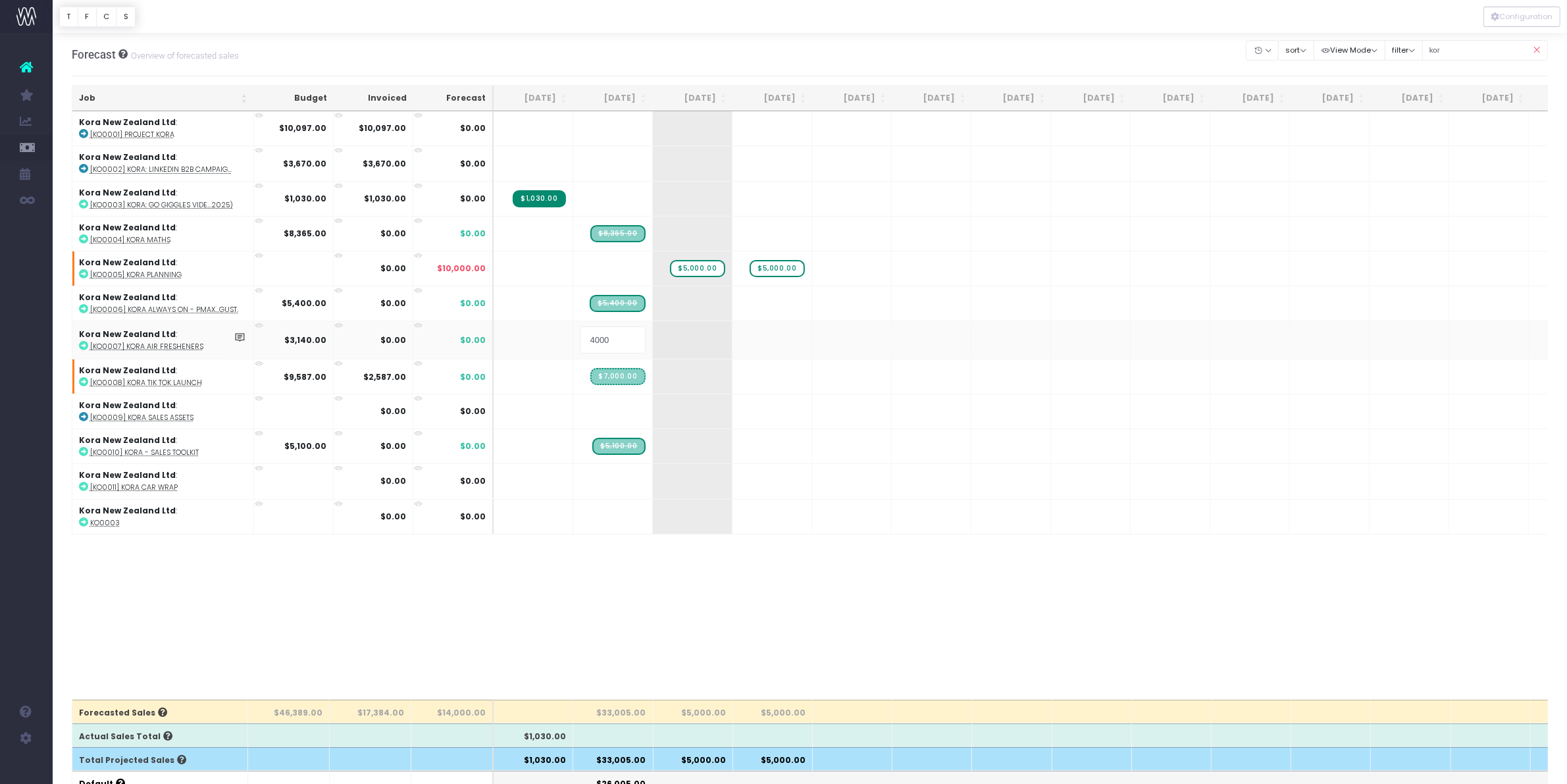
type input "0"
click at [1541, 47] on icon at bounding box center [1537, 50] width 23 height 27
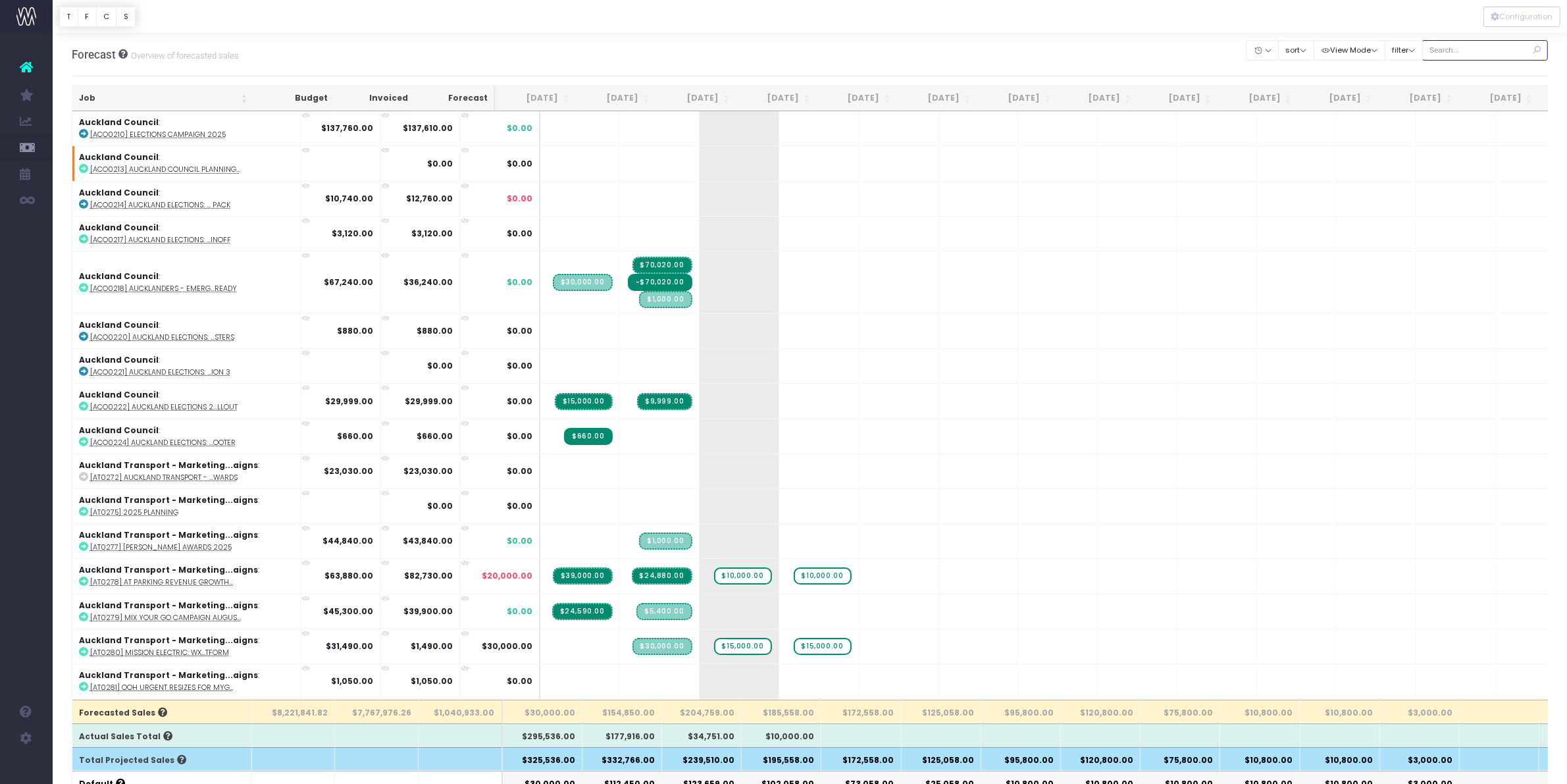
click at [1456, 50] on input "text" at bounding box center [1485, 50] width 126 height 21
type input "co-op"
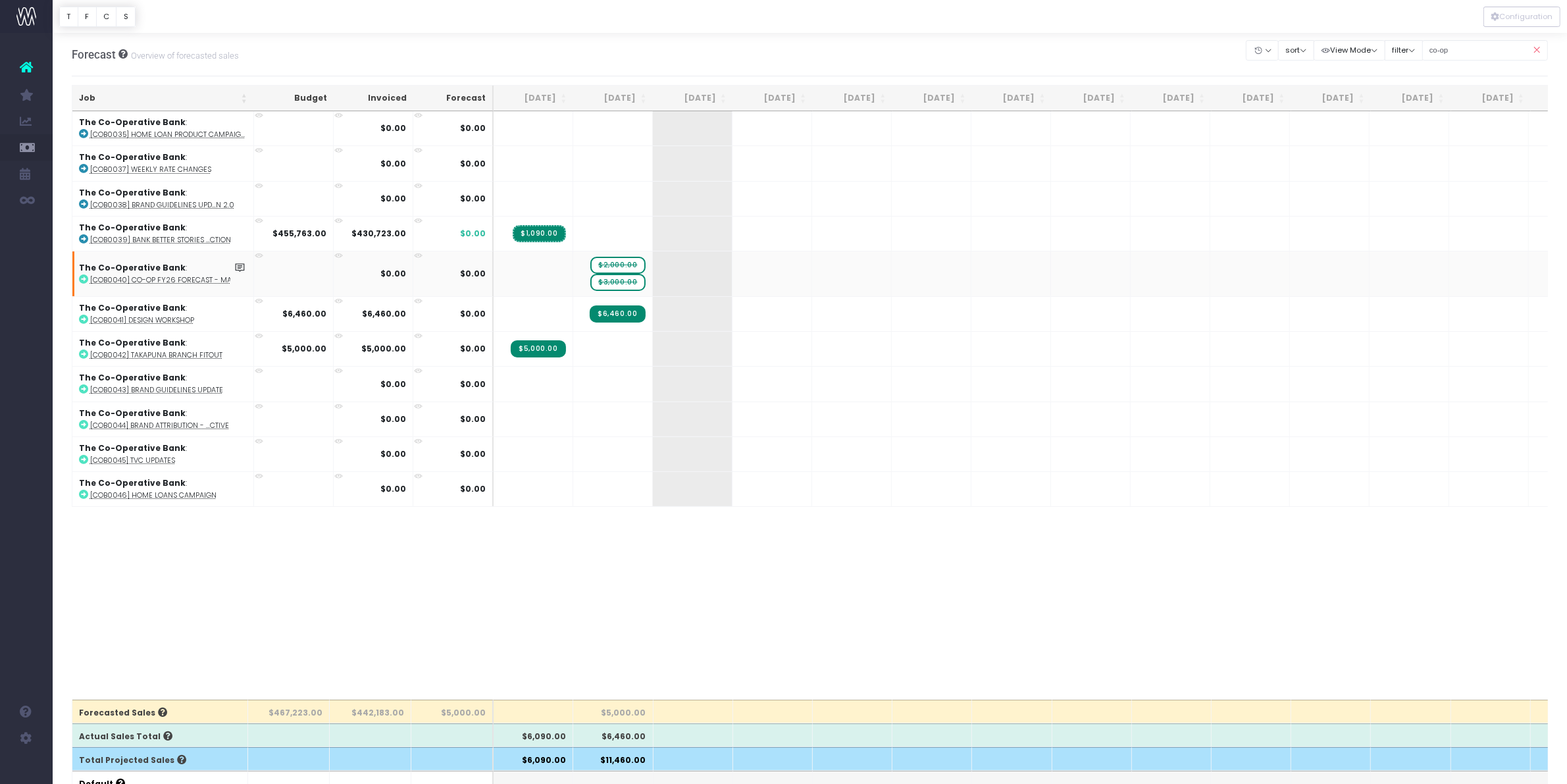
click at [626, 283] on span "$3,000.00" at bounding box center [618, 283] width 55 height 17
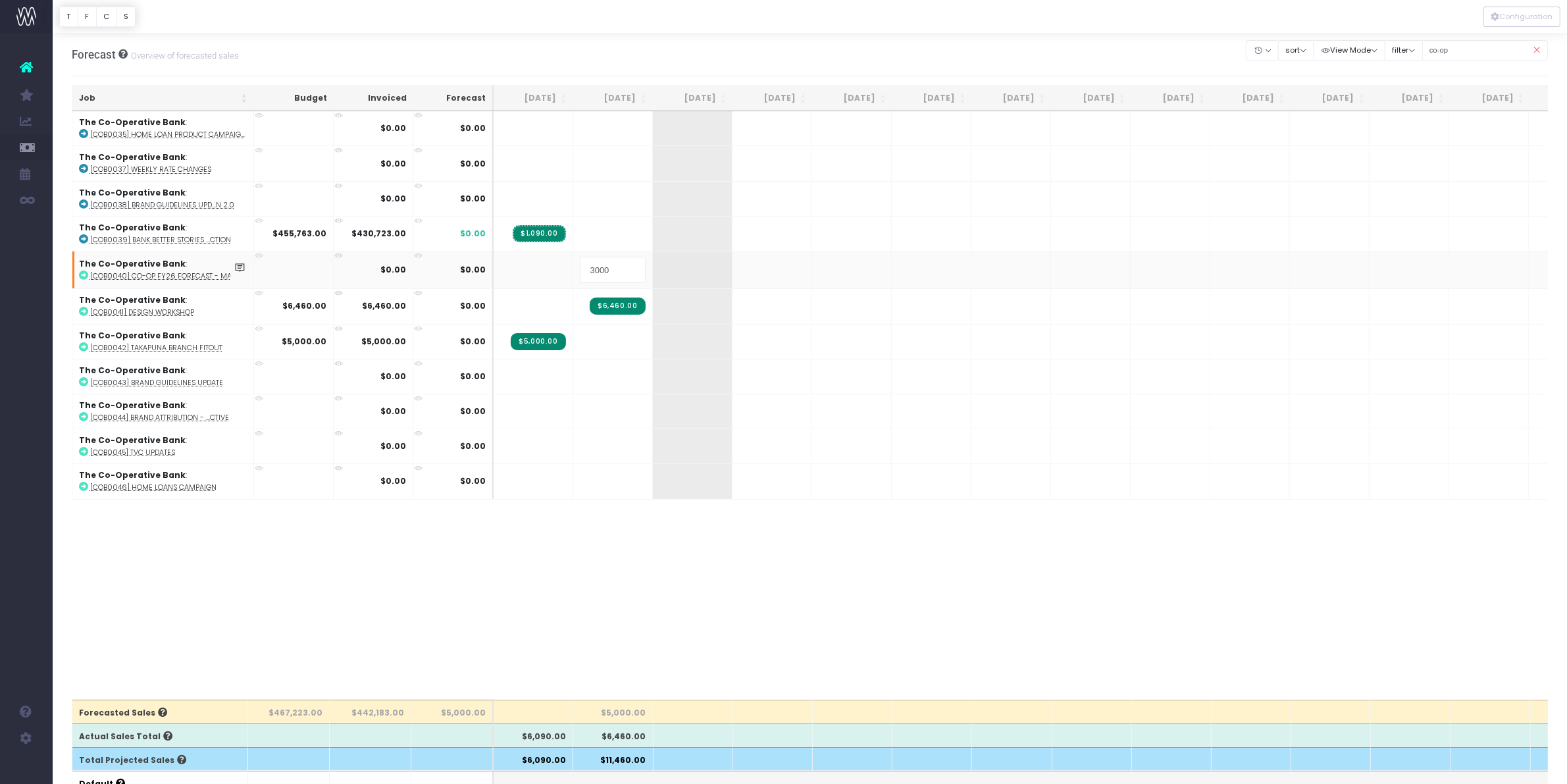
type input "0"
click at [620, 273] on span "$2,000.00" at bounding box center [618, 268] width 55 height 17
type input "2500"
